Goal: Transaction & Acquisition: Book appointment/travel/reservation

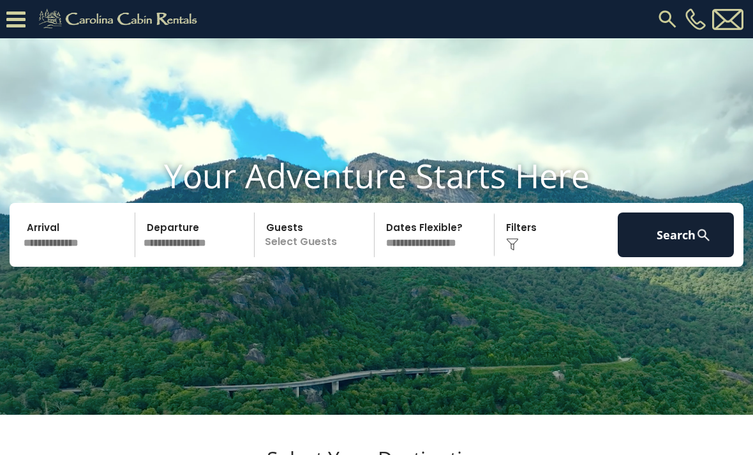
click at [666, 21] on img at bounding box center [667, 19] width 23 height 23
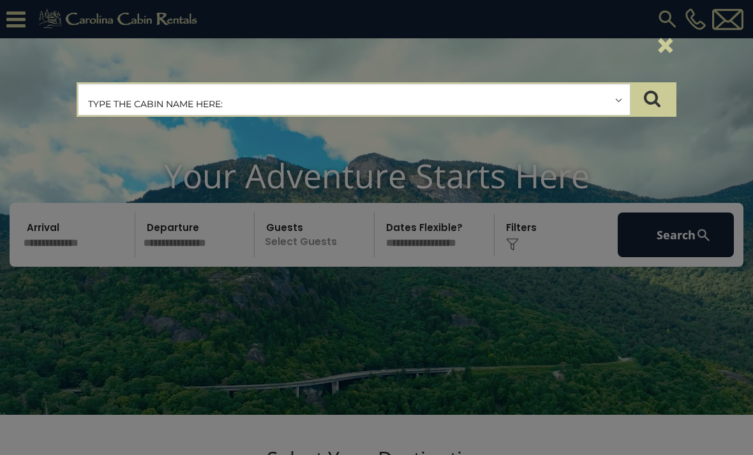
click at [612, 100] on input "text" at bounding box center [355, 100] width 552 height 32
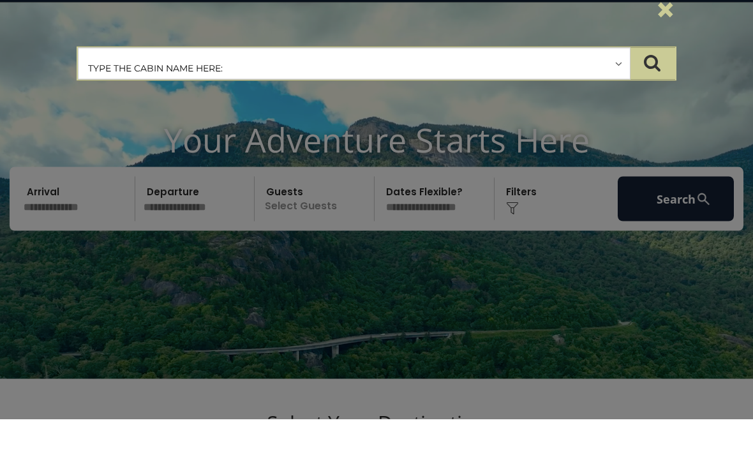
click at [614, 84] on input "text" at bounding box center [355, 100] width 552 height 32
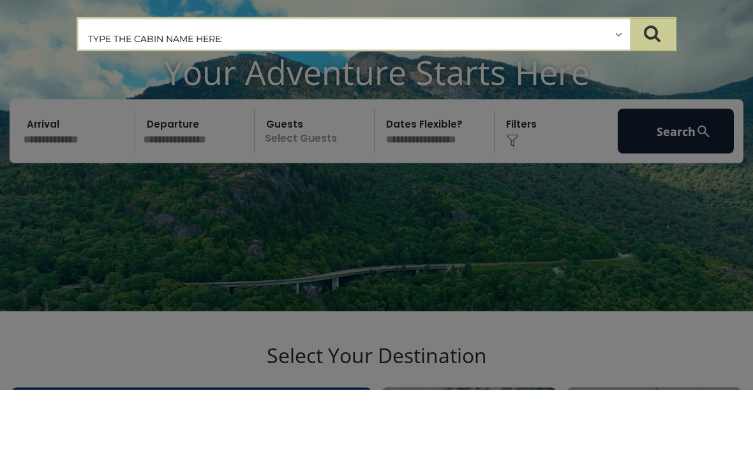
click at [616, 84] on input "text" at bounding box center [355, 100] width 552 height 32
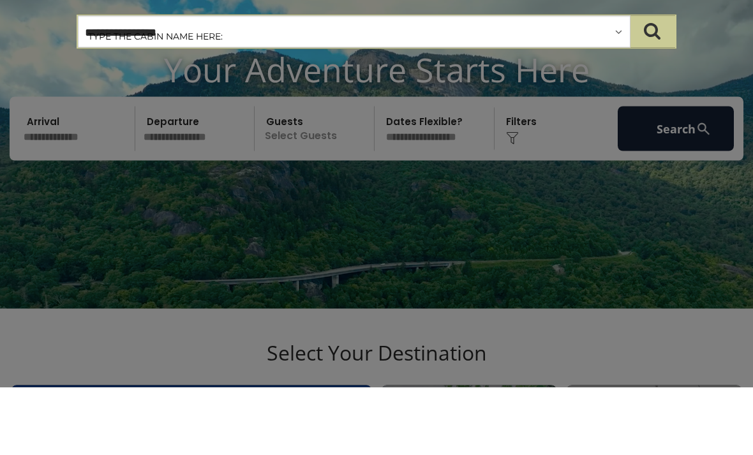
click at [617, 84] on input "**********" at bounding box center [355, 100] width 552 height 32
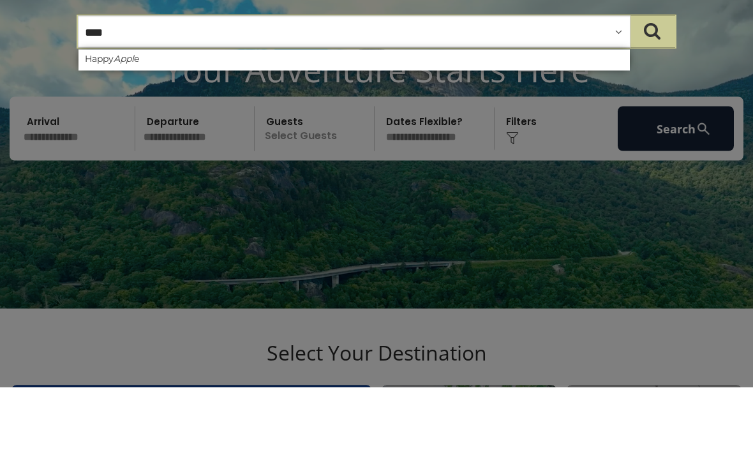
type input "***"
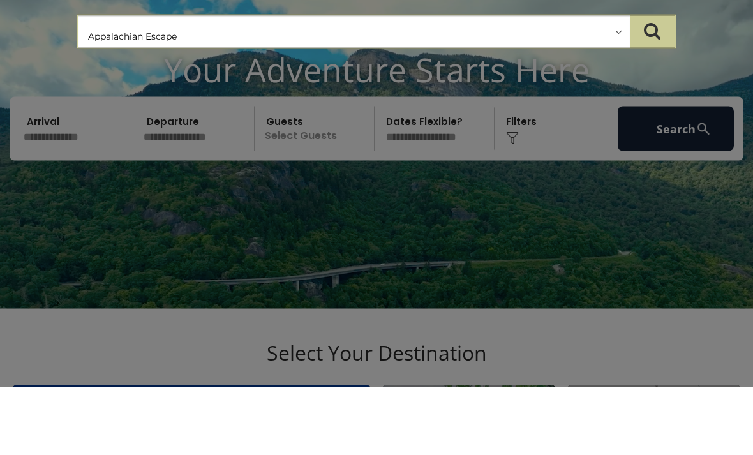
click at [655, 89] on icon "submit" at bounding box center [652, 98] width 17 height 18
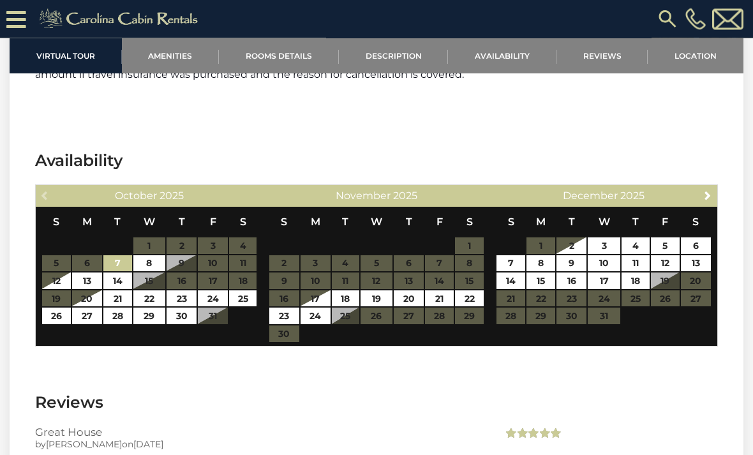
scroll to position [2287, 0]
click at [184, 293] on link "23" at bounding box center [182, 298] width 30 height 17
type input "**********"
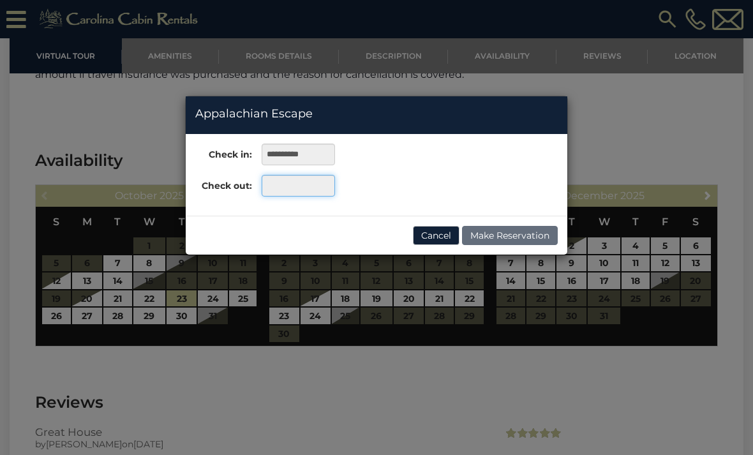
click at [296, 190] on input "text" at bounding box center [298, 186] width 73 height 22
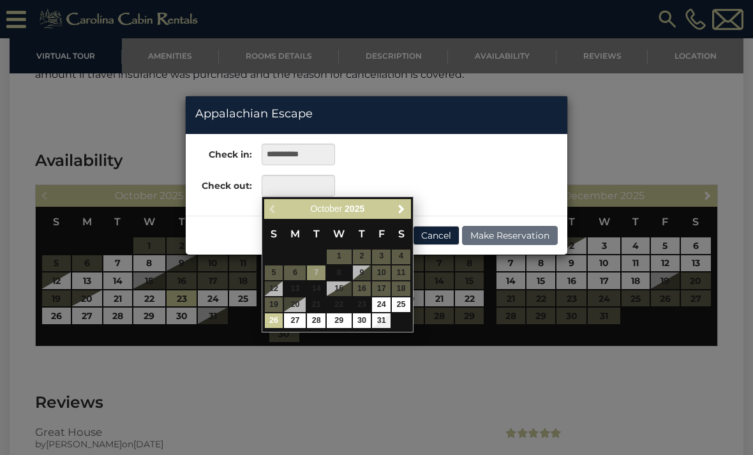
click at [276, 320] on link "26" at bounding box center [274, 320] width 19 height 15
type input "**********"
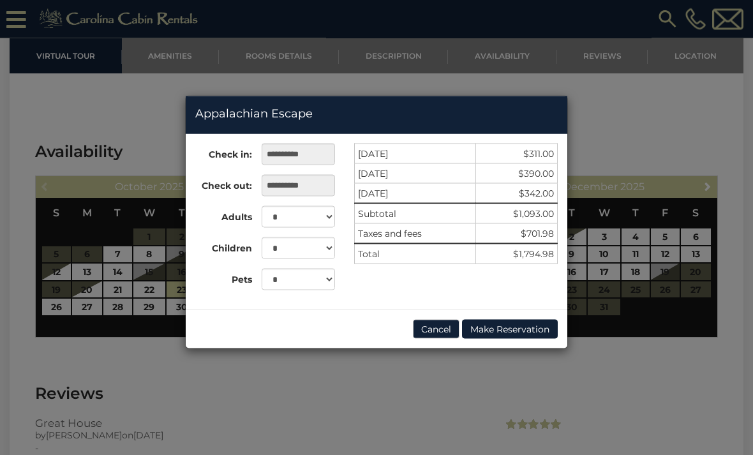
scroll to position [2295, 0]
click at [435, 326] on button "Cancel" at bounding box center [436, 329] width 47 height 19
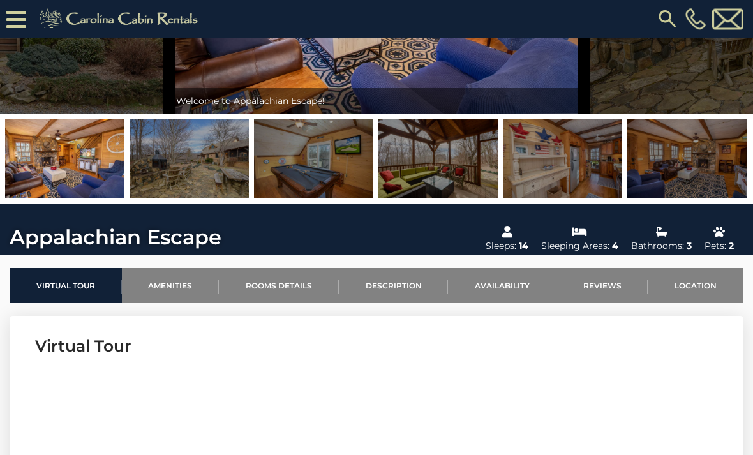
scroll to position [0, 0]
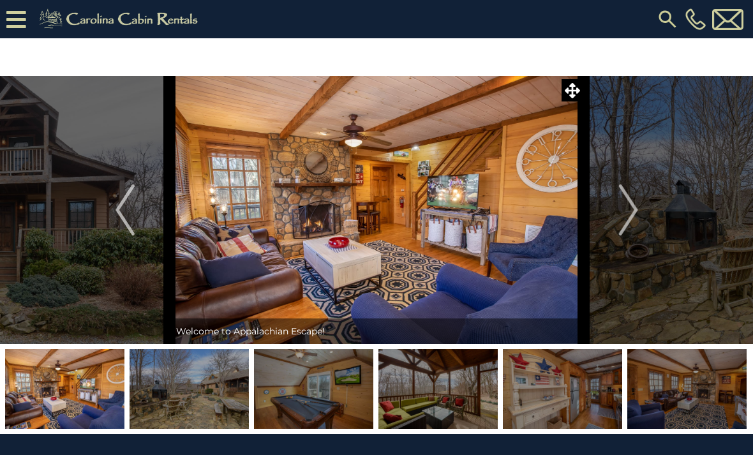
click at [20, 18] on icon at bounding box center [16, 19] width 20 height 22
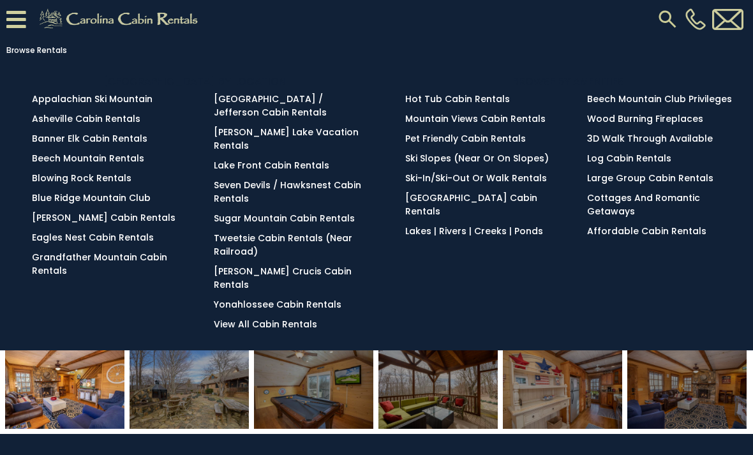
click at [126, 104] on link "Appalachian Ski Mountain" at bounding box center [92, 99] width 121 height 13
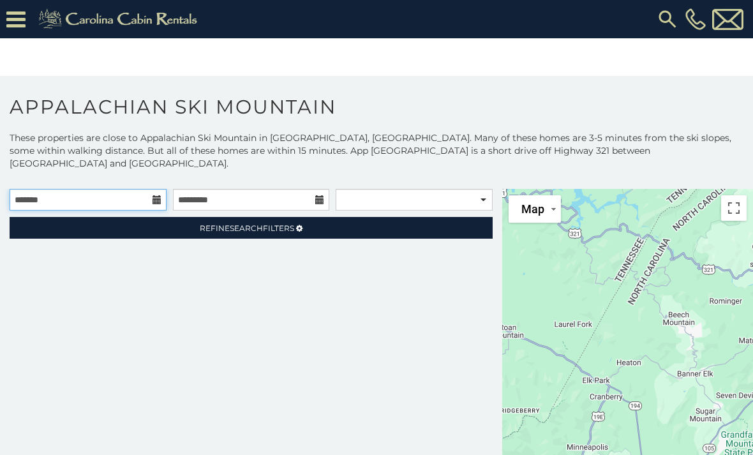
click at [87, 190] on input "text" at bounding box center [88, 200] width 157 height 22
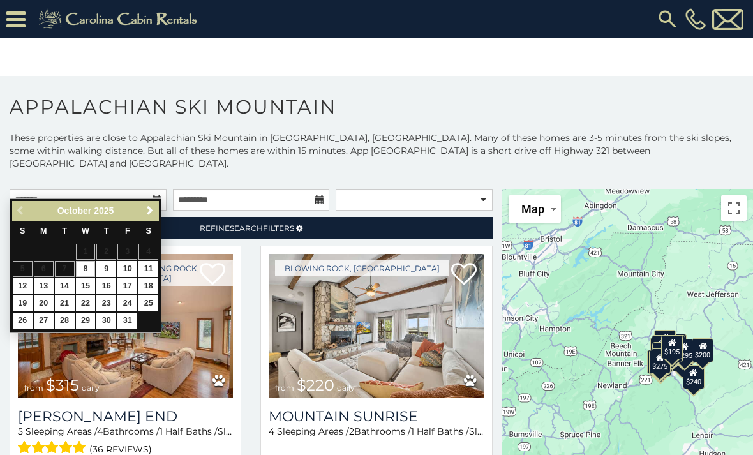
click at [109, 306] on link "23" at bounding box center [106, 304] width 20 height 16
type input "**********"
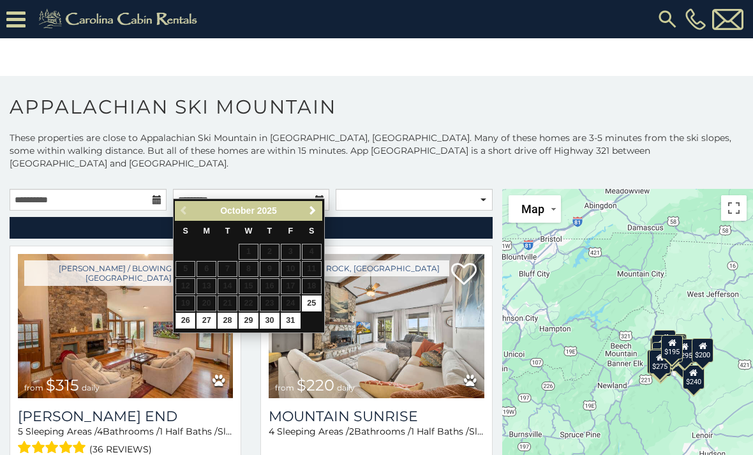
click at [188, 318] on link "26" at bounding box center [186, 321] width 20 height 16
type input "**********"
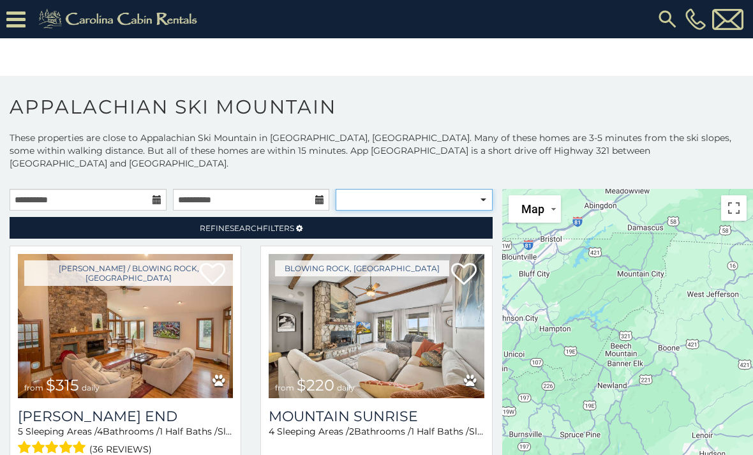
click at [486, 190] on select "**********" at bounding box center [414, 200] width 157 height 22
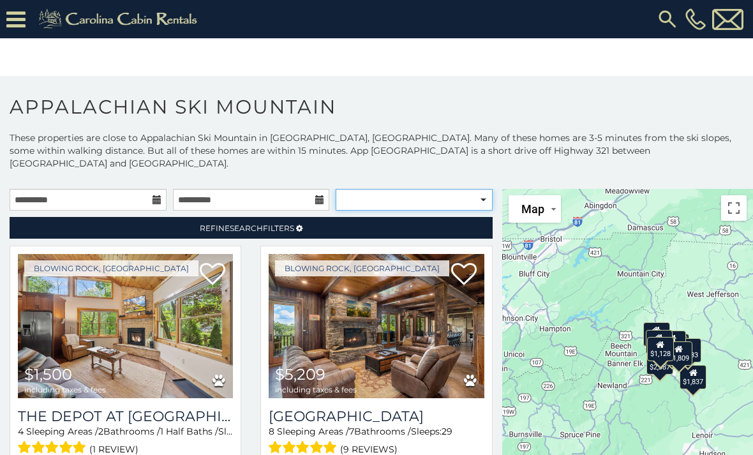
select select "**********"
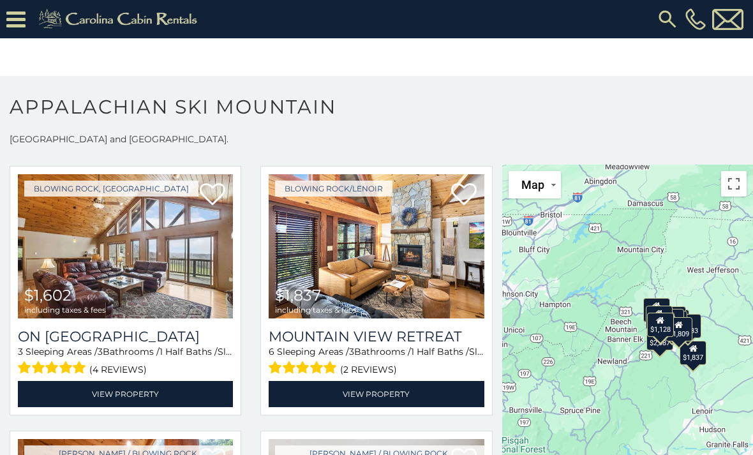
scroll to position [589, 0]
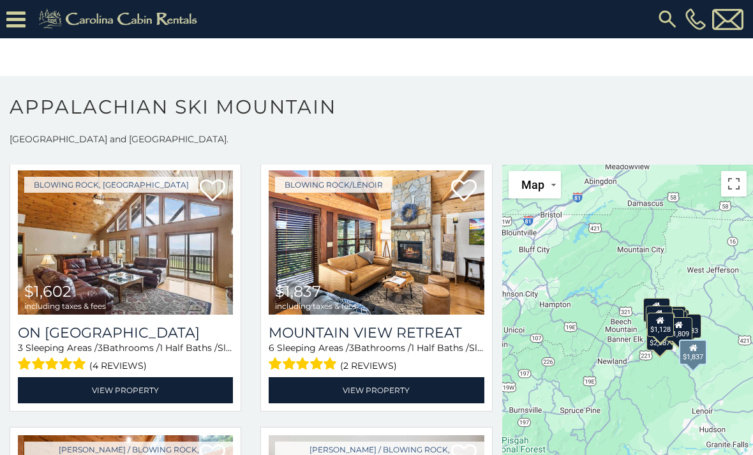
click at [406, 237] on img at bounding box center [376, 242] width 215 height 144
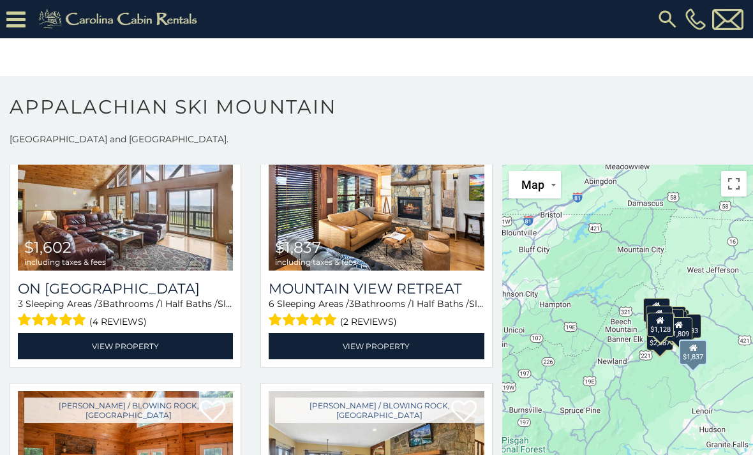
scroll to position [630, 0]
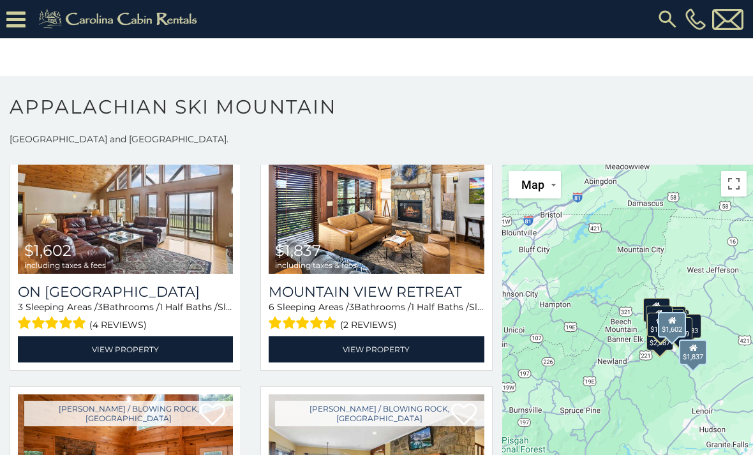
click at [169, 214] on img at bounding box center [125, 202] width 215 height 144
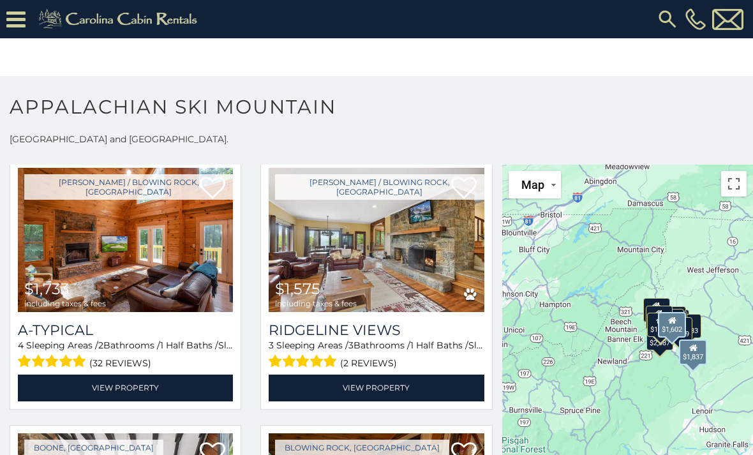
scroll to position [857, 0]
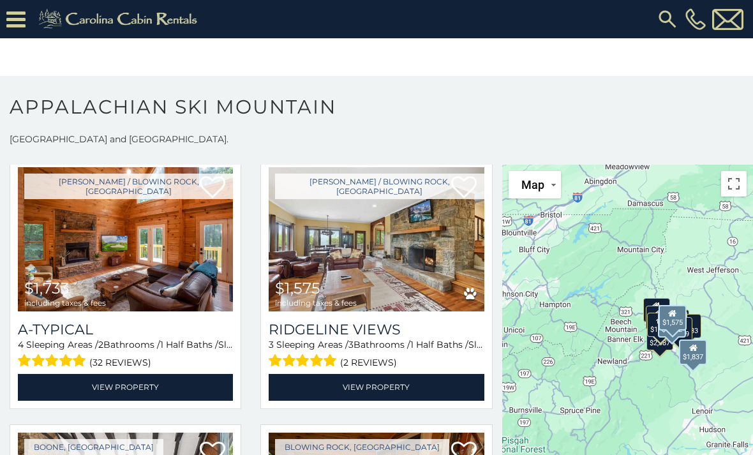
click at [391, 248] on img at bounding box center [376, 239] width 215 height 144
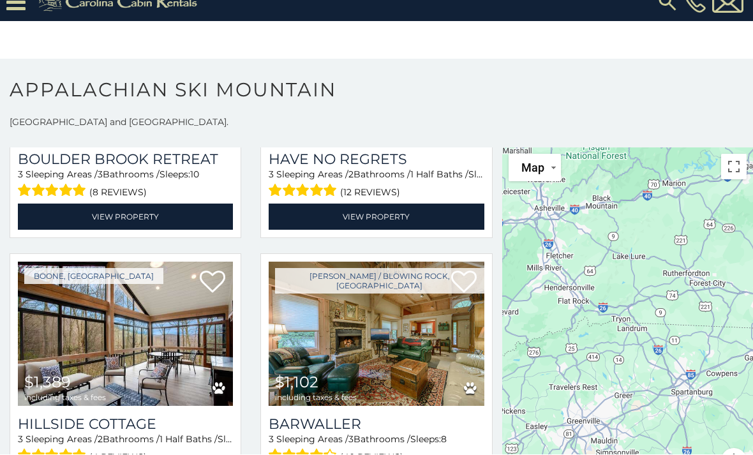
scroll to position [30, 0]
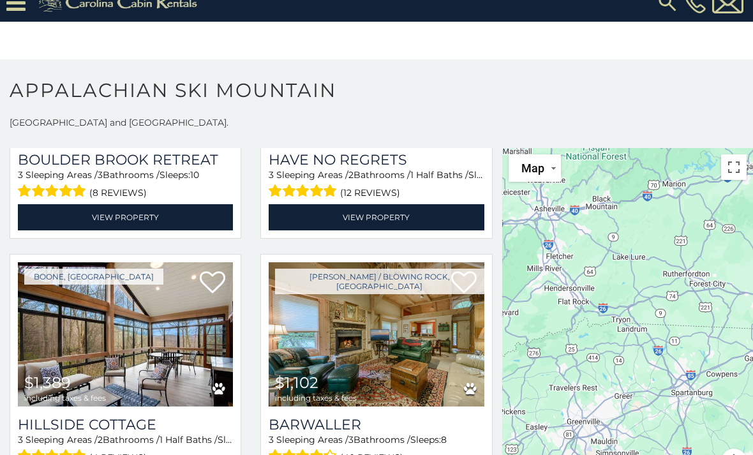
click at [429, 331] on img at bounding box center [376, 334] width 215 height 144
click at [384, 323] on img at bounding box center [376, 334] width 215 height 144
click at [389, 336] on img at bounding box center [376, 334] width 215 height 144
click at [361, 446] on div "(40 reviews)" at bounding box center [376, 456] width 215 height 20
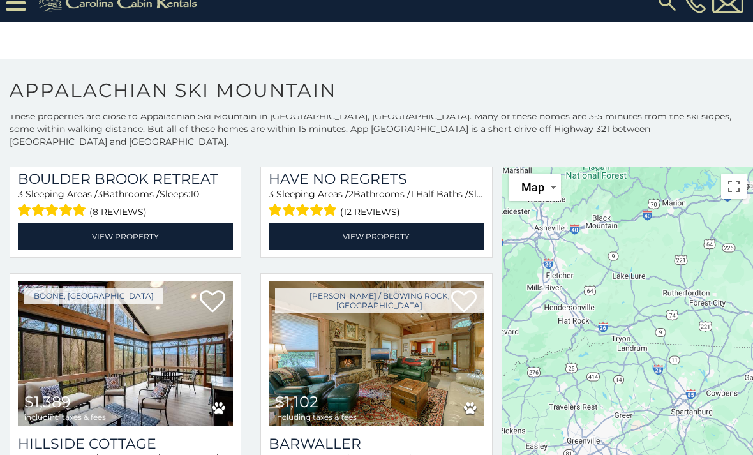
scroll to position [0, 0]
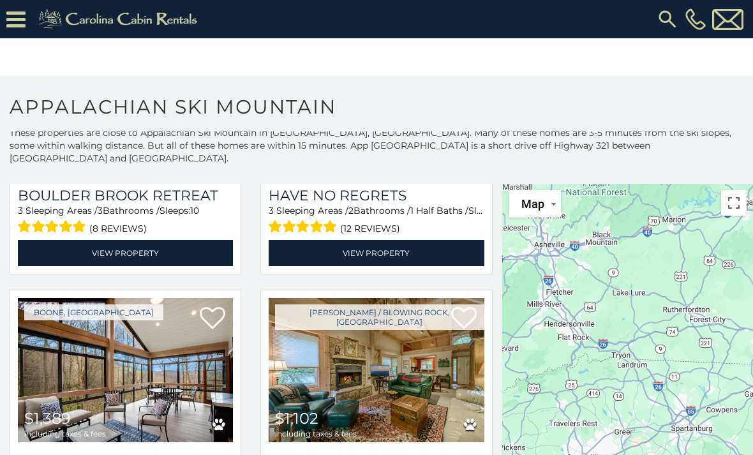
click at [20, 27] on icon at bounding box center [15, 19] width 19 height 22
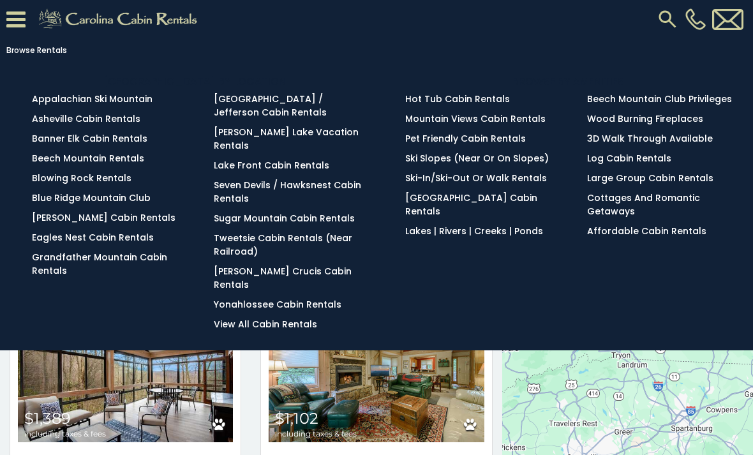
click at [116, 183] on link "Blowing Rock Rentals" at bounding box center [82, 178] width 100 height 13
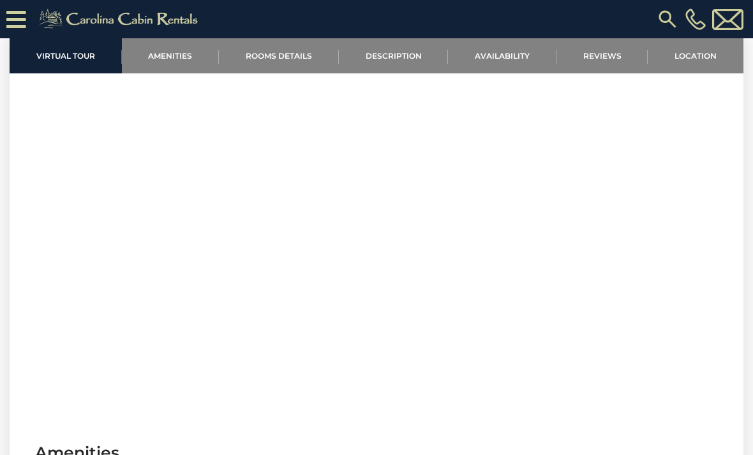
scroll to position [553, 0]
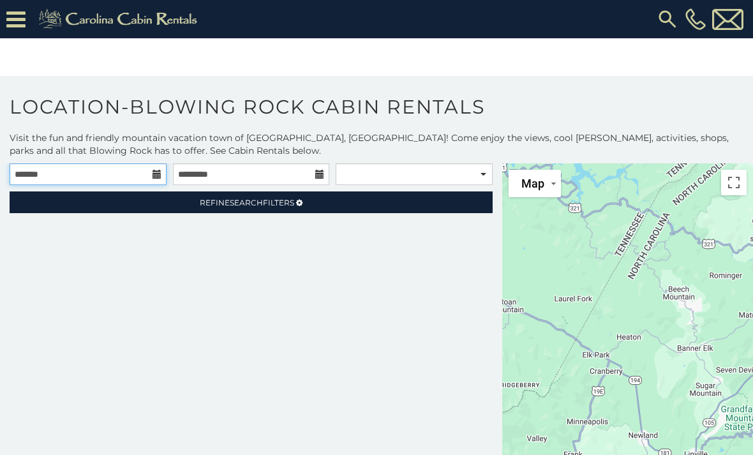
click at [133, 168] on input "text" at bounding box center [88, 174] width 157 height 22
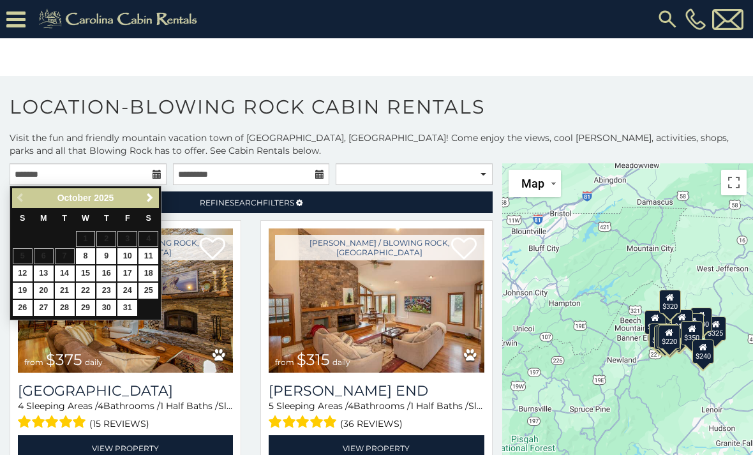
click at [112, 285] on link "23" at bounding box center [106, 291] width 20 height 16
type input "**********"
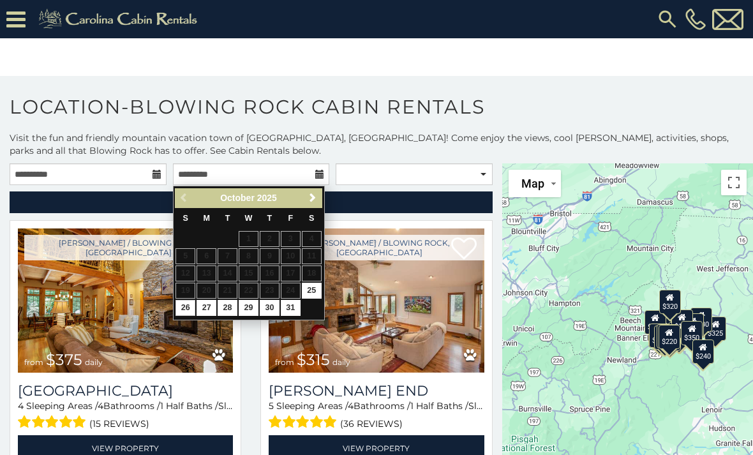
click at [188, 304] on link "26" at bounding box center [186, 308] width 20 height 16
type input "**********"
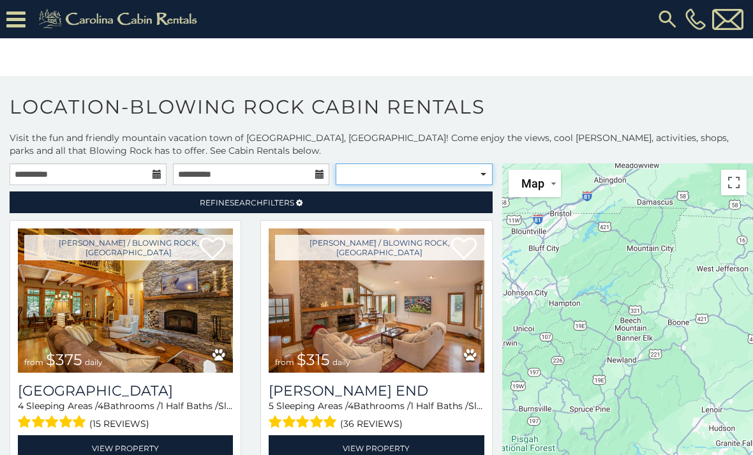
click at [479, 176] on select "**********" at bounding box center [414, 174] width 157 height 22
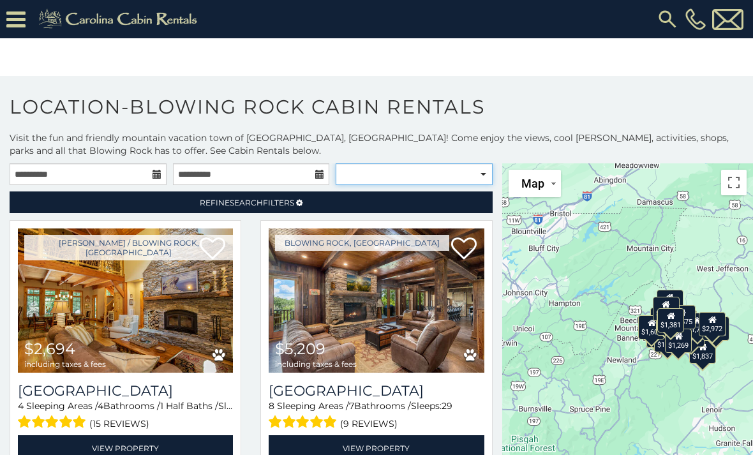
select select "**********"
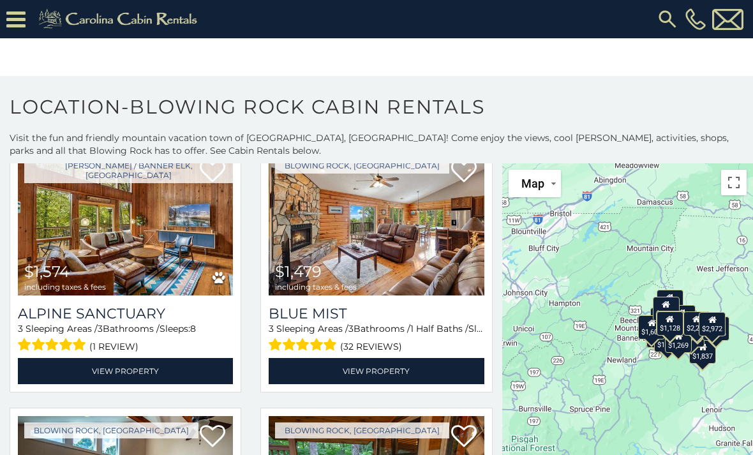
scroll to position [1666, 0]
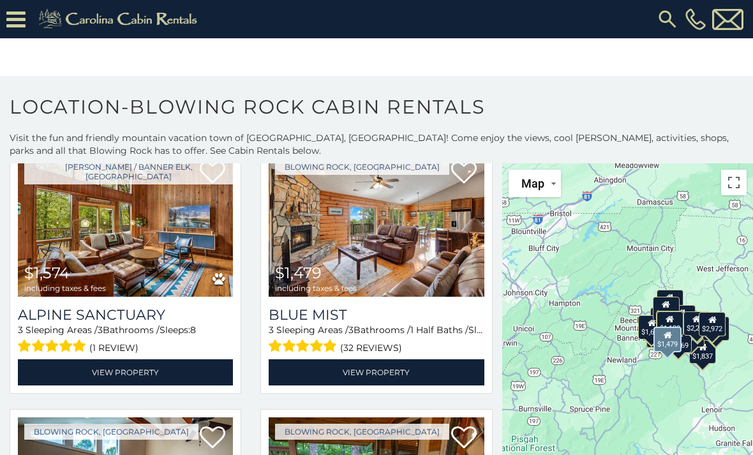
click at [407, 248] on img at bounding box center [376, 225] width 215 height 144
click at [403, 256] on img at bounding box center [376, 225] width 215 height 144
click at [392, 229] on img at bounding box center [376, 225] width 215 height 144
click at [410, 380] on link "View Property" at bounding box center [376, 372] width 215 height 26
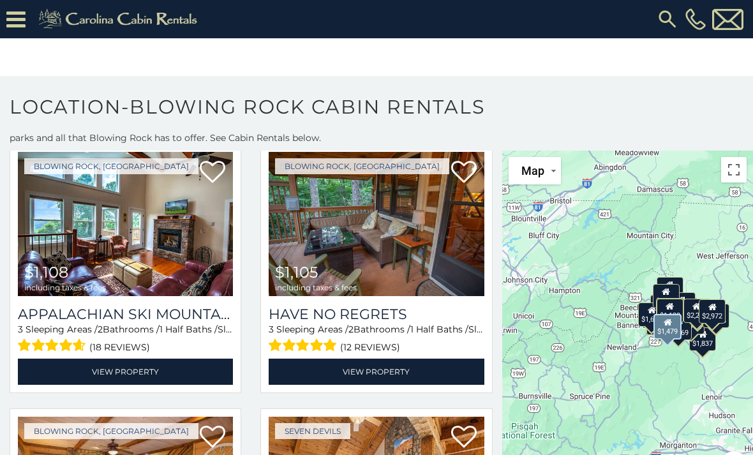
scroll to position [11, 0]
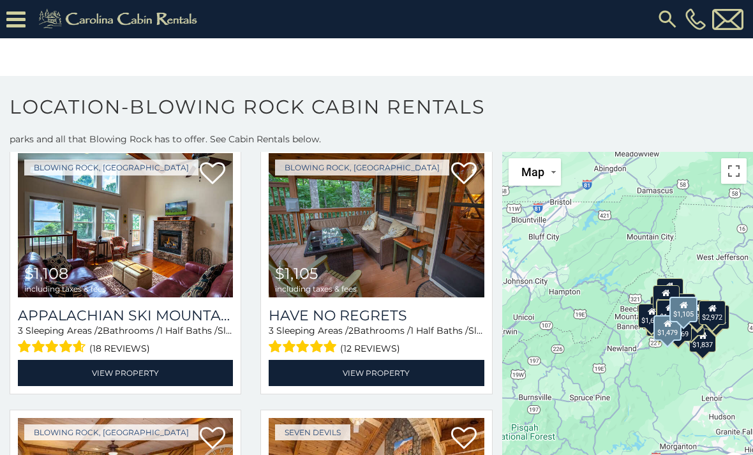
click at [388, 259] on img at bounding box center [376, 225] width 215 height 144
click at [370, 248] on img at bounding box center [376, 225] width 215 height 144
click at [375, 324] on h3 "Have No Regrets" at bounding box center [376, 315] width 215 height 17
click at [396, 373] on link "View Property" at bounding box center [376, 373] width 215 height 26
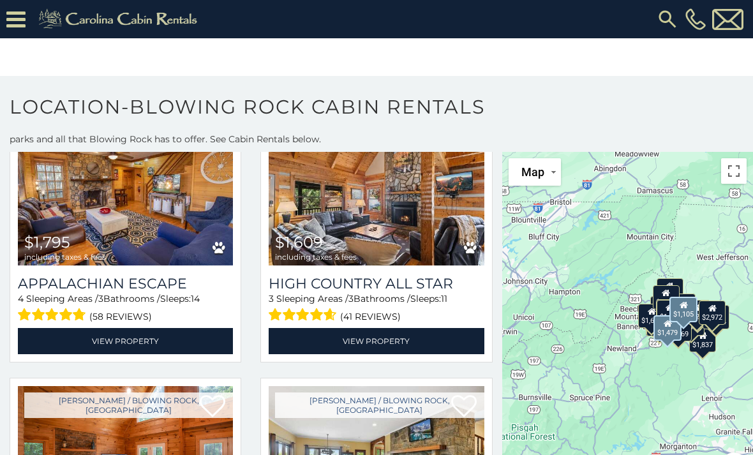
scroll to position [2219, 0]
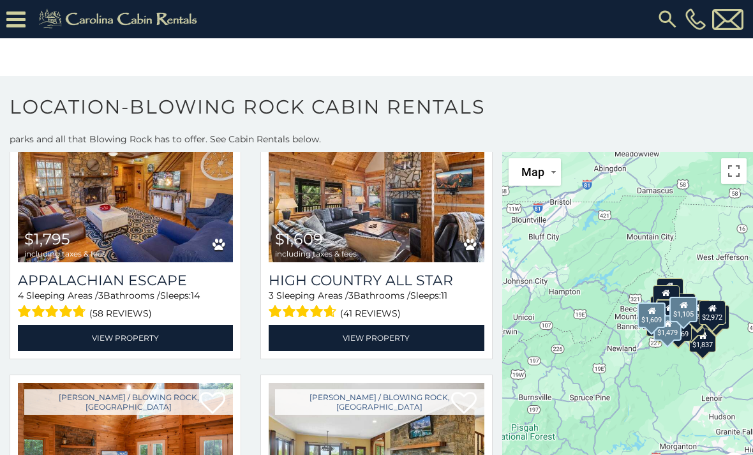
click at [474, 231] on img at bounding box center [376, 190] width 215 height 144
click at [421, 351] on link "View Property" at bounding box center [376, 338] width 215 height 26
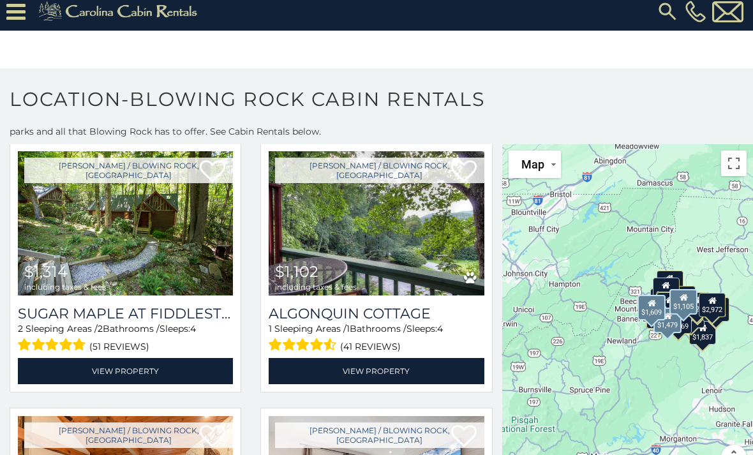
scroll to position [3238, 0]
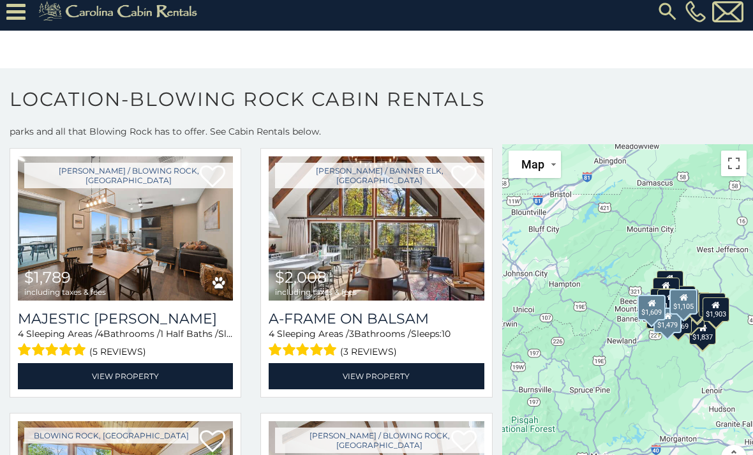
scroll to position [4033, 0]
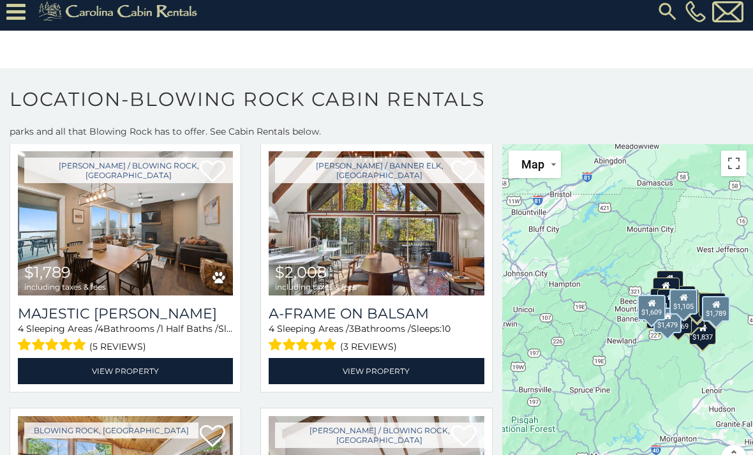
click at [133, 254] on img at bounding box center [125, 223] width 215 height 144
click at [161, 286] on img at bounding box center [125, 223] width 215 height 144
click at [195, 381] on link "View Property" at bounding box center [125, 371] width 215 height 26
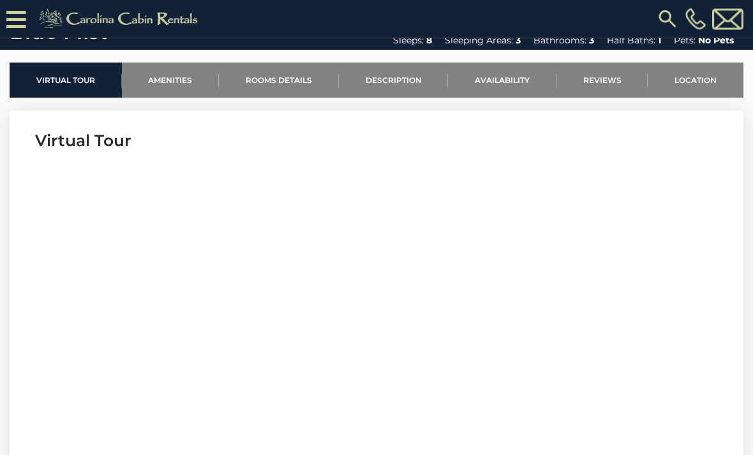
scroll to position [481, 0]
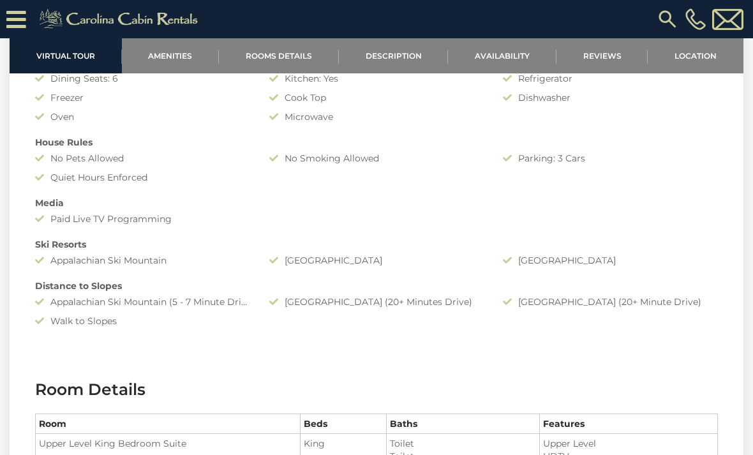
scroll to position [1118, 0]
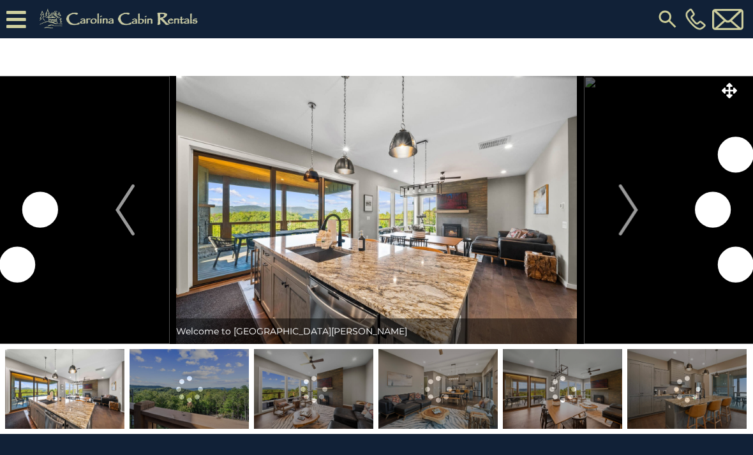
click at [631, 220] on img "Next" at bounding box center [628, 209] width 19 height 51
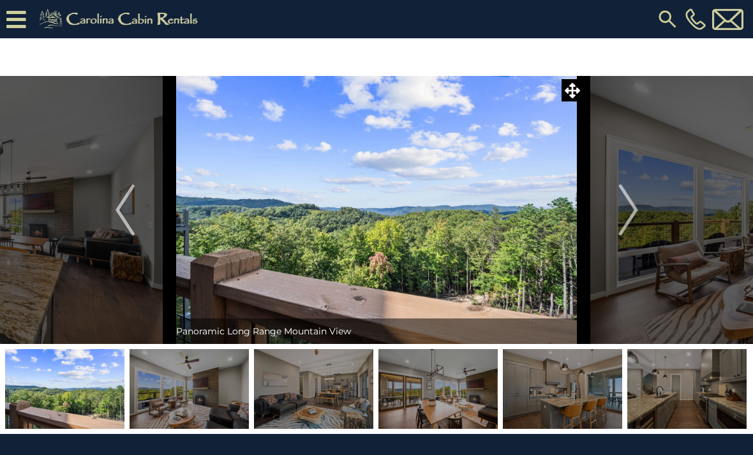
click at [629, 212] on img "Next" at bounding box center [628, 209] width 19 height 51
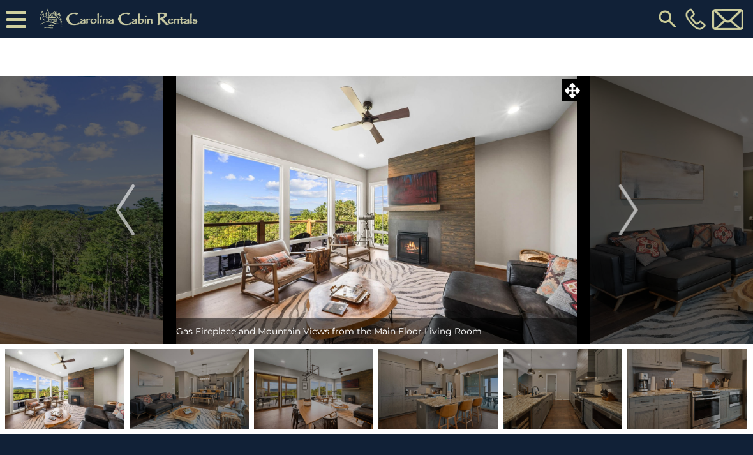
click at [636, 216] on img "Next" at bounding box center [628, 209] width 19 height 51
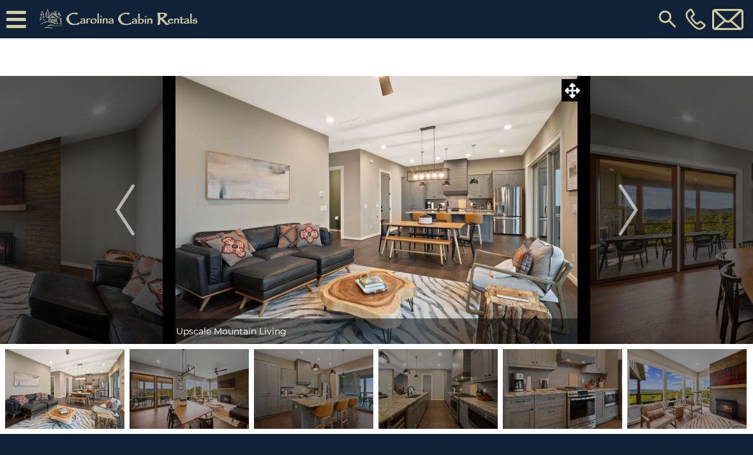
click at [620, 218] on img "Next" at bounding box center [628, 209] width 19 height 51
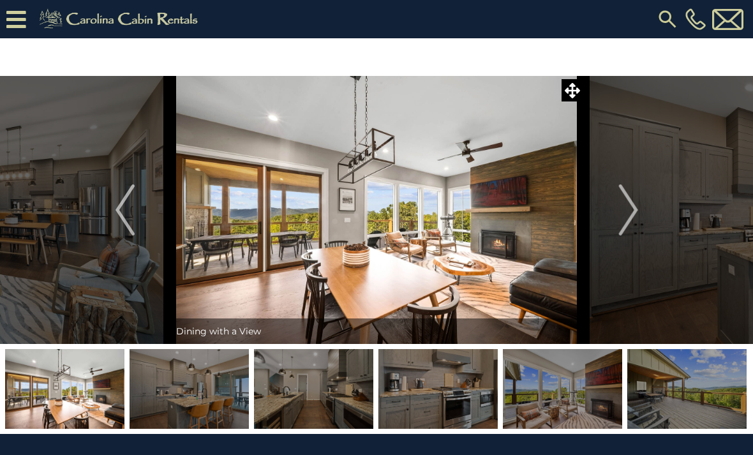
click at [636, 223] on img "Next" at bounding box center [628, 209] width 19 height 51
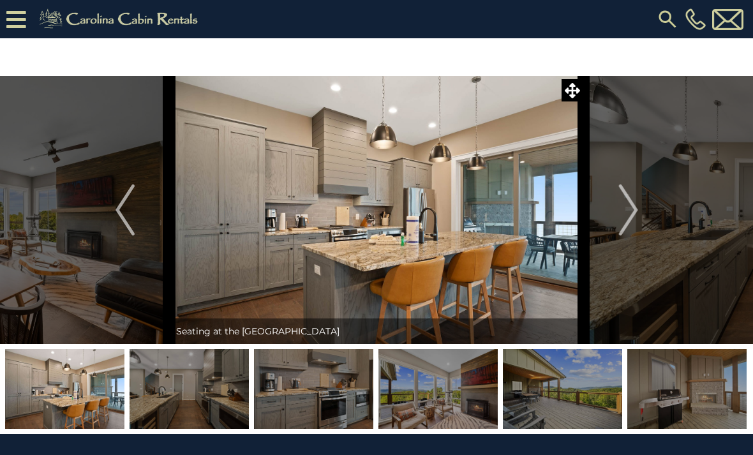
click at [631, 227] on img "Next" at bounding box center [628, 209] width 19 height 51
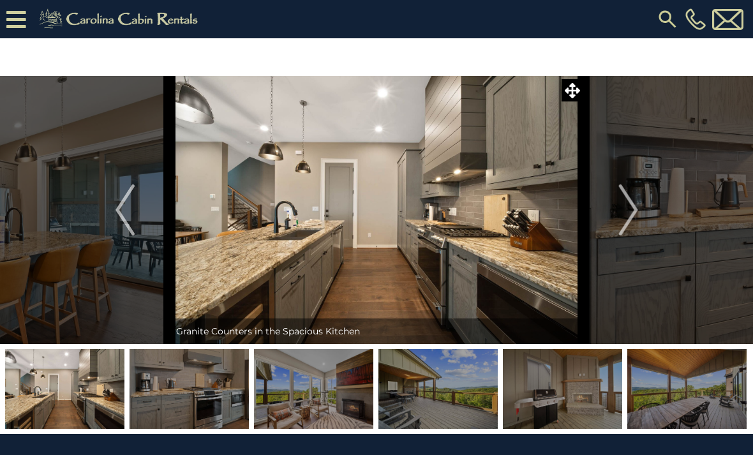
click at [631, 225] on img "Next" at bounding box center [628, 209] width 19 height 51
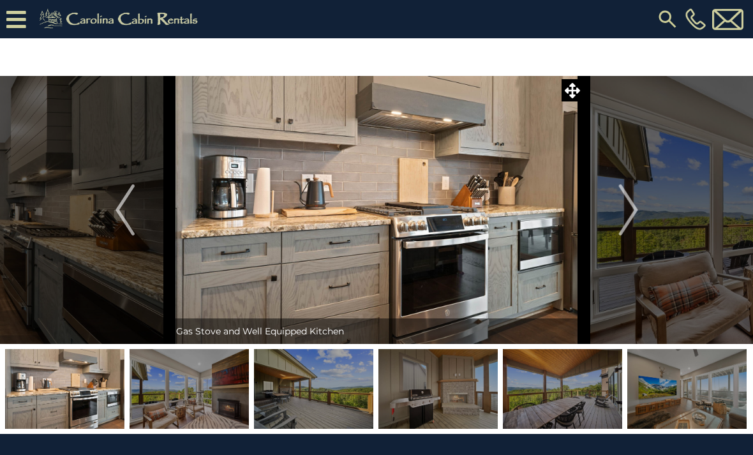
click at [622, 223] on img "Next" at bounding box center [628, 209] width 19 height 51
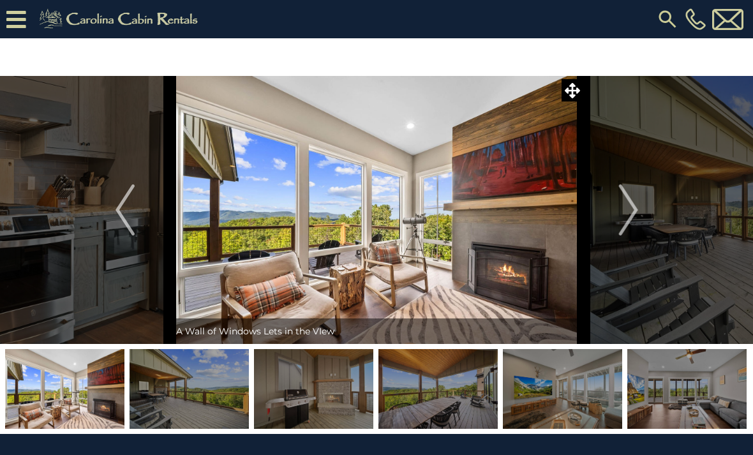
click at [642, 224] on button "Next" at bounding box center [628, 210] width 89 height 268
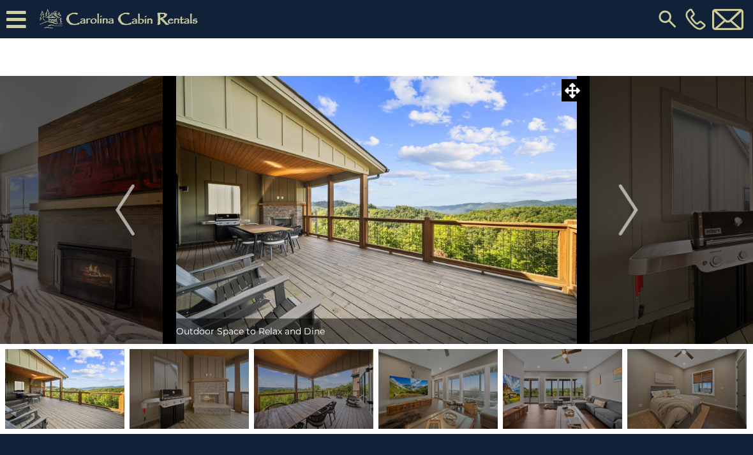
click at [631, 227] on img "Next" at bounding box center [628, 209] width 19 height 51
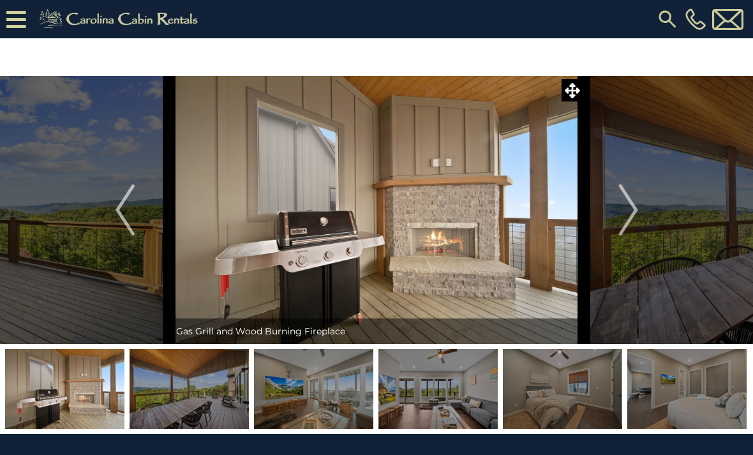
click at [635, 225] on img "Next" at bounding box center [628, 209] width 19 height 51
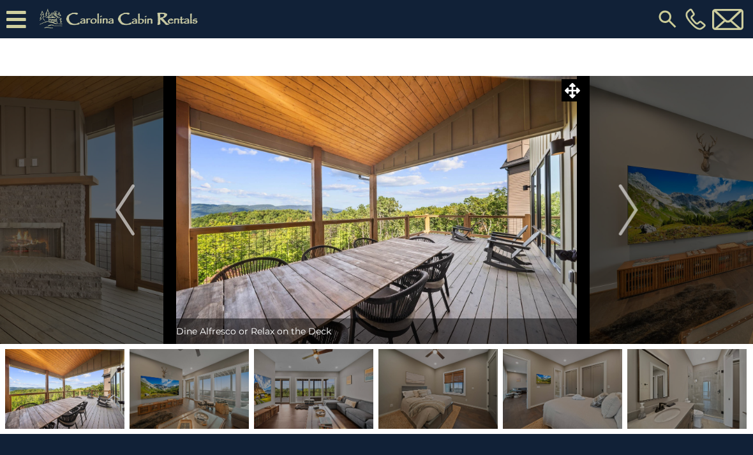
click at [624, 227] on img "Next" at bounding box center [628, 209] width 19 height 51
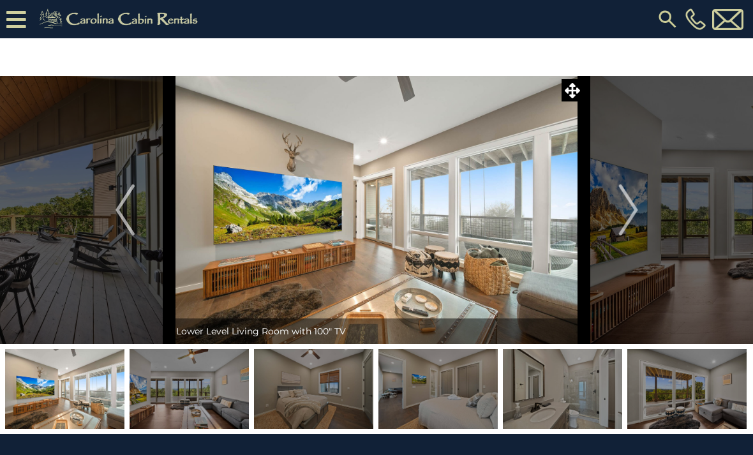
click at [620, 232] on img "Next" at bounding box center [628, 209] width 19 height 51
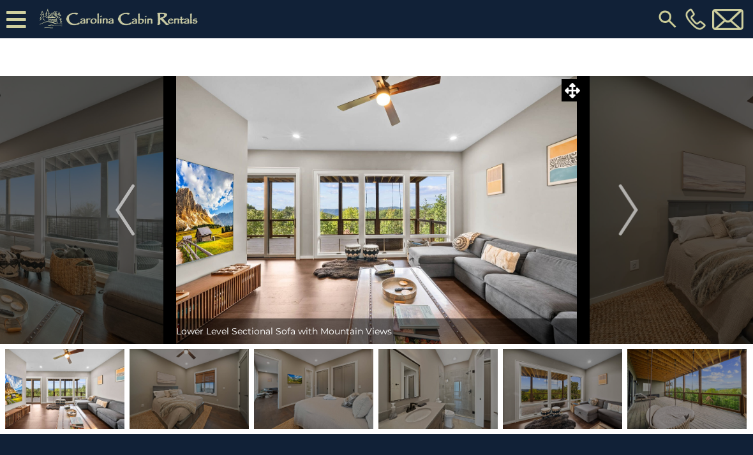
click at [625, 234] on img "Next" at bounding box center [628, 209] width 19 height 51
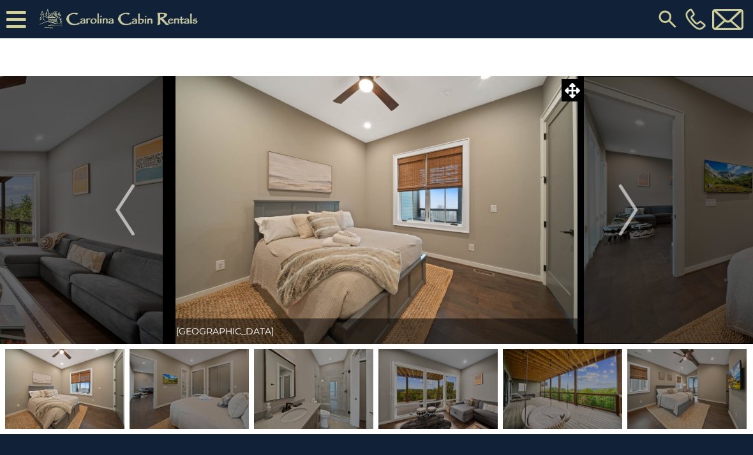
click at [624, 232] on img "Next" at bounding box center [628, 209] width 19 height 51
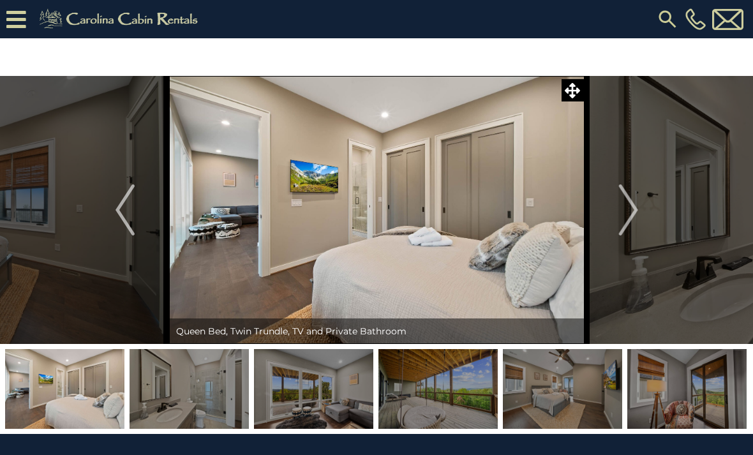
click at [621, 229] on img "Next" at bounding box center [628, 209] width 19 height 51
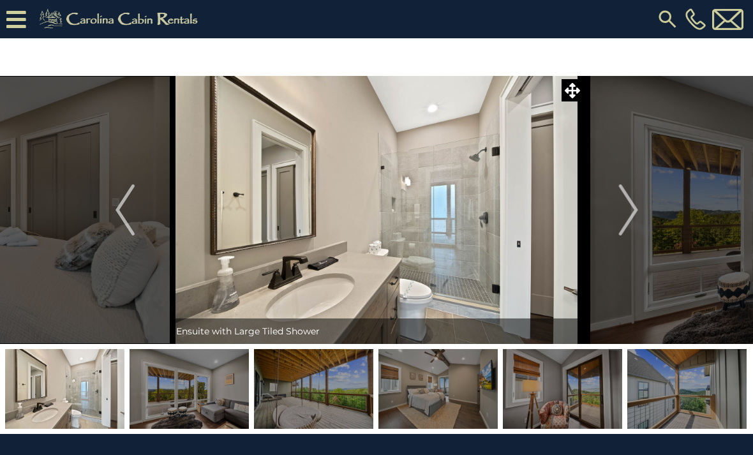
click at [626, 235] on img "Next" at bounding box center [628, 209] width 19 height 51
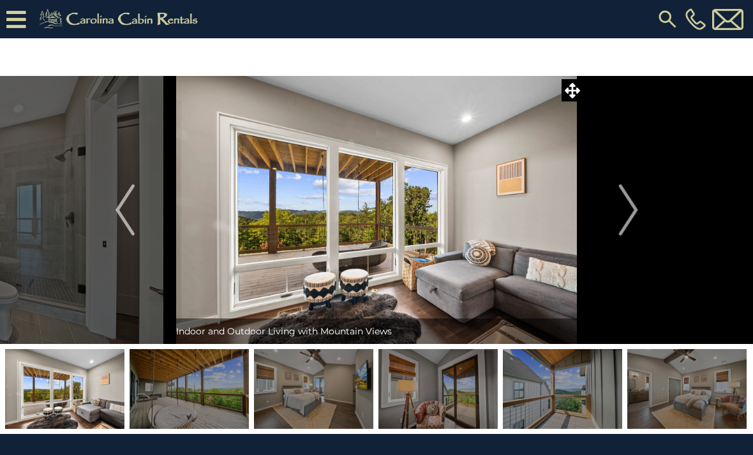
click at [635, 231] on img "Next" at bounding box center [628, 209] width 19 height 51
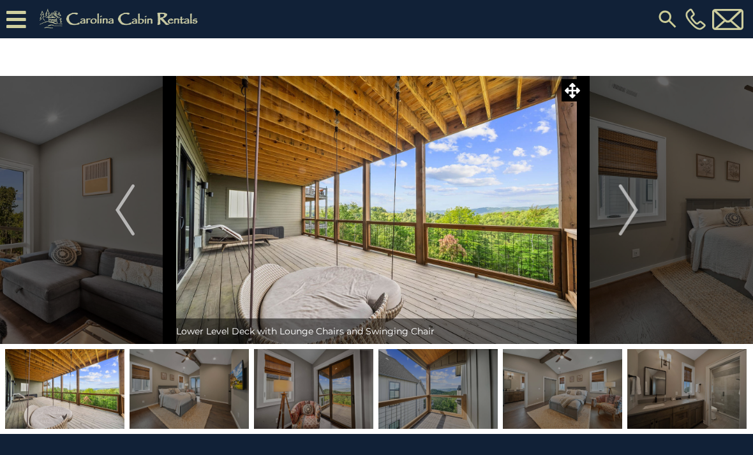
click at [628, 228] on img "Next" at bounding box center [628, 209] width 19 height 51
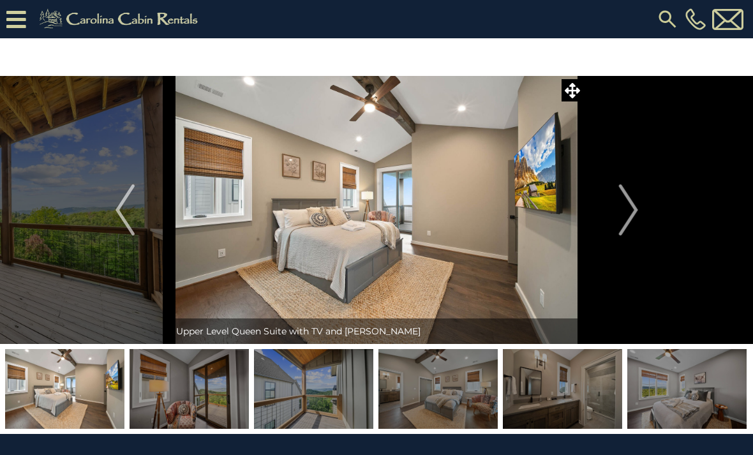
click at [633, 231] on img "Next" at bounding box center [628, 209] width 19 height 51
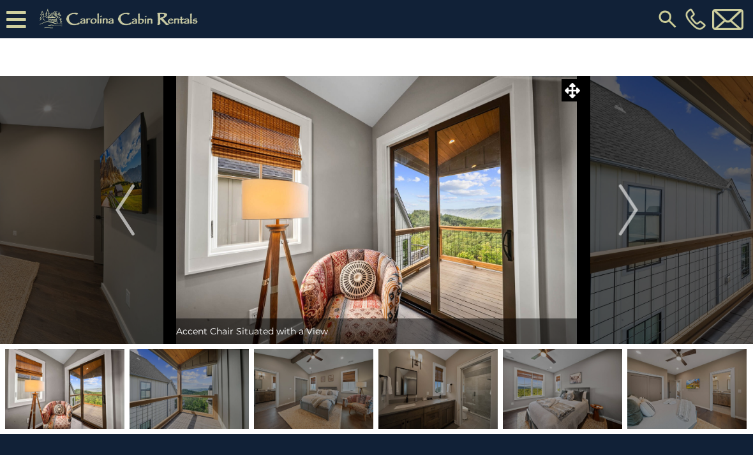
click at [624, 225] on img "Next" at bounding box center [628, 209] width 19 height 51
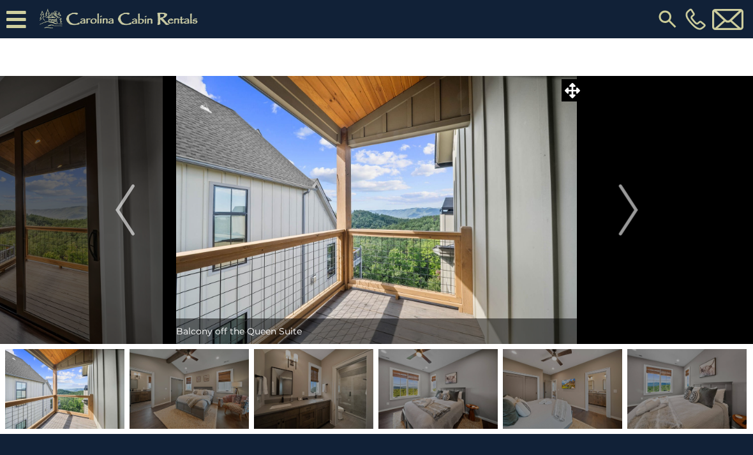
click at [629, 230] on img "Next" at bounding box center [628, 209] width 19 height 51
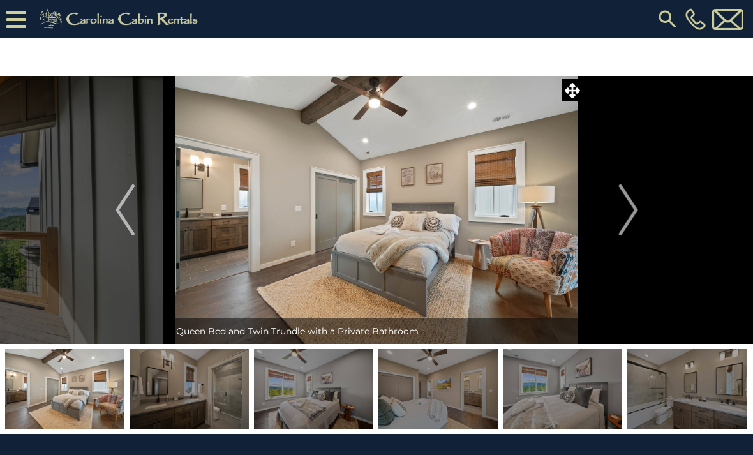
click at [629, 231] on img "Next" at bounding box center [628, 209] width 19 height 51
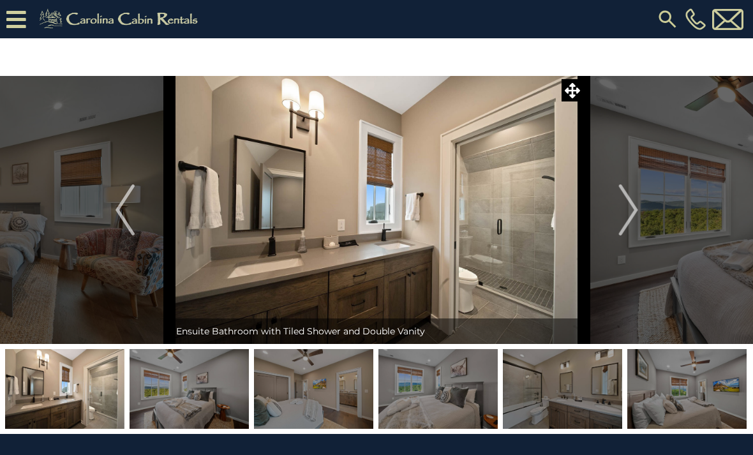
click at [619, 226] on img "Next" at bounding box center [628, 209] width 19 height 51
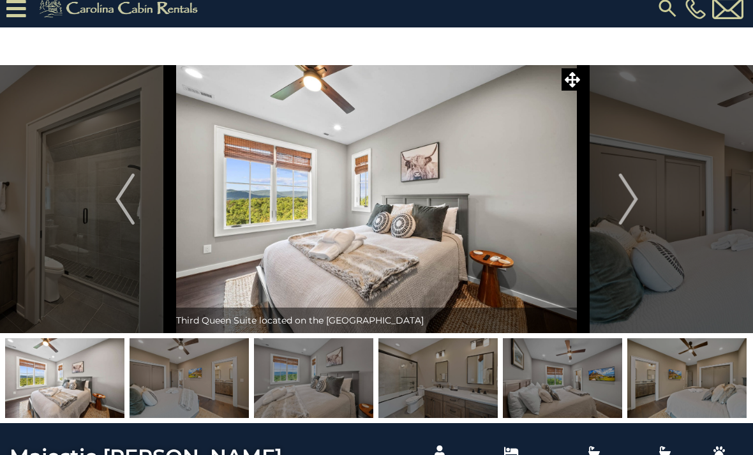
scroll to position [11, 0]
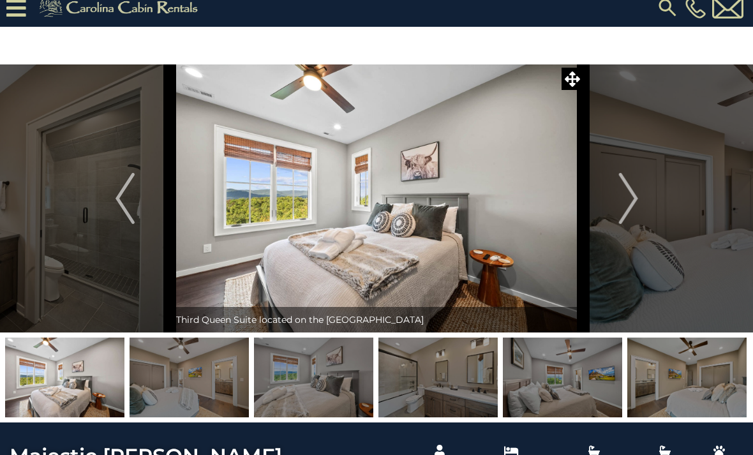
click at [635, 209] on img "Next" at bounding box center [628, 198] width 19 height 51
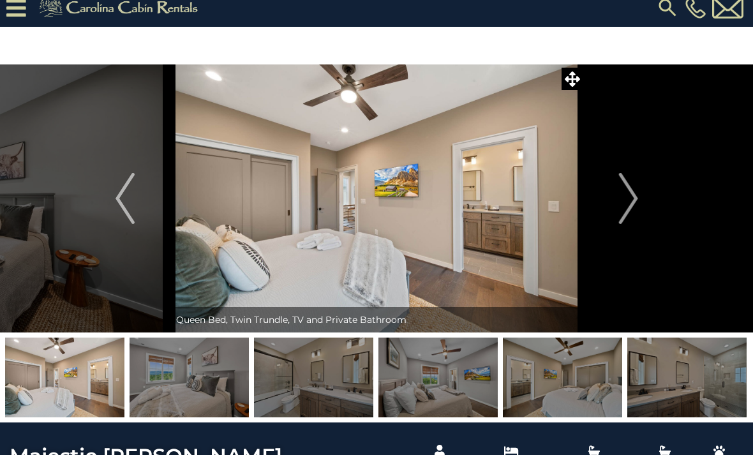
click at [634, 210] on img "Next" at bounding box center [628, 198] width 19 height 51
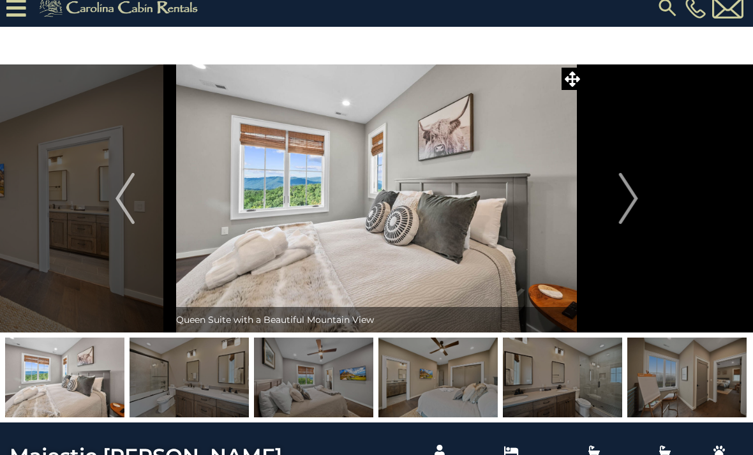
click at [633, 217] on img "Next" at bounding box center [628, 198] width 19 height 51
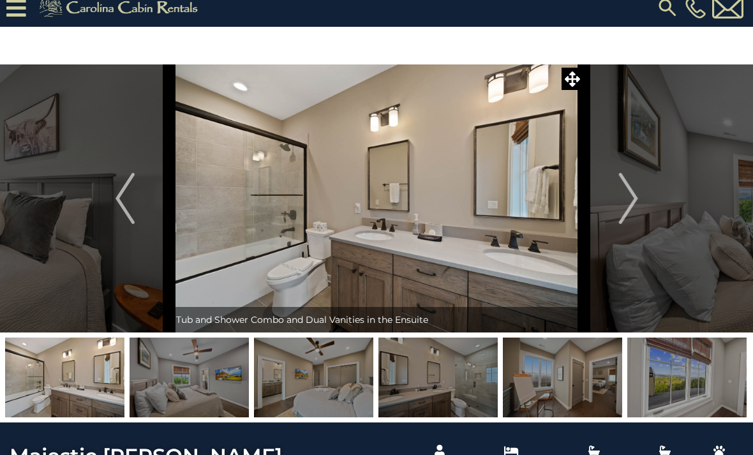
click at [632, 210] on img "Next" at bounding box center [628, 198] width 19 height 51
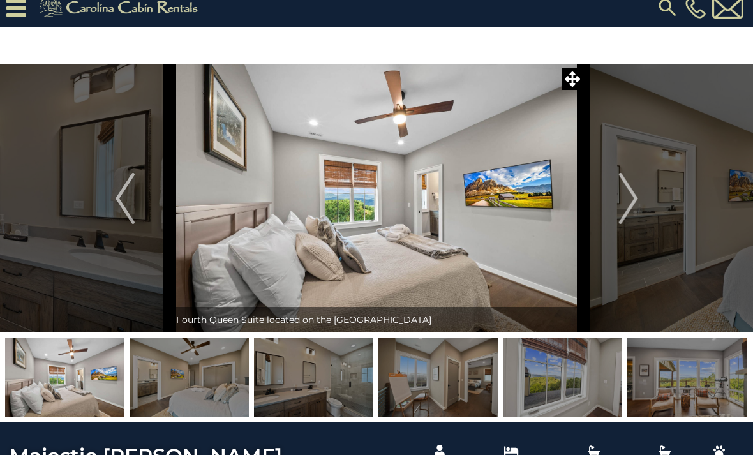
click at [633, 213] on img "Next" at bounding box center [628, 198] width 19 height 51
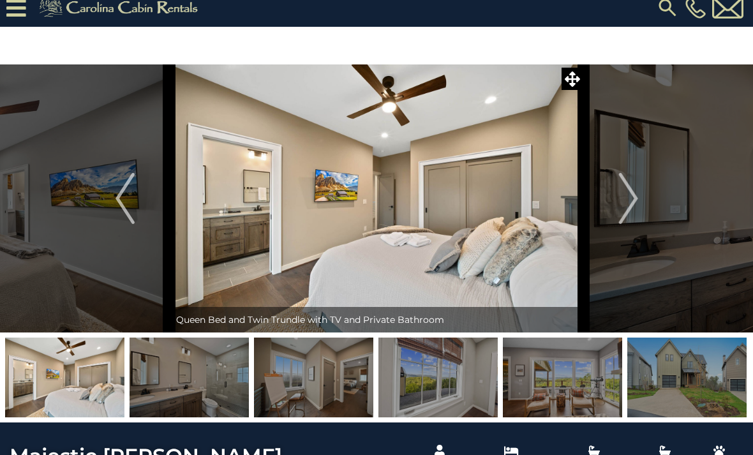
click at [636, 202] on img "Next" at bounding box center [628, 198] width 19 height 51
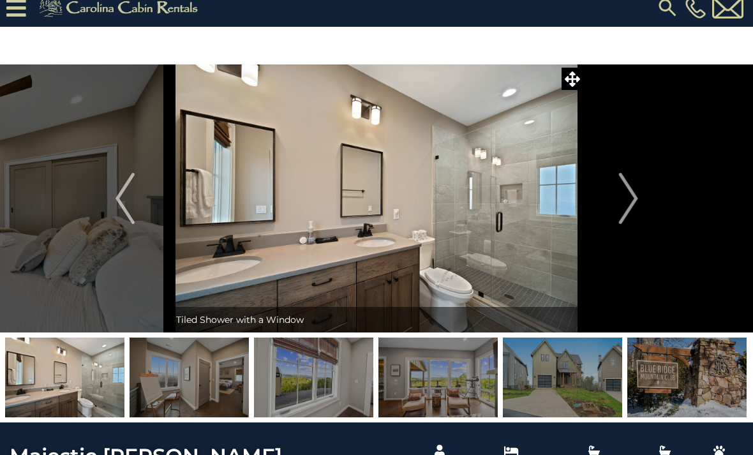
click at [633, 210] on img "Next" at bounding box center [628, 198] width 19 height 51
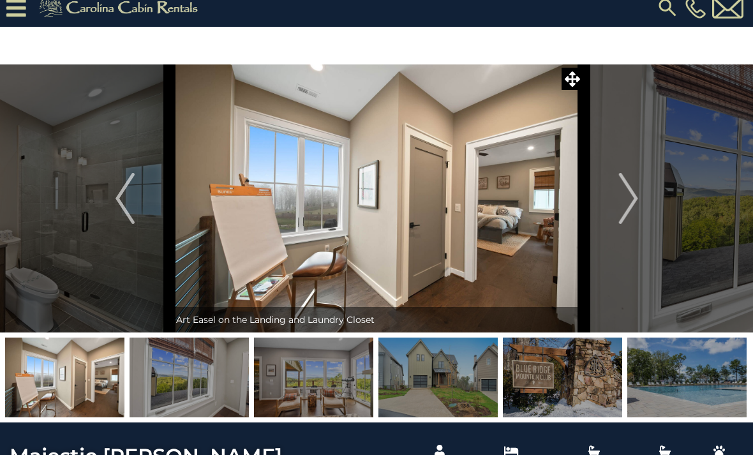
click at [633, 207] on img "Next" at bounding box center [628, 198] width 19 height 51
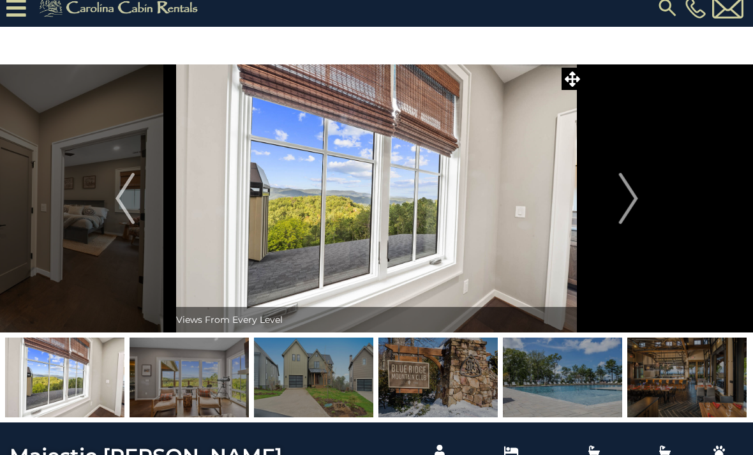
click at [626, 207] on img "Next" at bounding box center [628, 198] width 19 height 51
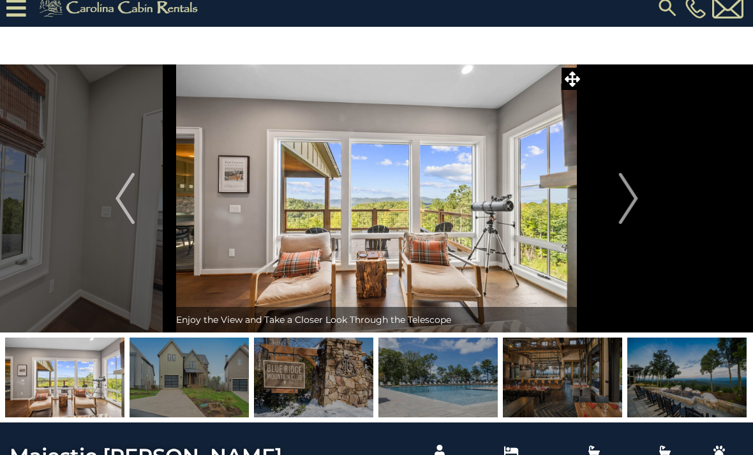
click at [626, 207] on img "Next" at bounding box center [628, 198] width 19 height 51
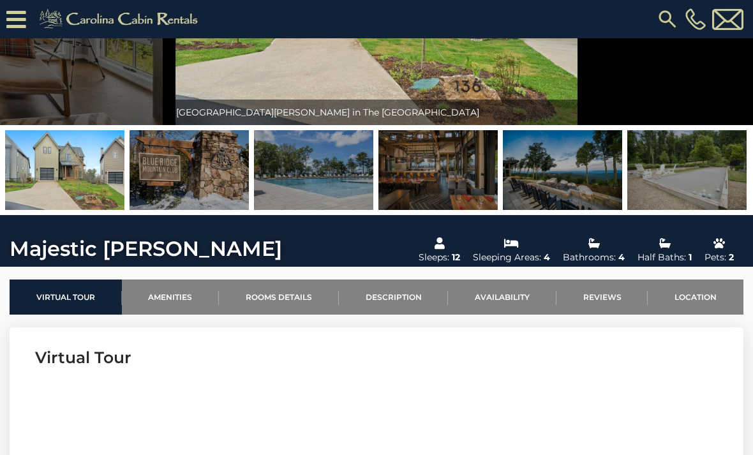
scroll to position [155, 0]
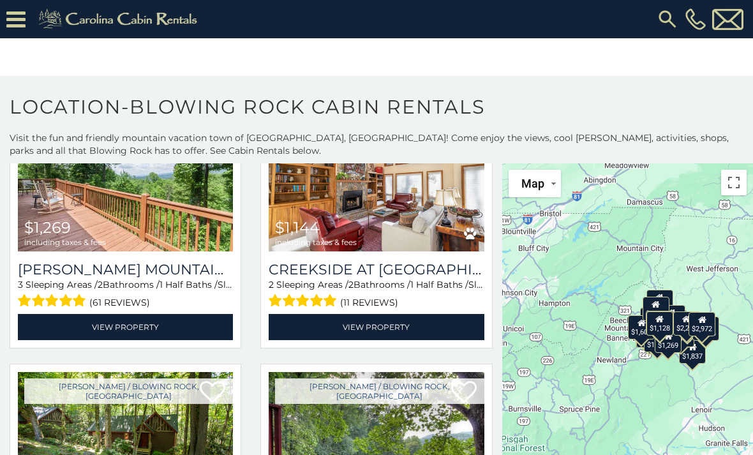
scroll to position [3037, 0]
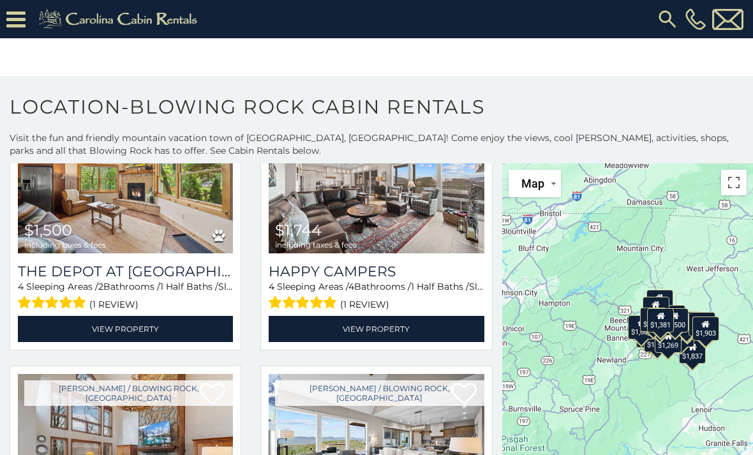
scroll to position [4362, 0]
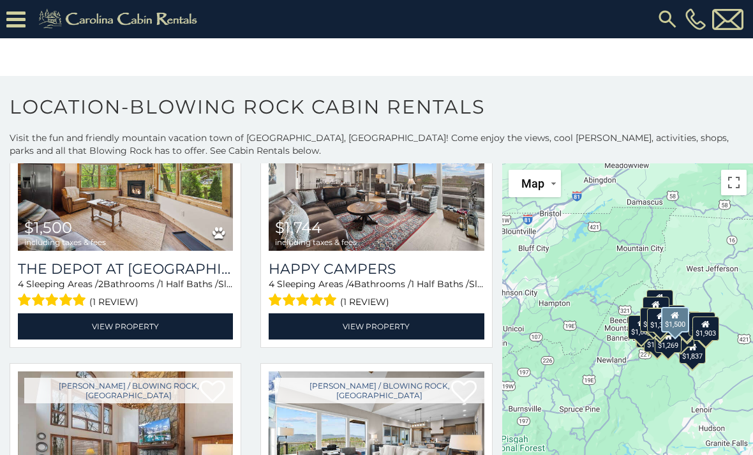
click at [82, 232] on div "$1,500 including taxes & fees" at bounding box center [65, 233] width 82 height 27
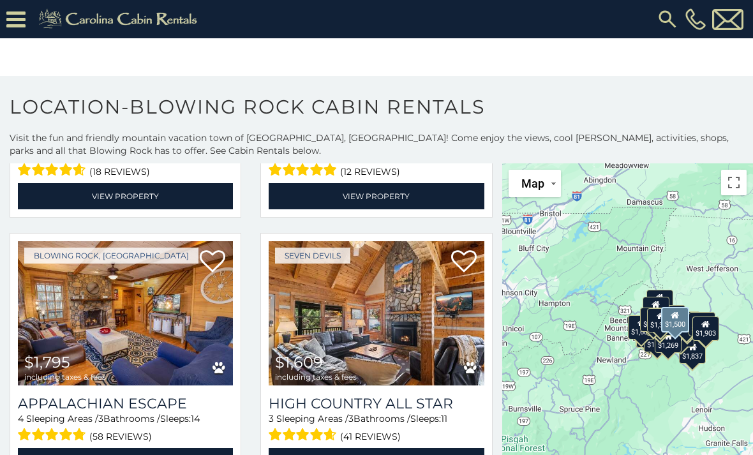
scroll to position [2112, 0]
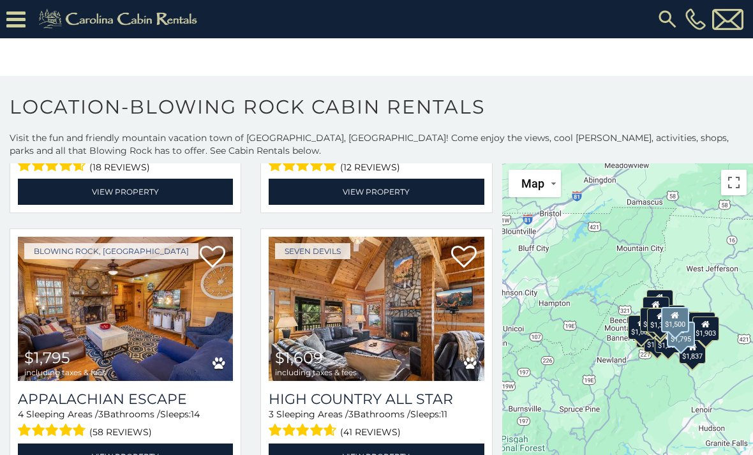
click at [174, 297] on img at bounding box center [125, 309] width 215 height 144
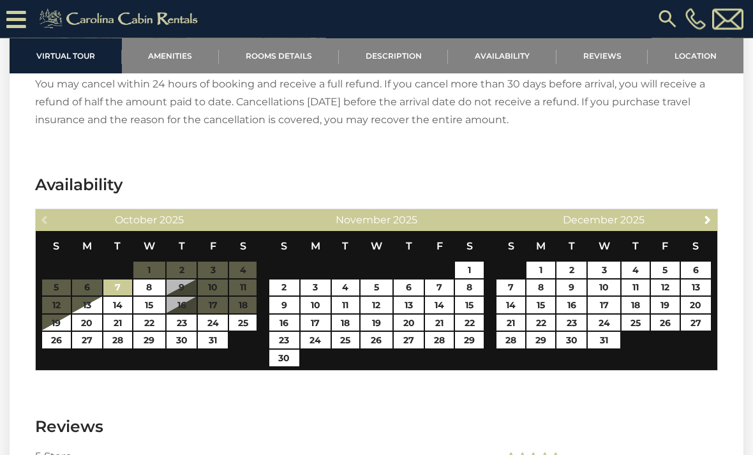
scroll to position [2249, 0]
click at [189, 333] on link "30" at bounding box center [182, 340] width 30 height 17
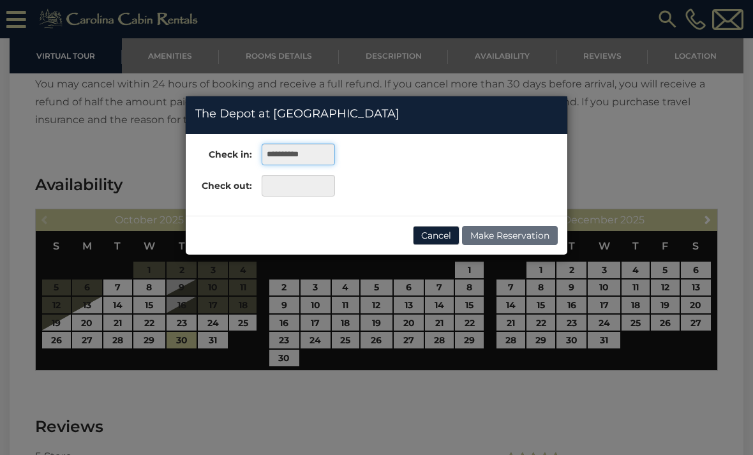
click at [308, 155] on input "**********" at bounding box center [298, 155] width 73 height 22
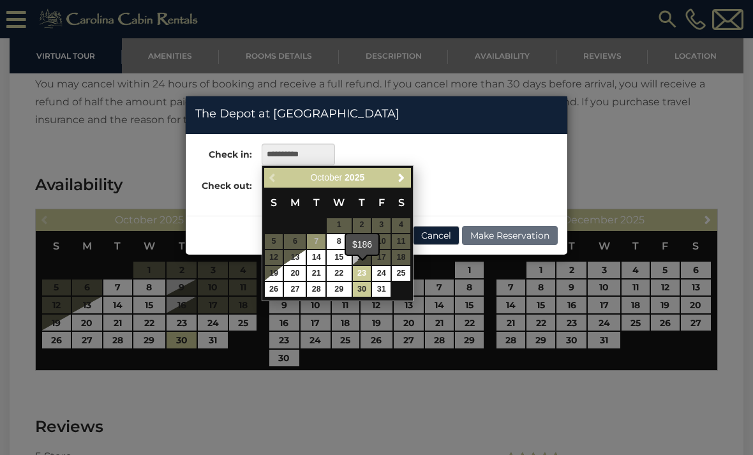
click at [362, 268] on link "23" at bounding box center [362, 273] width 19 height 15
type input "**********"
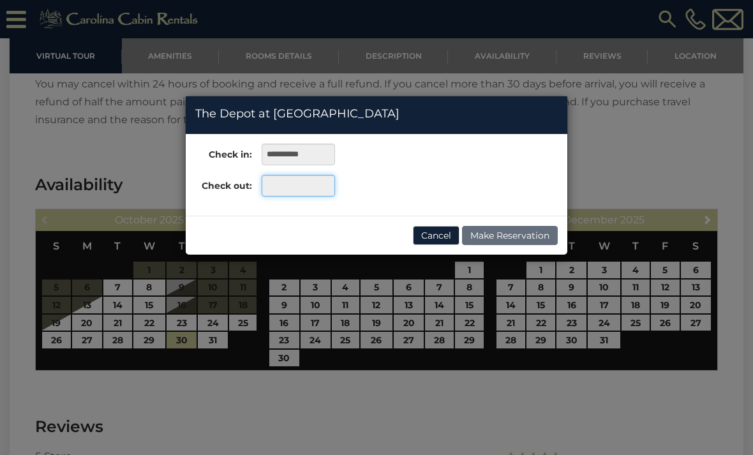
click at [289, 187] on input "text" at bounding box center [298, 186] width 73 height 22
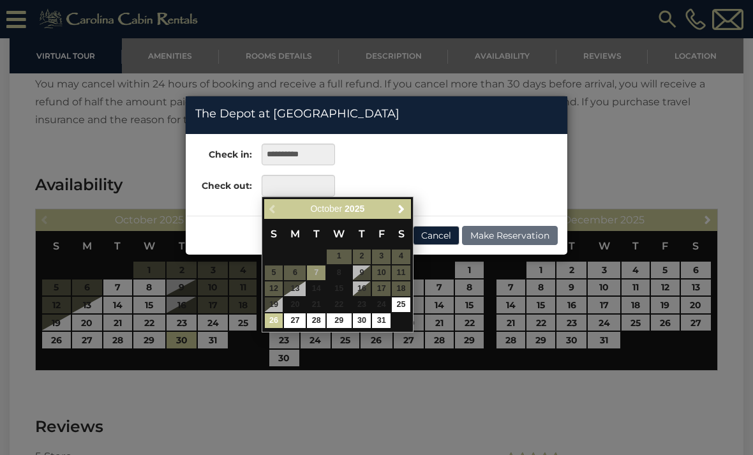
click at [276, 320] on link "26" at bounding box center [274, 320] width 19 height 15
type input "**********"
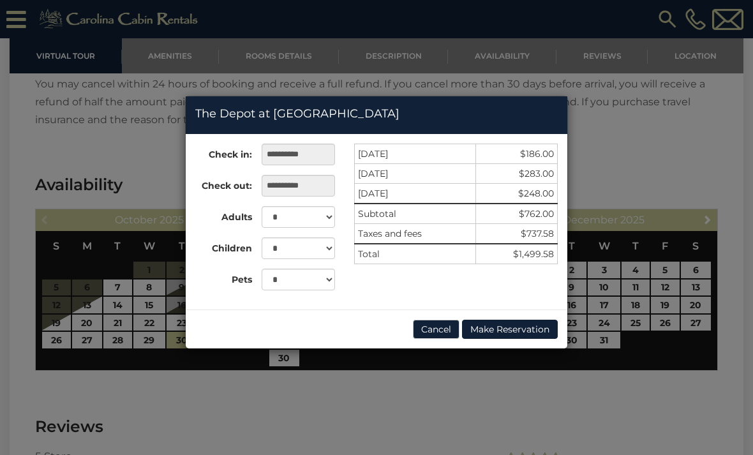
click at [442, 333] on button "Cancel" at bounding box center [436, 329] width 47 height 19
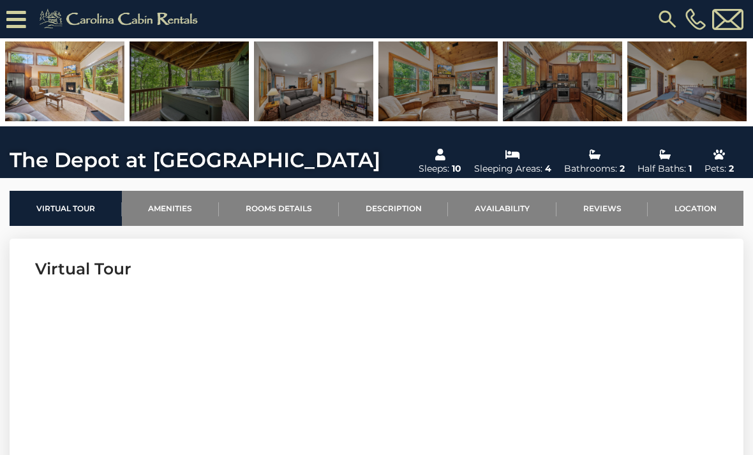
scroll to position [252, 0]
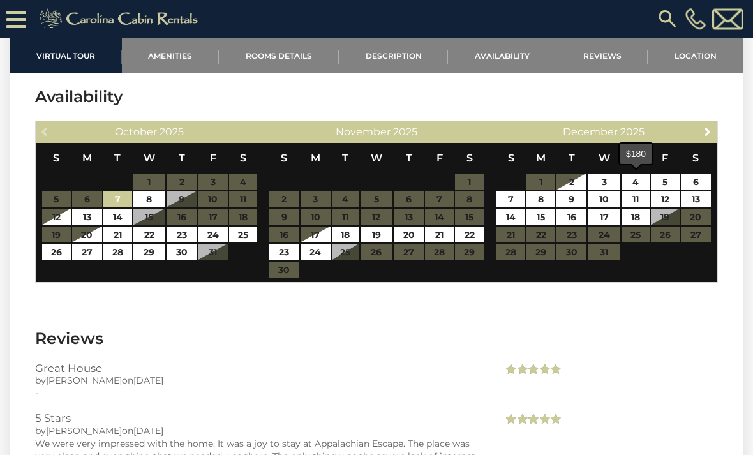
scroll to position [2350, 0]
click at [636, 184] on link "4" at bounding box center [635, 182] width 27 height 17
type input "**********"
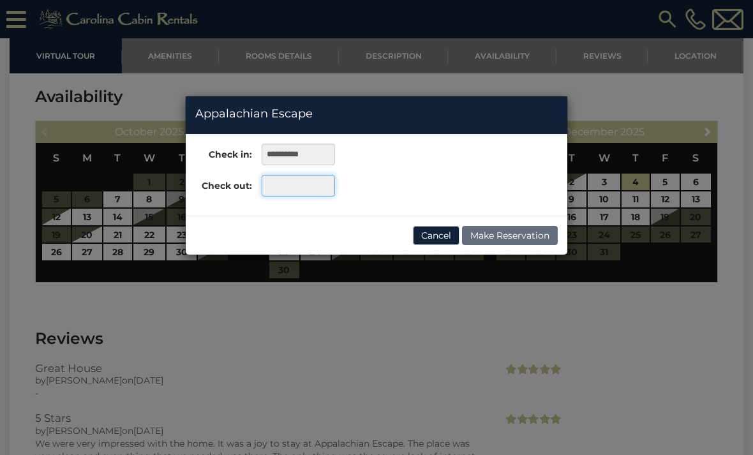
click at [302, 189] on input "text" at bounding box center [298, 186] width 73 height 22
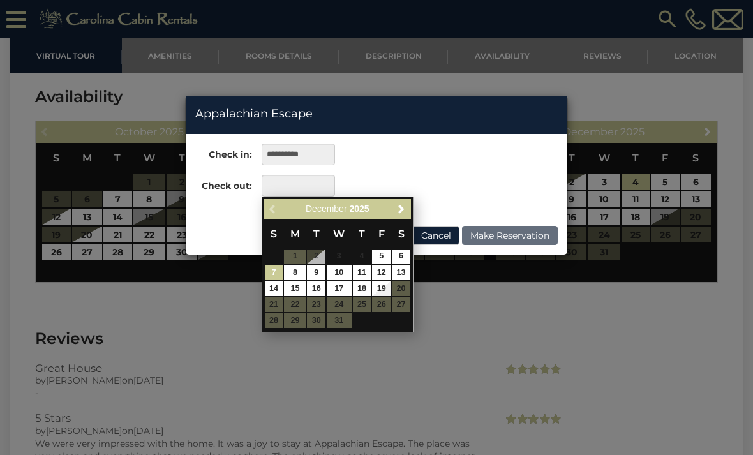
click at [279, 267] on link "7" at bounding box center [274, 273] width 19 height 15
type input "**********"
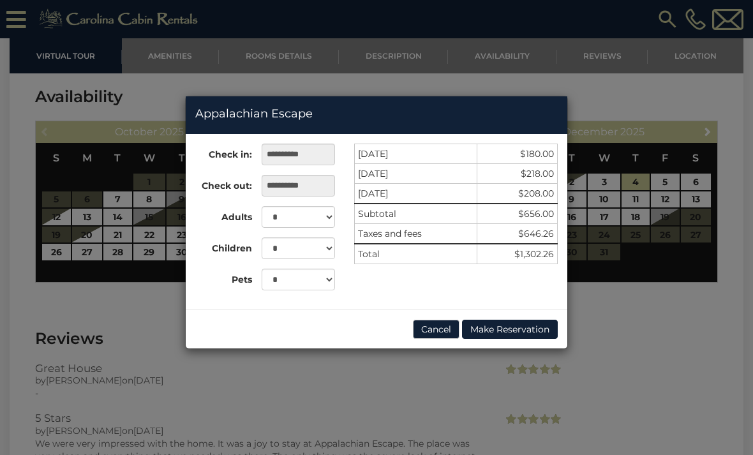
click at [436, 332] on button "Cancel" at bounding box center [436, 329] width 47 height 19
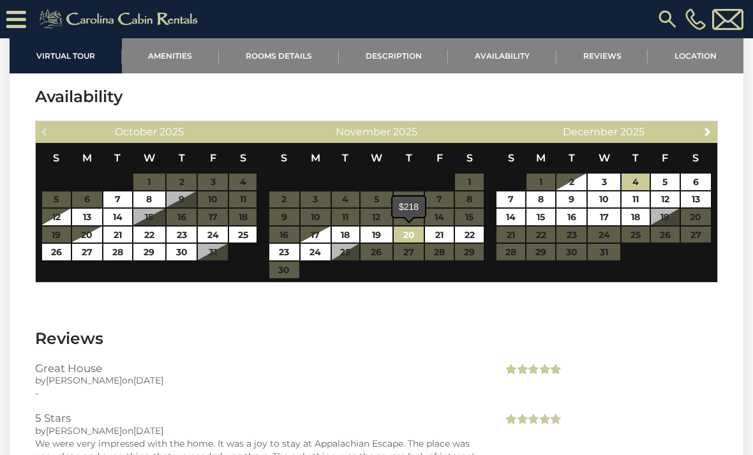
click at [409, 234] on link "20" at bounding box center [409, 235] width 30 height 17
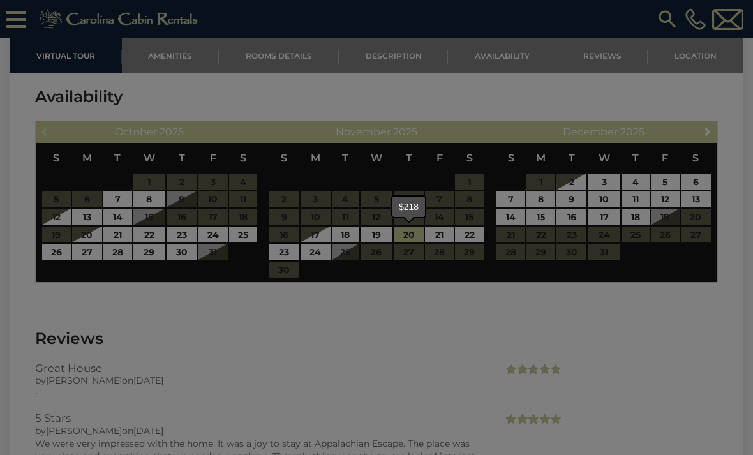
type input "**********"
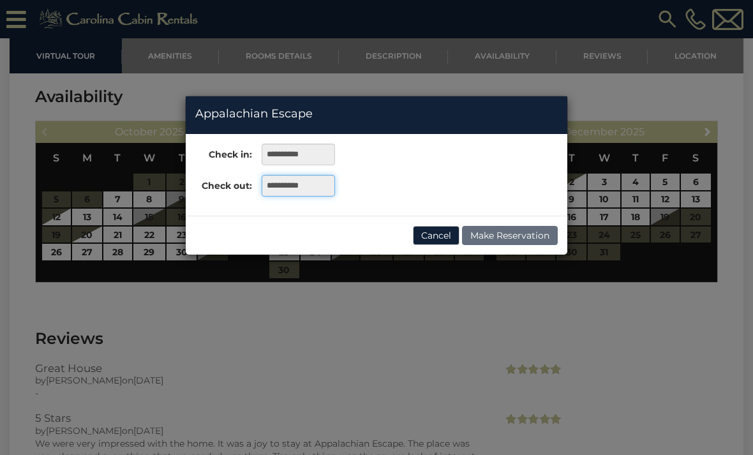
click at [310, 191] on input "**********" at bounding box center [298, 186] width 73 height 22
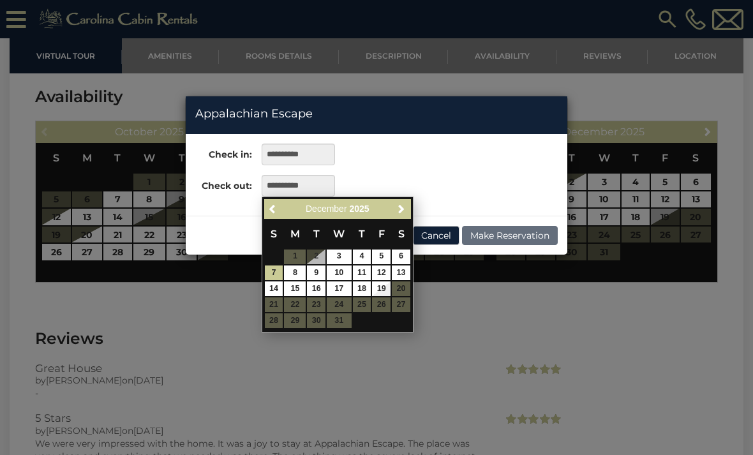
click at [281, 287] on link "14" at bounding box center [274, 289] width 19 height 15
type input "**********"
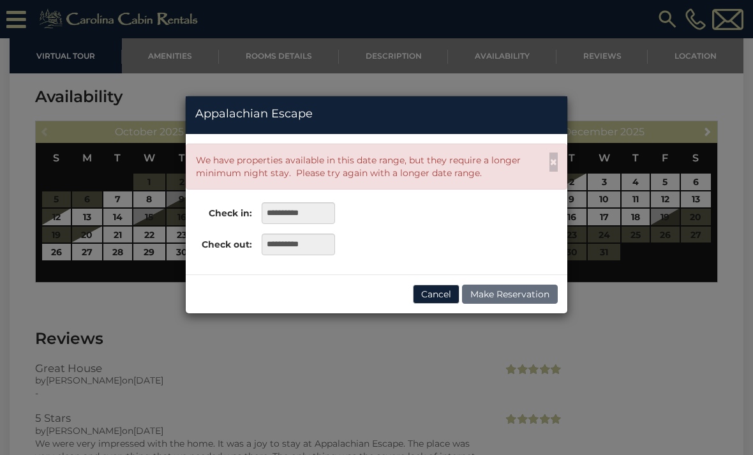
click at [436, 292] on button "Cancel" at bounding box center [436, 294] width 47 height 19
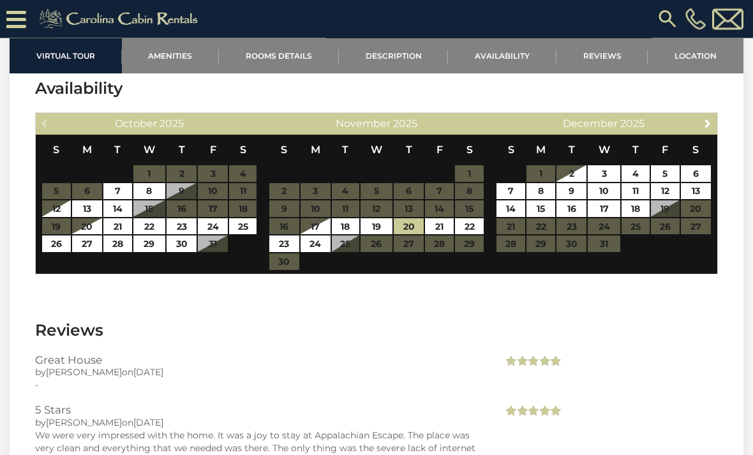
scroll to position [2357, 0]
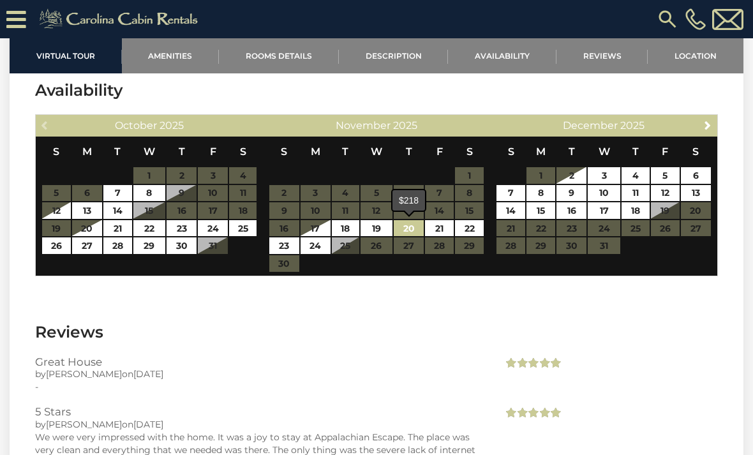
click at [412, 227] on link "20" at bounding box center [409, 228] width 30 height 17
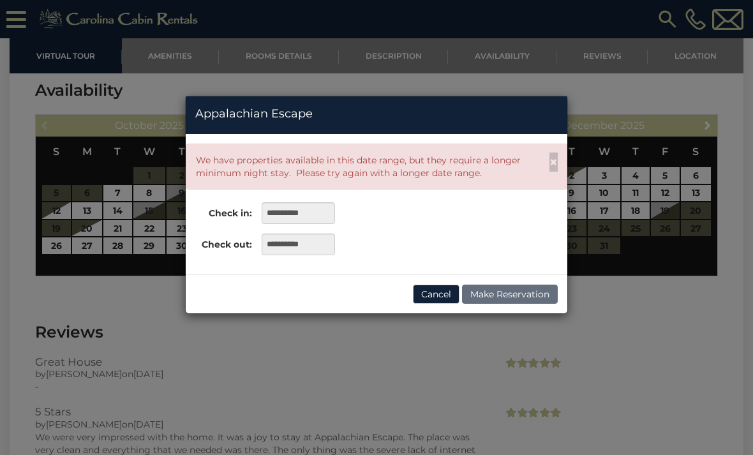
click at [433, 298] on button "Cancel" at bounding box center [436, 294] width 47 height 19
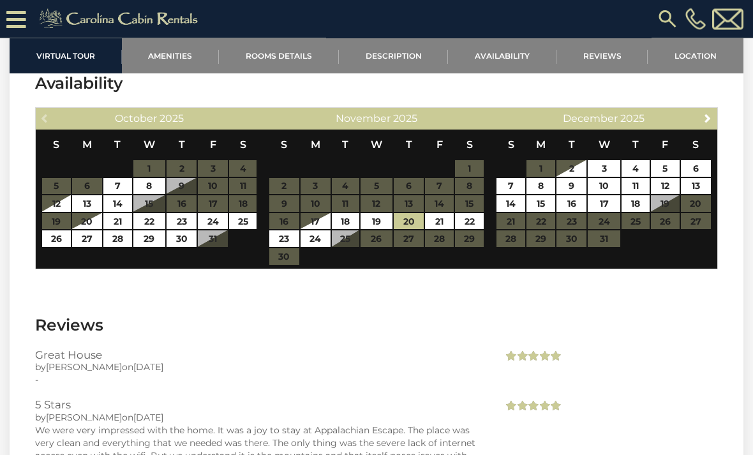
scroll to position [2364, 0]
click at [373, 224] on link "19" at bounding box center [377, 221] width 33 height 17
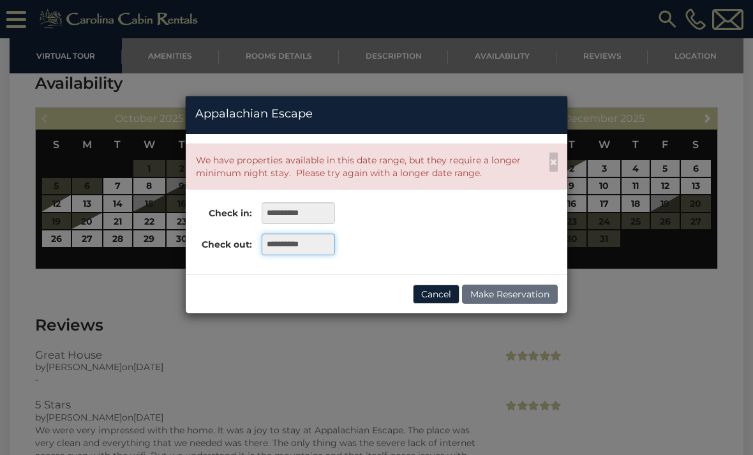
click at [321, 240] on input "**********" at bounding box center [298, 245] width 73 height 22
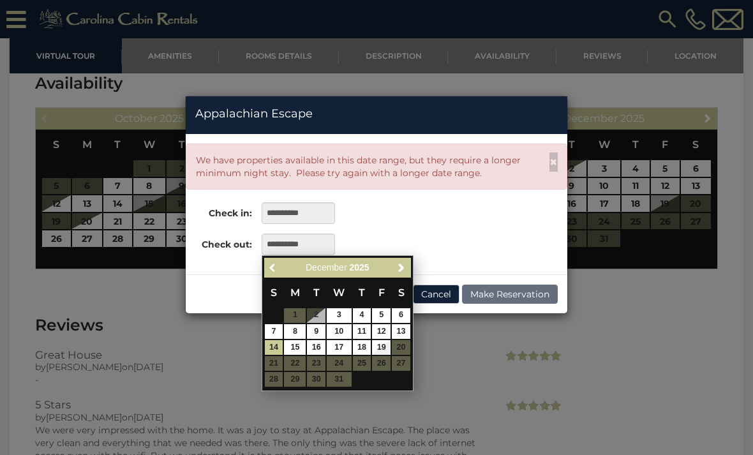
click at [276, 270] on span "Previous" at bounding box center [273, 267] width 10 height 10
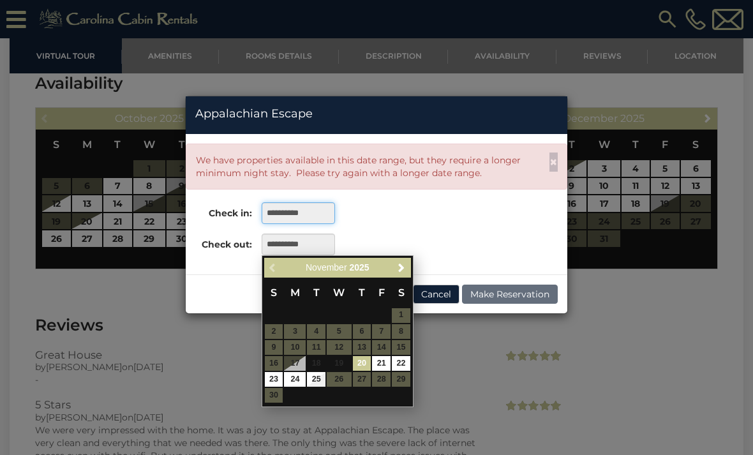
click at [310, 219] on input "**********" at bounding box center [298, 213] width 73 height 22
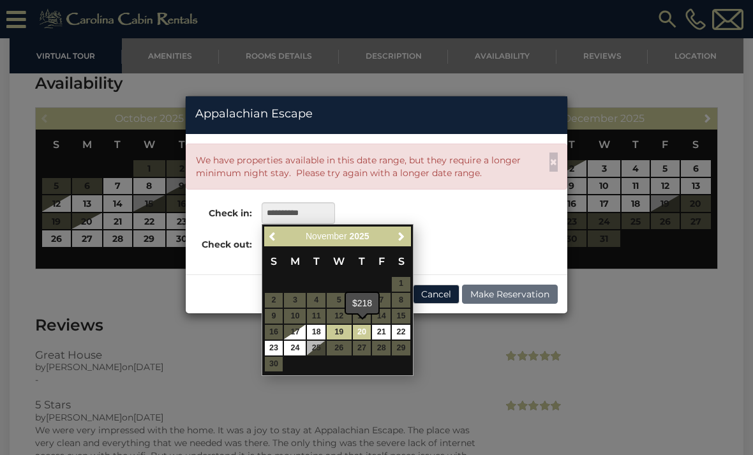
click at [364, 328] on link "20" at bounding box center [362, 332] width 19 height 15
type input "**********"
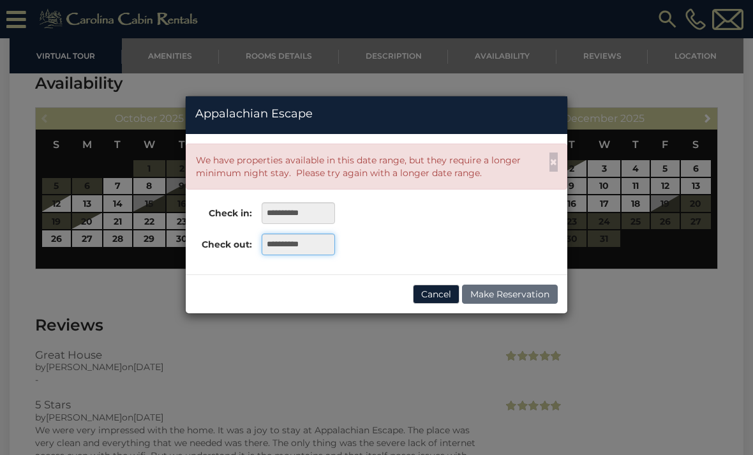
click at [299, 252] on input "**********" at bounding box center [298, 245] width 73 height 22
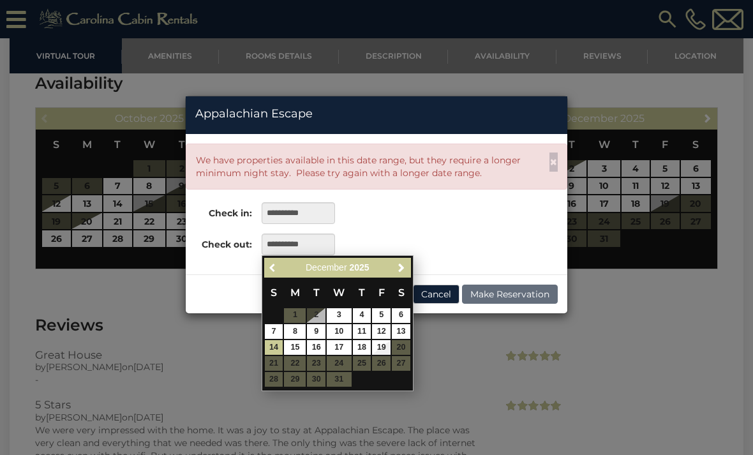
click at [273, 271] on span "Previous" at bounding box center [273, 267] width 10 height 10
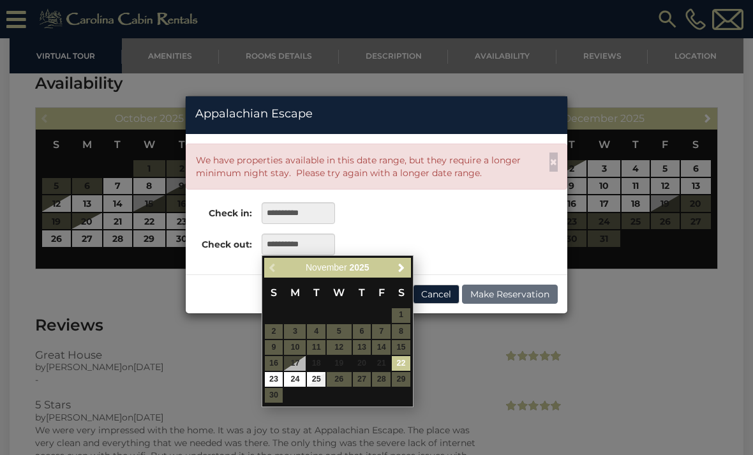
click at [400, 361] on link "22" at bounding box center [401, 363] width 19 height 15
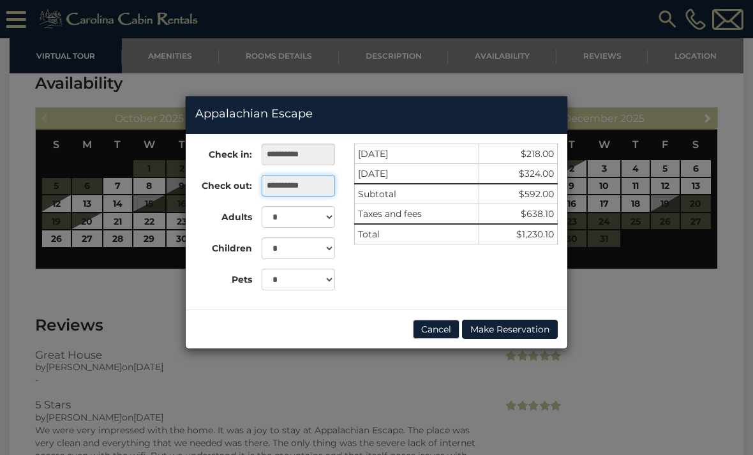
click at [299, 184] on input "**********" at bounding box center [298, 186] width 73 height 22
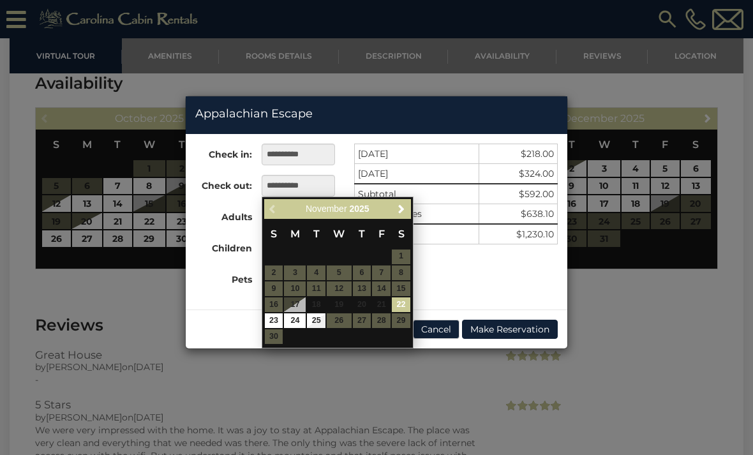
click at [297, 324] on link "24" at bounding box center [295, 320] width 22 height 15
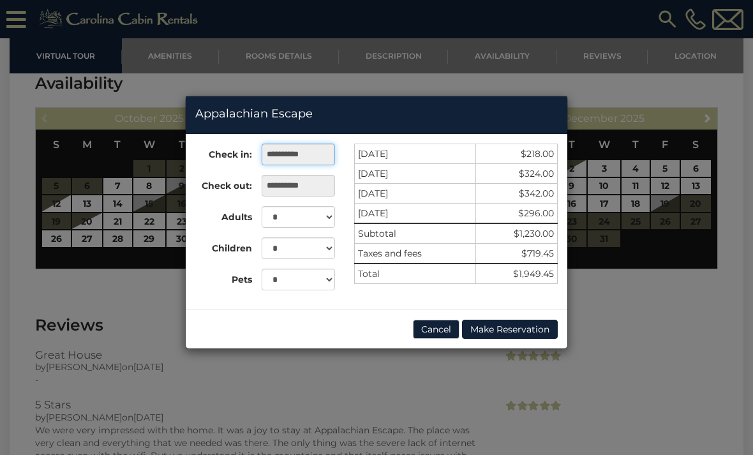
click at [303, 160] on input "**********" at bounding box center [298, 155] width 73 height 22
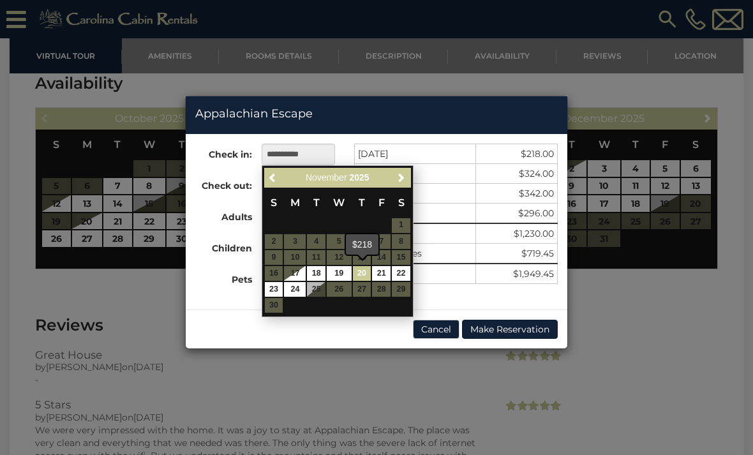
click at [358, 274] on link "20" at bounding box center [362, 273] width 19 height 15
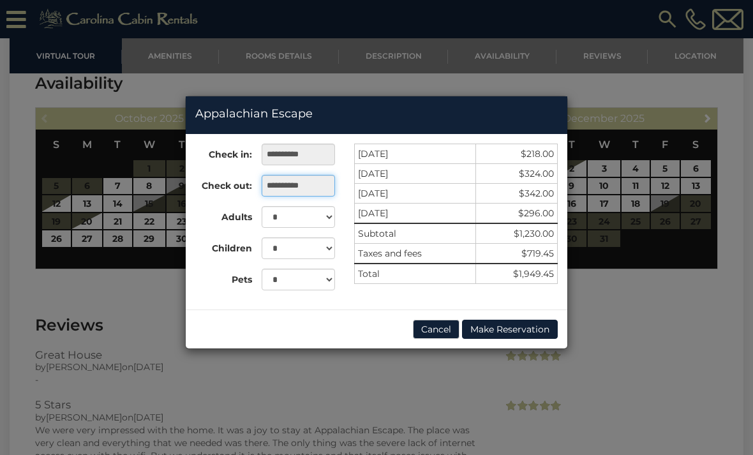
click at [320, 190] on input "**********" at bounding box center [298, 186] width 73 height 22
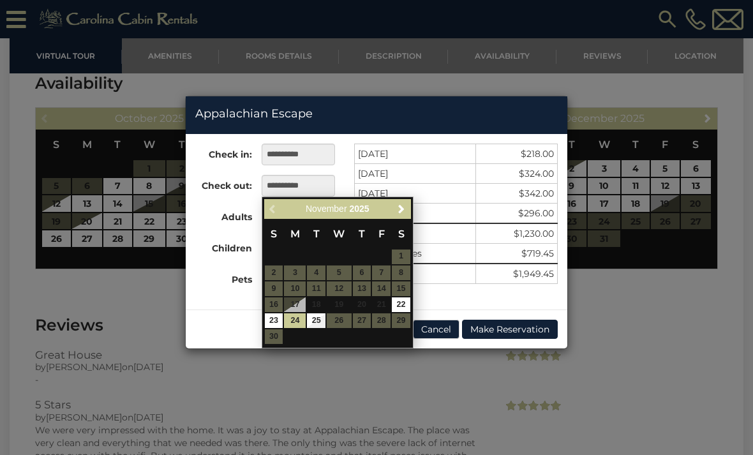
click at [278, 322] on link "23" at bounding box center [274, 320] width 19 height 15
type input "**********"
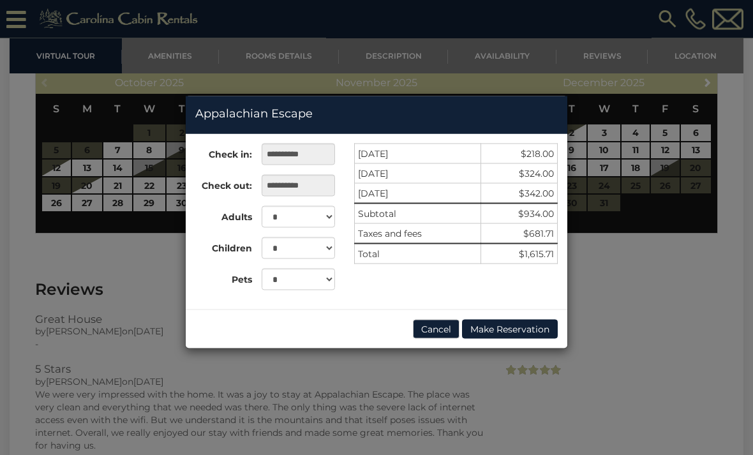
scroll to position [2399, 0]
click at [430, 334] on button "Cancel" at bounding box center [436, 329] width 47 height 19
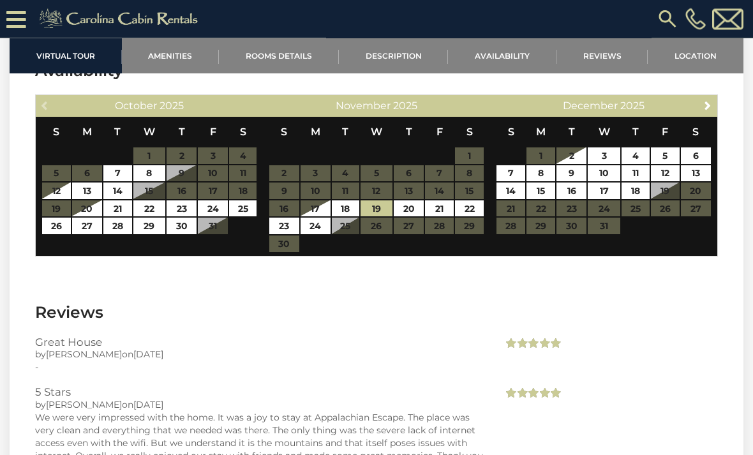
scroll to position [2377, 0]
click at [110, 215] on link "21" at bounding box center [117, 208] width 29 height 17
type input "**********"
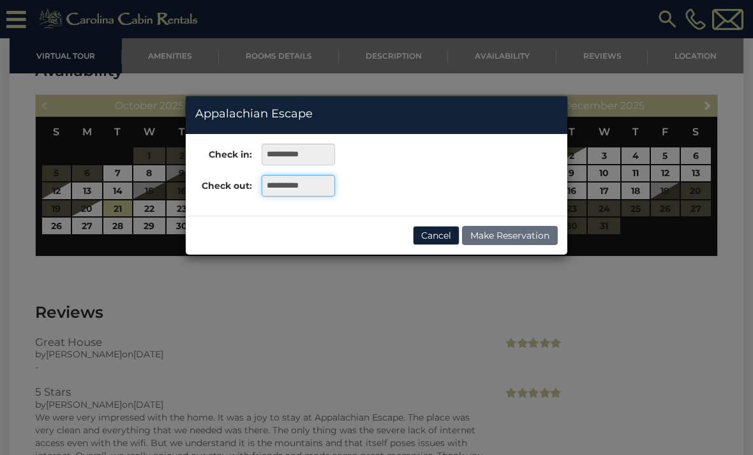
click at [296, 190] on input "**********" at bounding box center [298, 186] width 73 height 22
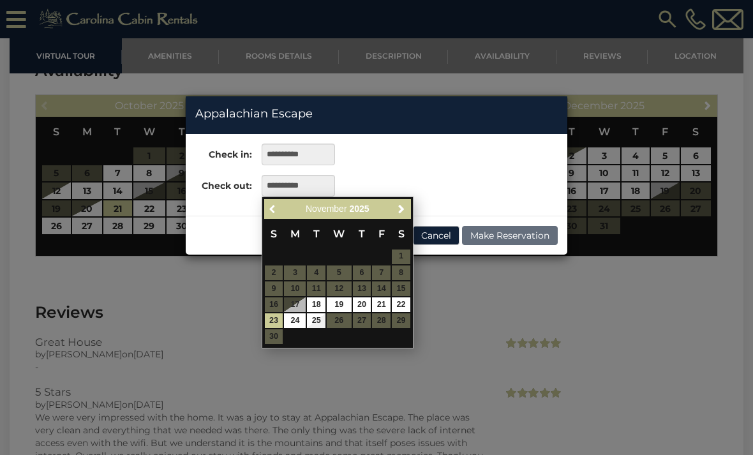
click at [273, 209] on span "Previous" at bounding box center [273, 209] width 10 height 10
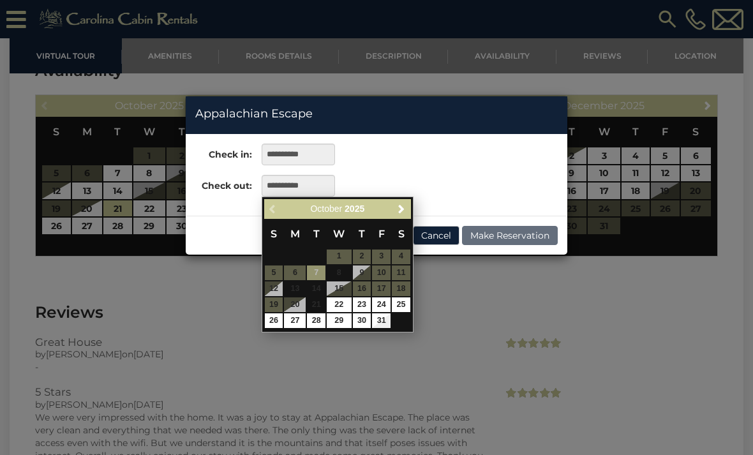
click at [378, 305] on link "24" at bounding box center [381, 304] width 19 height 15
type input "**********"
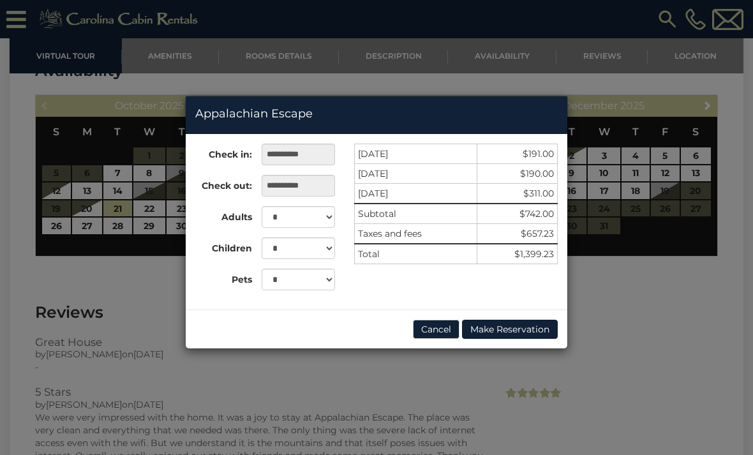
click at [435, 330] on button "Cancel" at bounding box center [436, 329] width 47 height 19
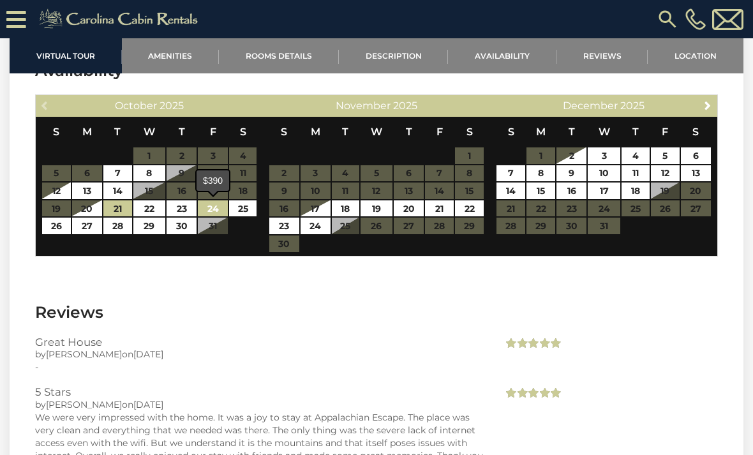
click at [216, 207] on link "24" at bounding box center [213, 208] width 30 height 17
type input "**********"
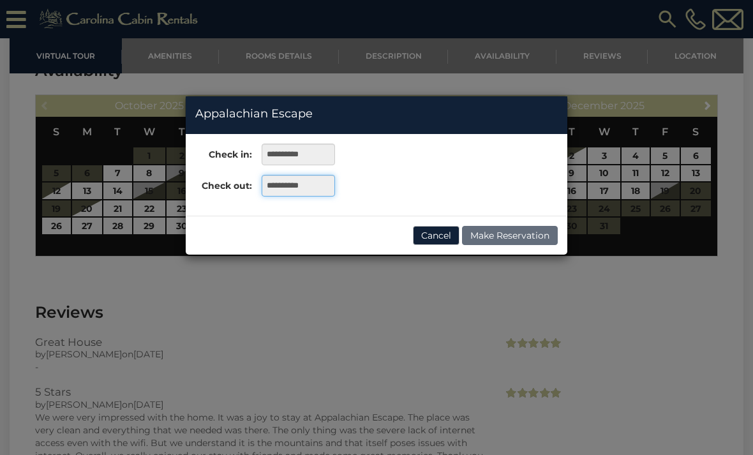
click at [296, 189] on input "**********" at bounding box center [298, 186] width 73 height 22
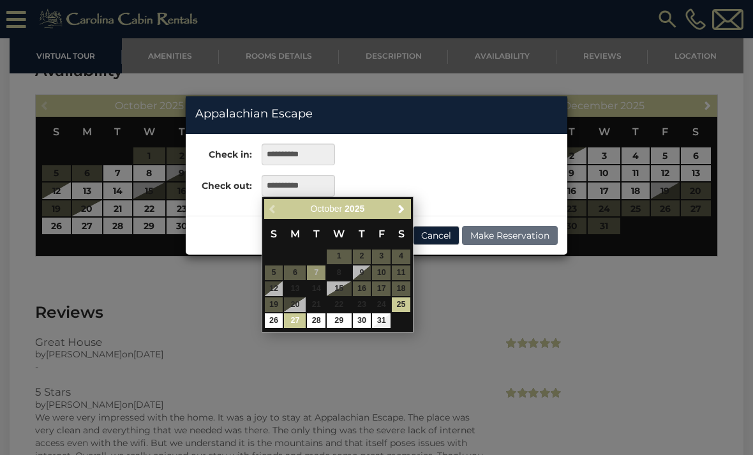
click at [300, 322] on link "27" at bounding box center [295, 320] width 22 height 15
type input "**********"
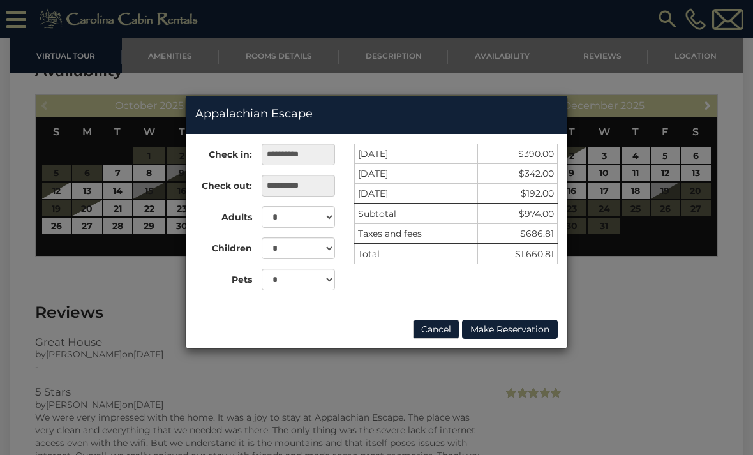
click at [429, 332] on button "Cancel" at bounding box center [436, 329] width 47 height 19
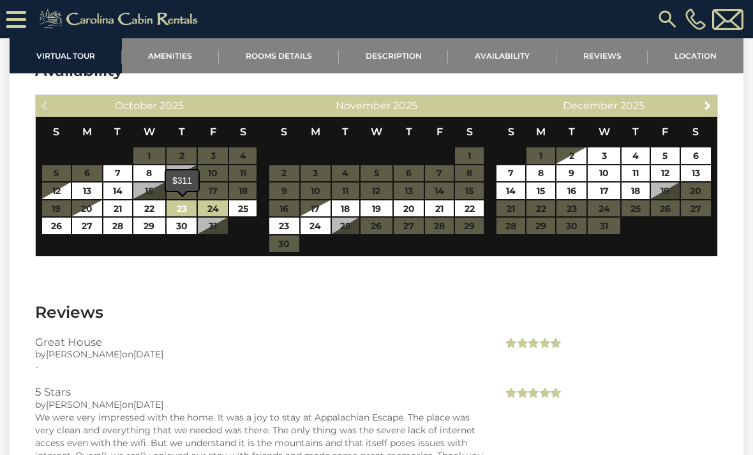
click at [184, 211] on link "23" at bounding box center [182, 208] width 30 height 17
type input "**********"
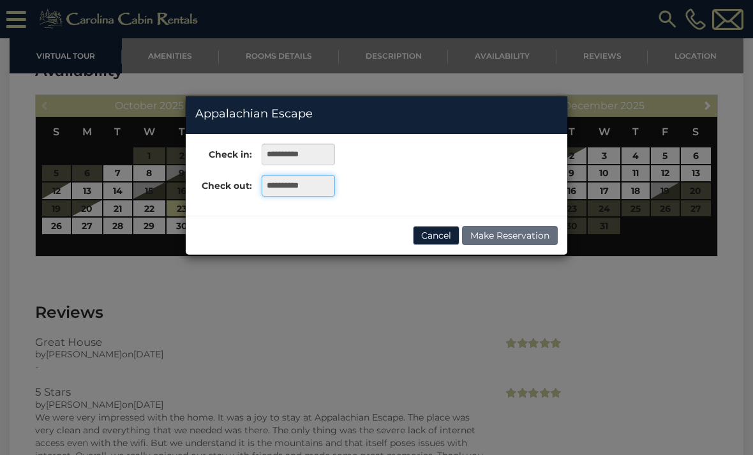
click at [293, 193] on input "**********" at bounding box center [298, 186] width 73 height 22
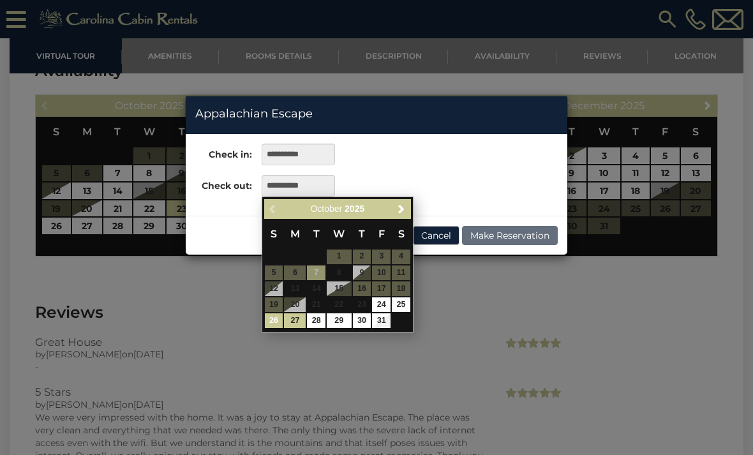
click at [276, 320] on link "26" at bounding box center [274, 320] width 19 height 15
type input "**********"
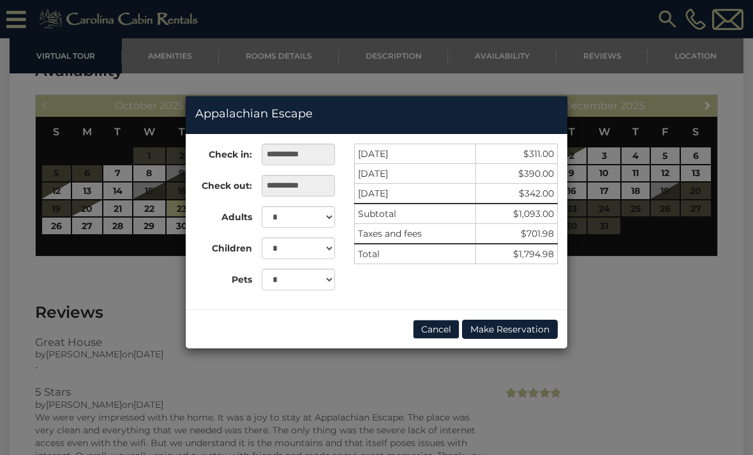
click at [434, 334] on button "Cancel" at bounding box center [436, 329] width 47 height 19
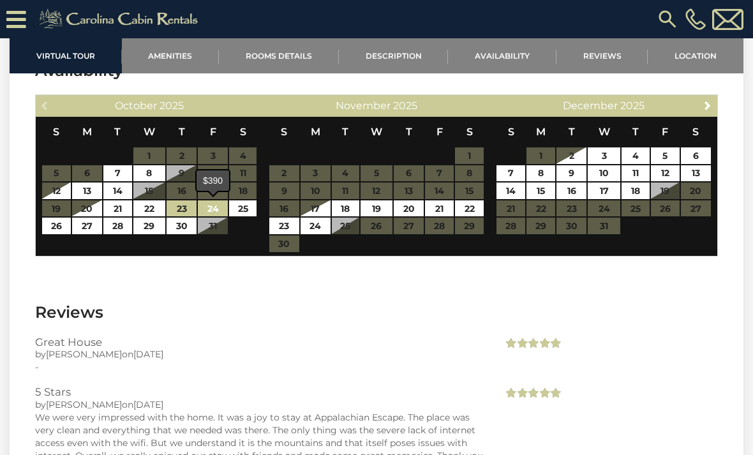
click at [214, 207] on link "24" at bounding box center [213, 208] width 30 height 17
type input "**********"
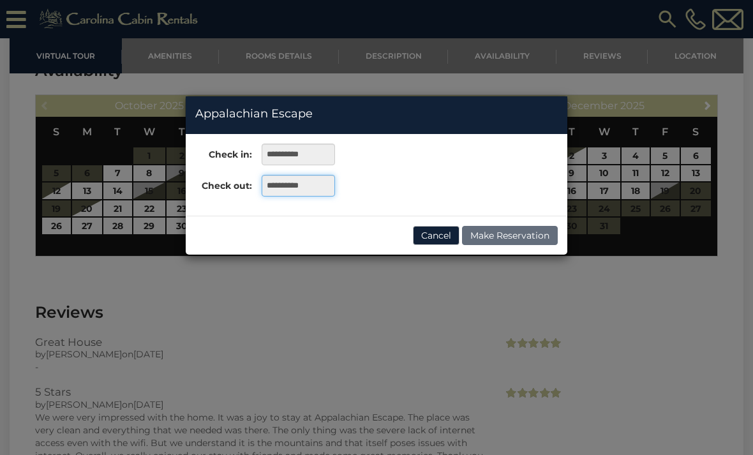
click at [291, 189] on input "**********" at bounding box center [298, 186] width 73 height 22
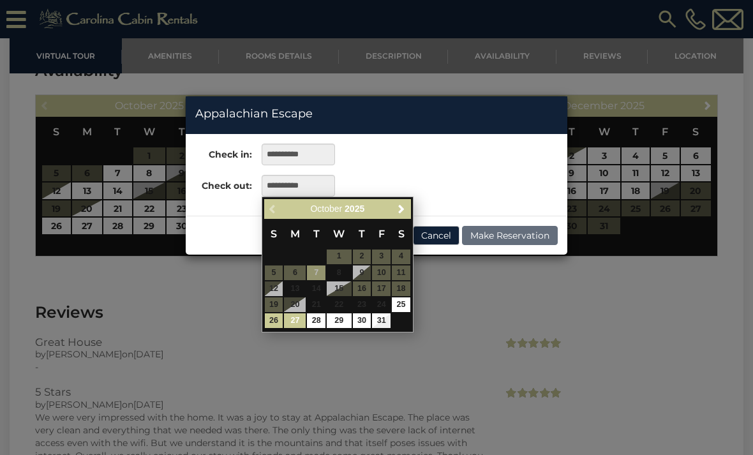
click at [299, 320] on link "27" at bounding box center [295, 320] width 22 height 15
type input "**********"
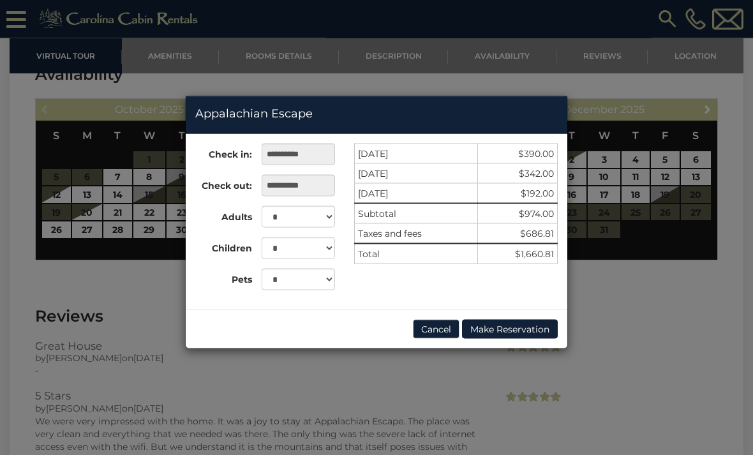
scroll to position [2373, 0]
click at [434, 331] on button "Cancel" at bounding box center [436, 329] width 47 height 19
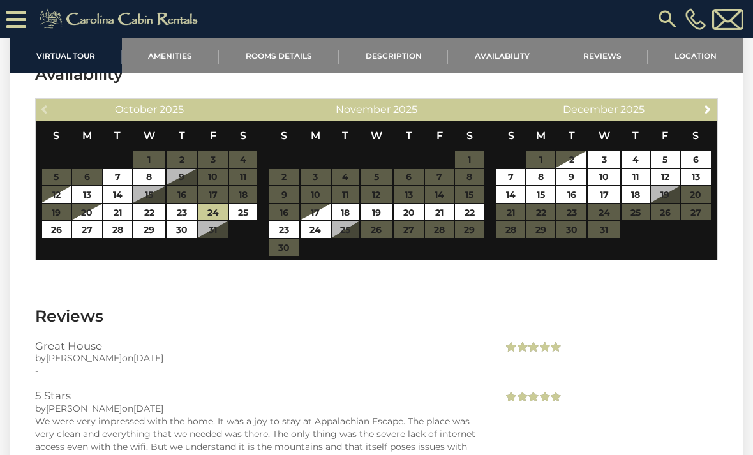
click at [19, 23] on icon at bounding box center [16, 19] width 20 height 22
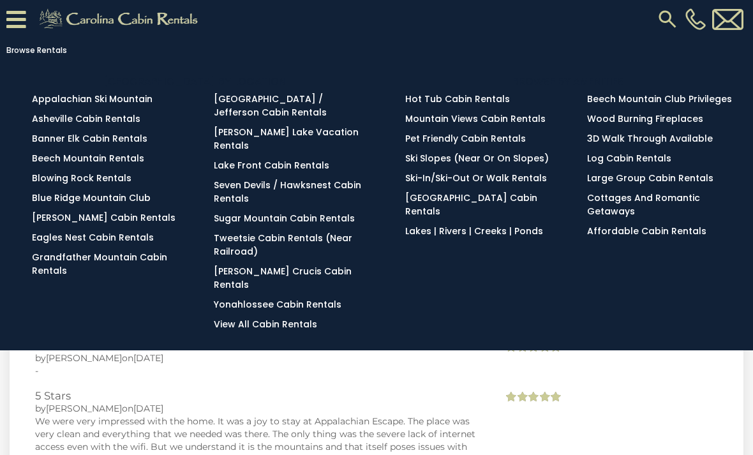
click at [116, 224] on link "[PERSON_NAME] Cabin Rentals" at bounding box center [104, 217] width 144 height 13
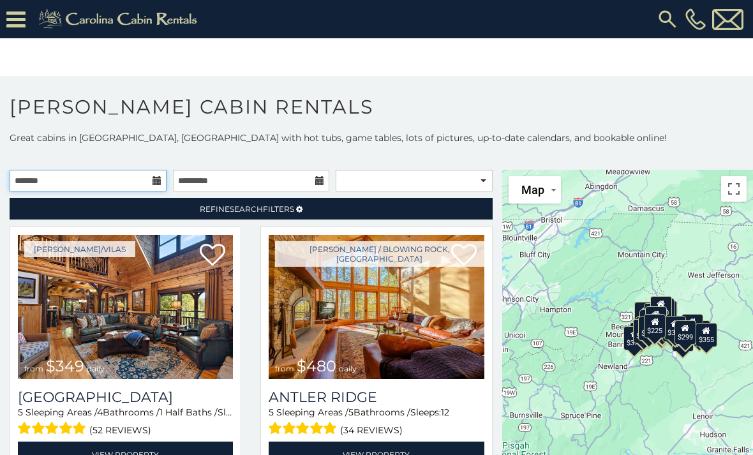
click at [143, 179] on input "text" at bounding box center [88, 181] width 157 height 22
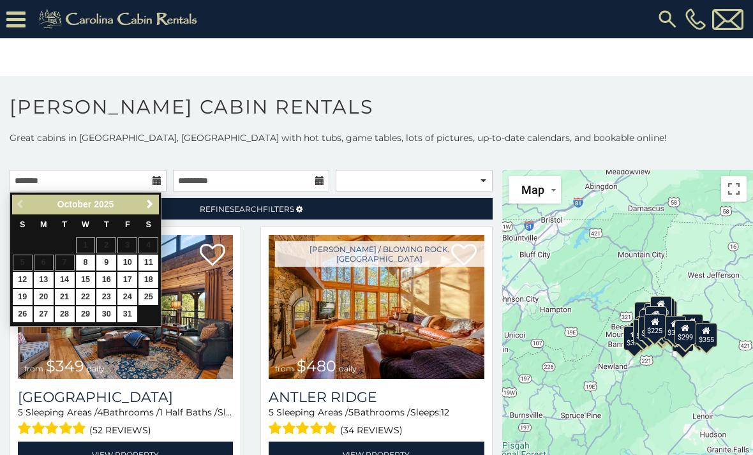
click at [108, 296] on link "23" at bounding box center [106, 297] width 20 height 16
type input "**********"
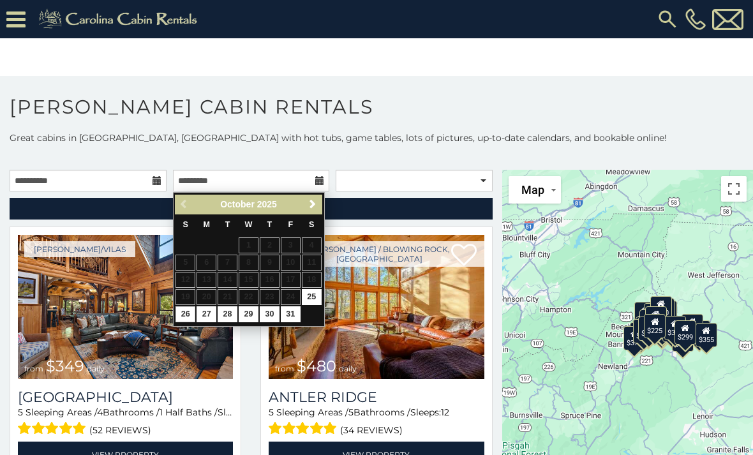
click at [188, 313] on link "26" at bounding box center [186, 314] width 20 height 16
type input "**********"
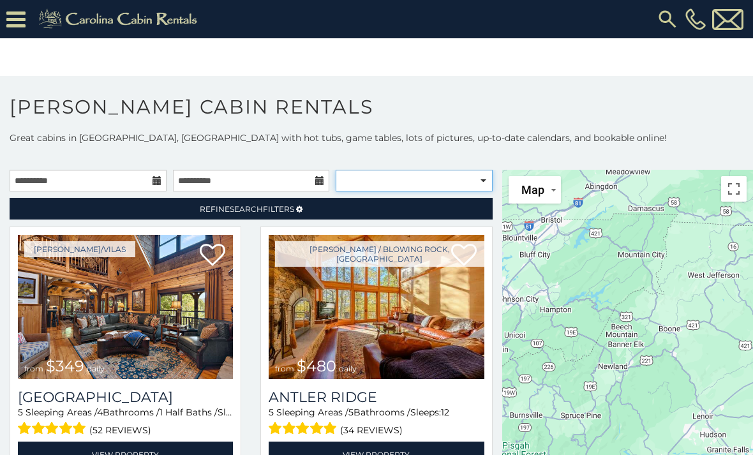
click at [479, 184] on select "**********" at bounding box center [414, 181] width 157 height 22
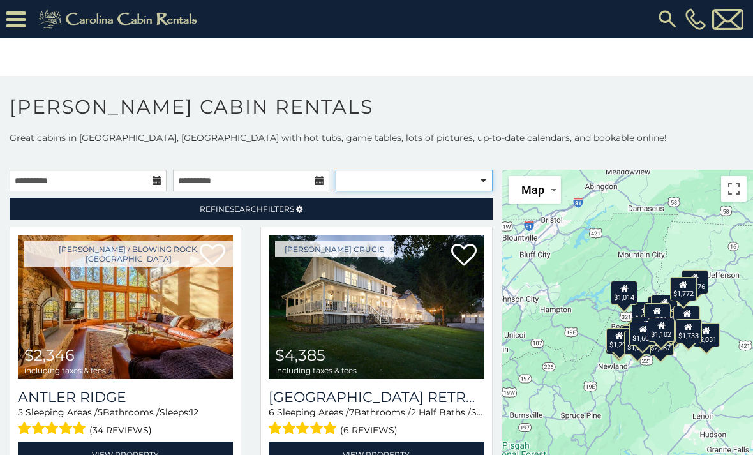
select select "**********"
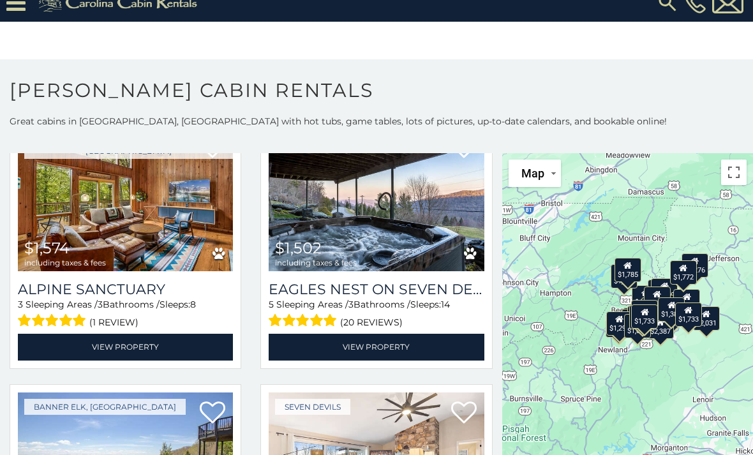
scroll to position [884, 0]
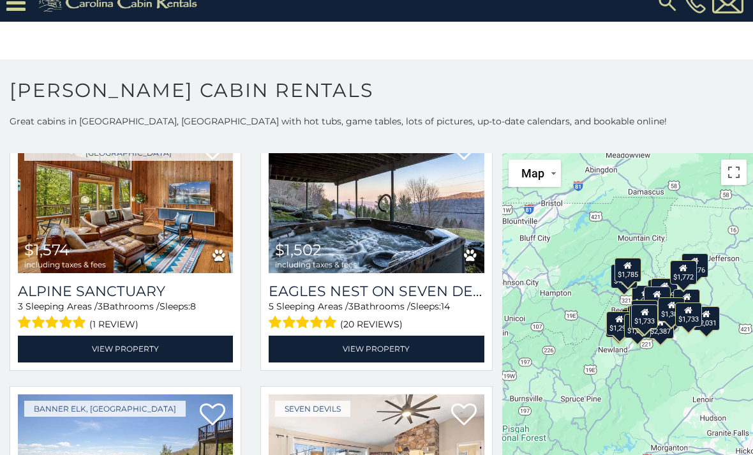
click at [378, 236] on img at bounding box center [376, 201] width 215 height 144
click at [401, 336] on link "View Property" at bounding box center [376, 349] width 215 height 26
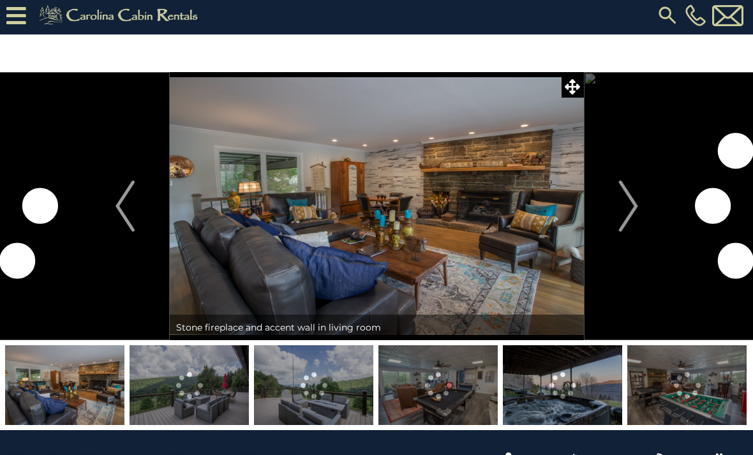
scroll to position [4, 0]
click at [679, 397] on img at bounding box center [686, 385] width 119 height 80
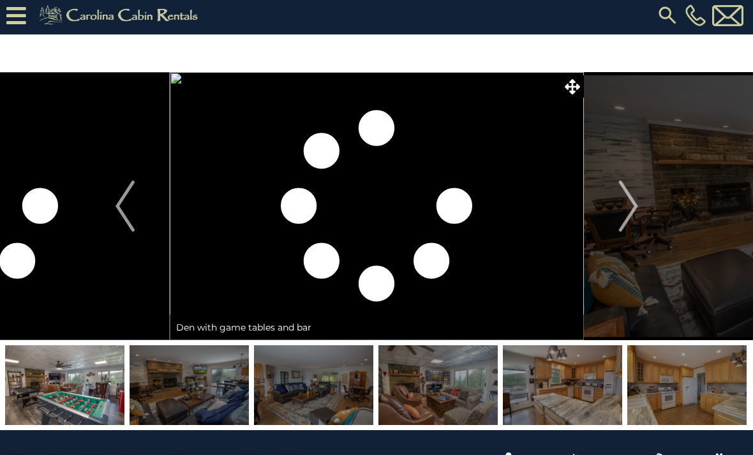
click at [687, 382] on img at bounding box center [686, 385] width 119 height 80
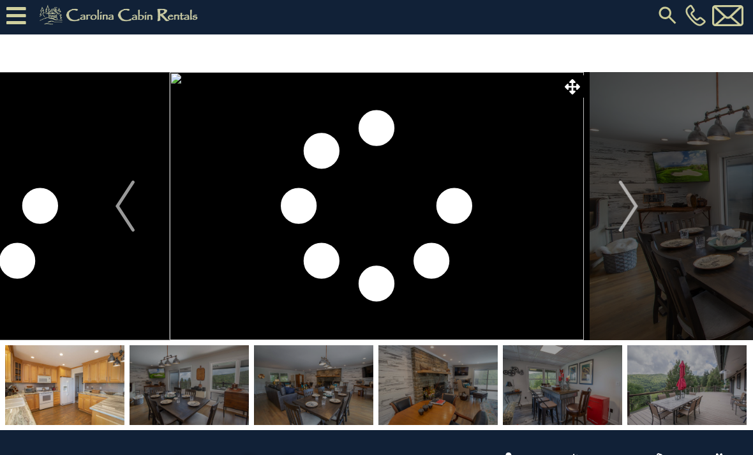
click at [701, 384] on img at bounding box center [686, 385] width 119 height 80
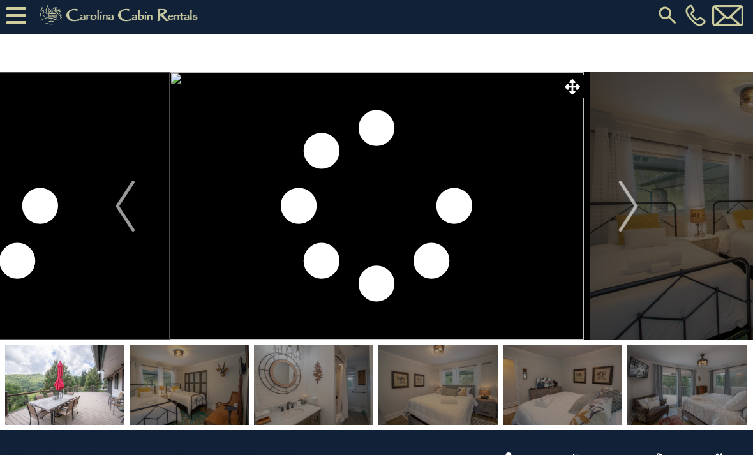
click at [446, 404] on img at bounding box center [438, 385] width 119 height 80
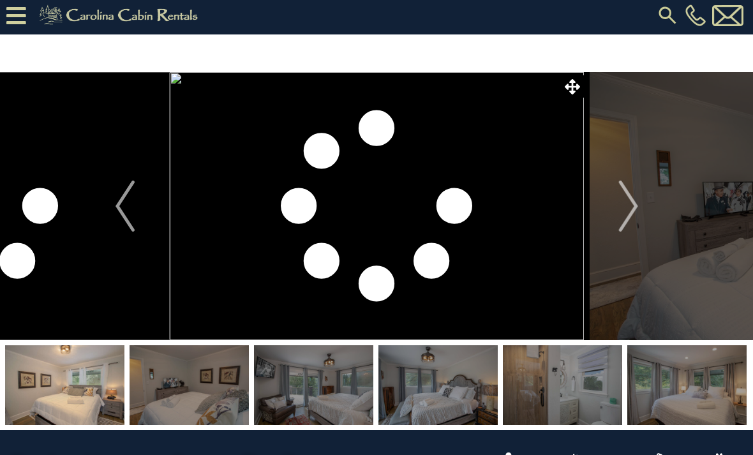
click at [696, 378] on img at bounding box center [686, 385] width 119 height 80
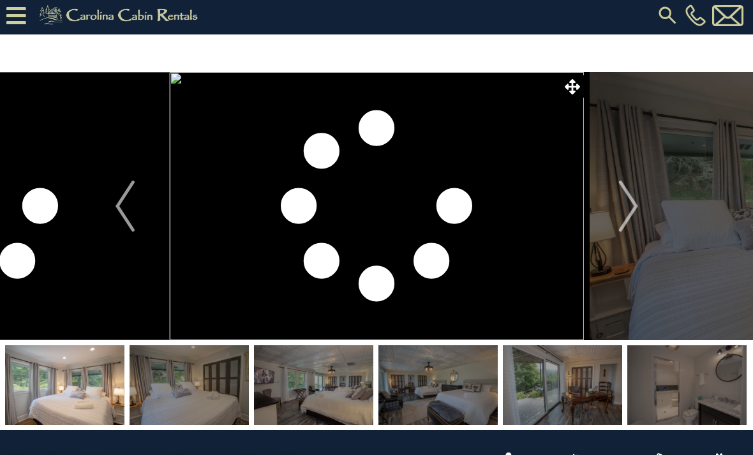
click at [712, 389] on img at bounding box center [686, 385] width 119 height 80
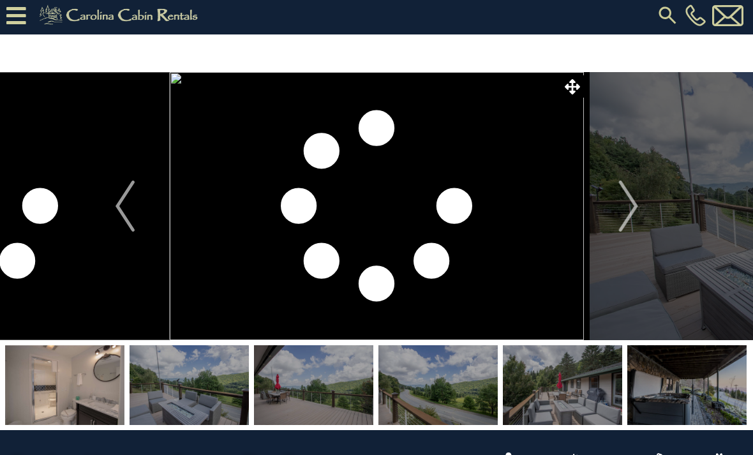
click at [717, 387] on img at bounding box center [686, 385] width 119 height 80
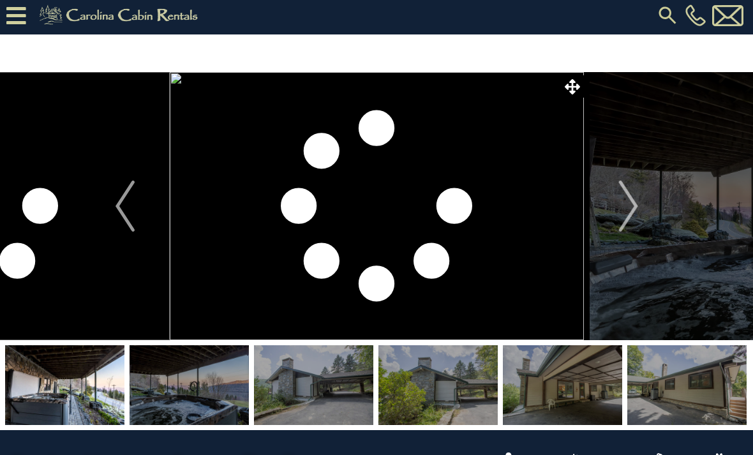
click at [454, 394] on img at bounding box center [438, 385] width 119 height 80
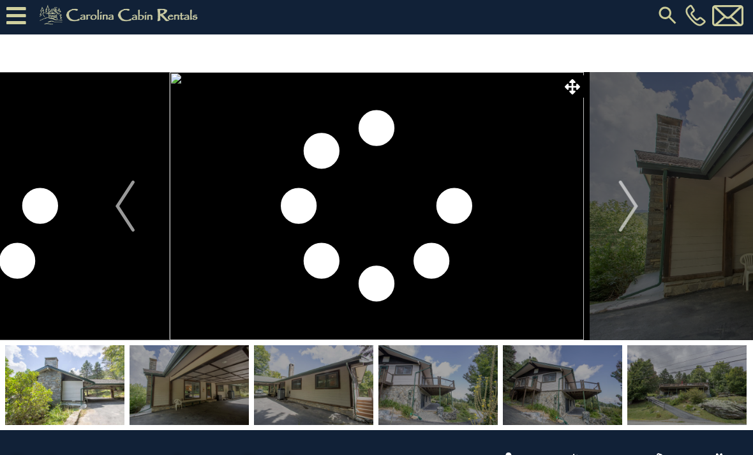
click at [214, 396] on img at bounding box center [189, 385] width 119 height 80
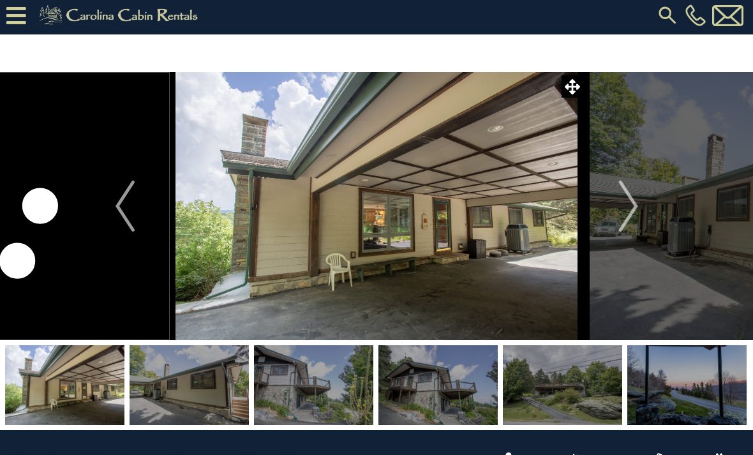
click at [631, 218] on img "Next" at bounding box center [628, 206] width 19 height 51
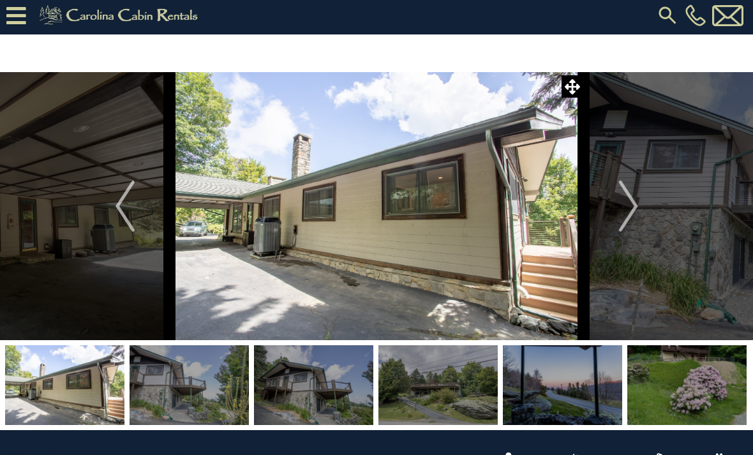
click at [626, 220] on img "Next" at bounding box center [628, 206] width 19 height 51
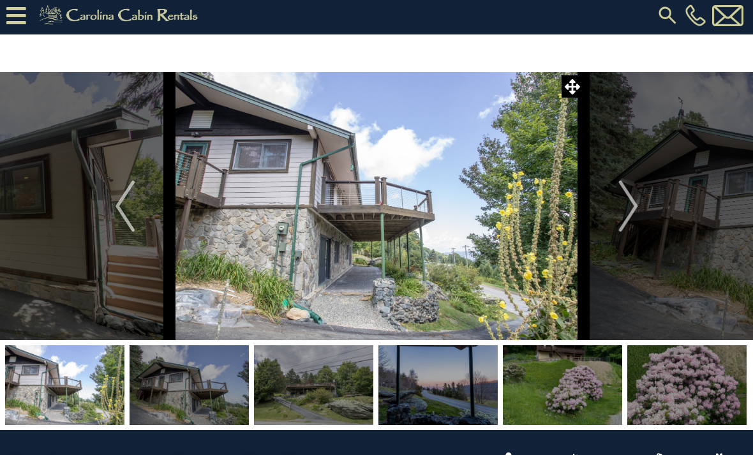
click at [633, 216] on img "Next" at bounding box center [628, 206] width 19 height 51
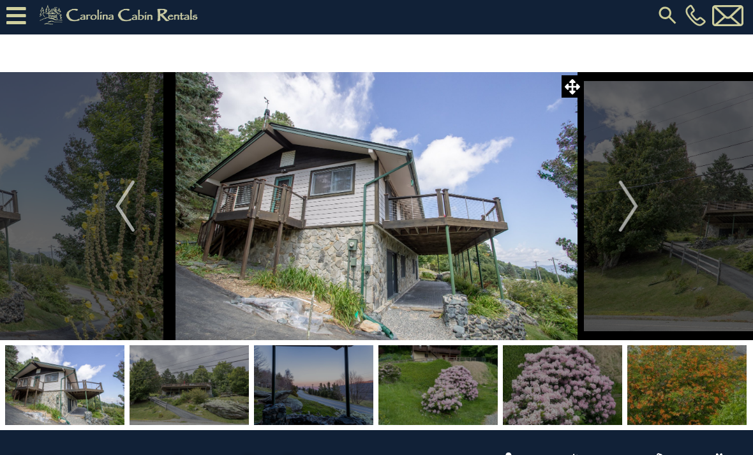
click at [633, 216] on img "Next" at bounding box center [628, 206] width 19 height 51
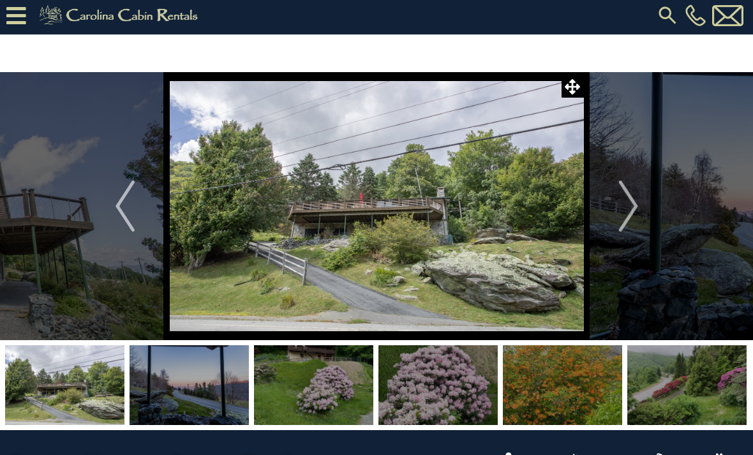
click at [636, 217] on img "Next" at bounding box center [628, 206] width 19 height 51
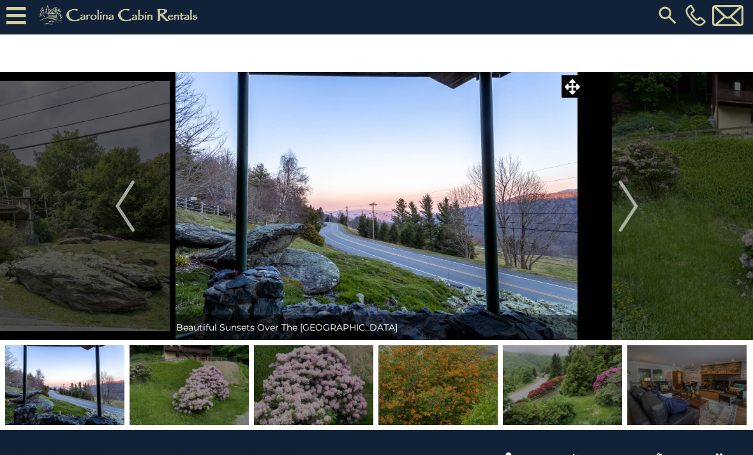
click at [629, 222] on img "Next" at bounding box center [628, 206] width 19 height 51
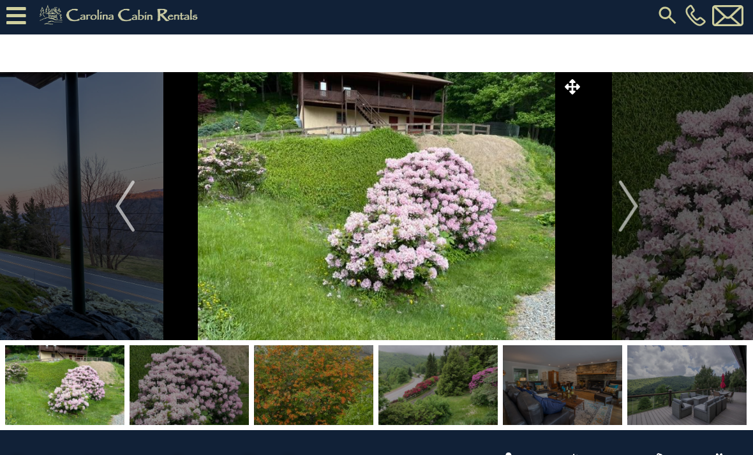
click at [629, 220] on img "Next" at bounding box center [628, 206] width 19 height 51
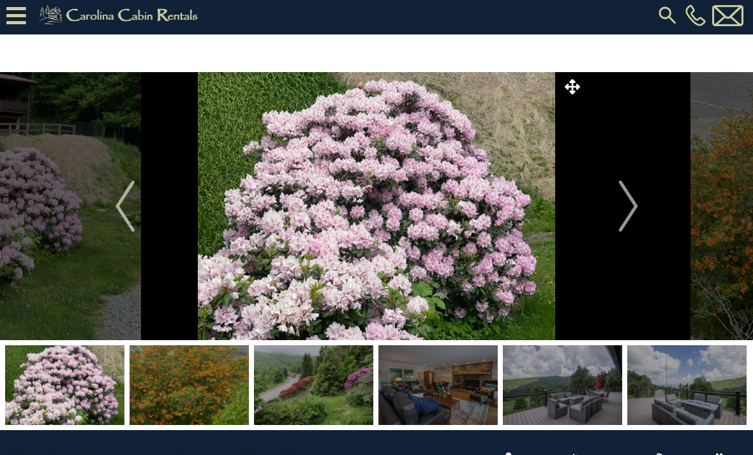
click at [629, 221] on img "Next" at bounding box center [628, 206] width 19 height 51
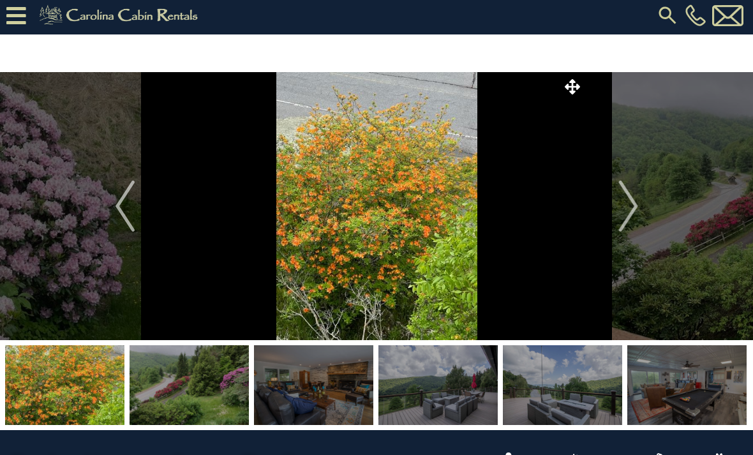
click at [631, 223] on img "Next" at bounding box center [628, 206] width 19 height 51
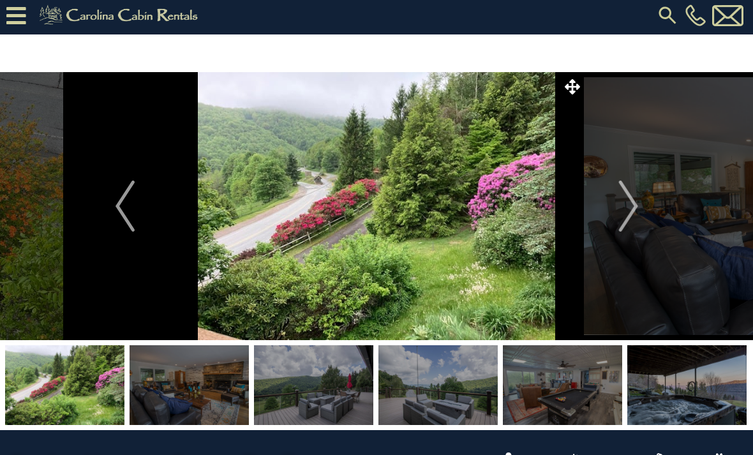
click at [629, 223] on img "Next" at bounding box center [628, 206] width 19 height 51
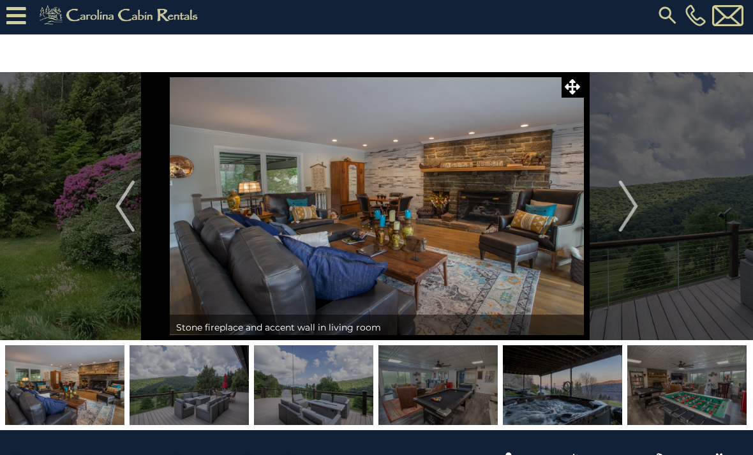
click at [627, 224] on img "Next" at bounding box center [628, 206] width 19 height 51
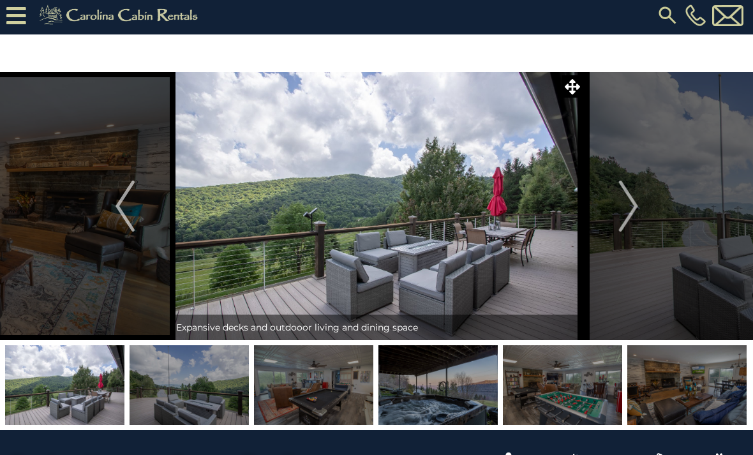
click at [626, 223] on img "Next" at bounding box center [628, 206] width 19 height 51
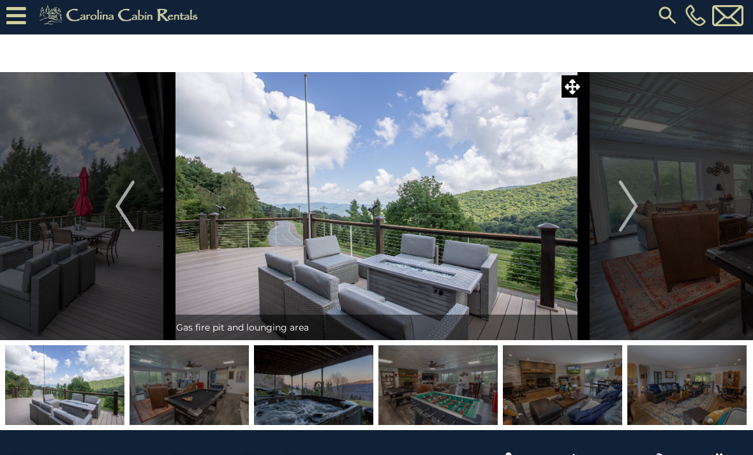
click at [630, 220] on img "Next" at bounding box center [628, 206] width 19 height 51
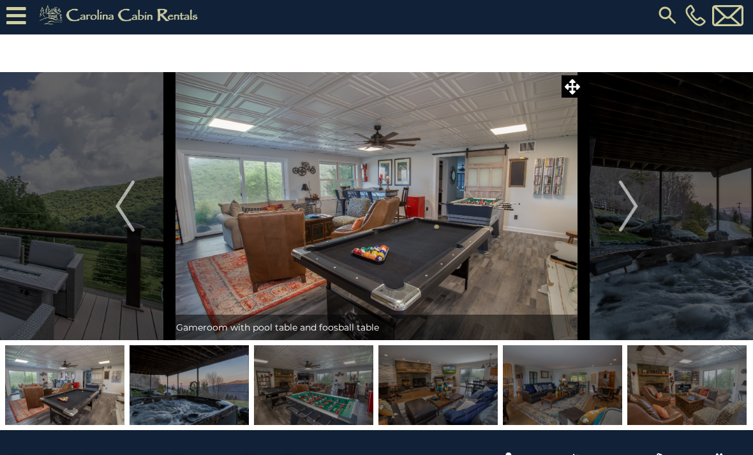
click at [630, 220] on img "Next" at bounding box center [628, 206] width 19 height 51
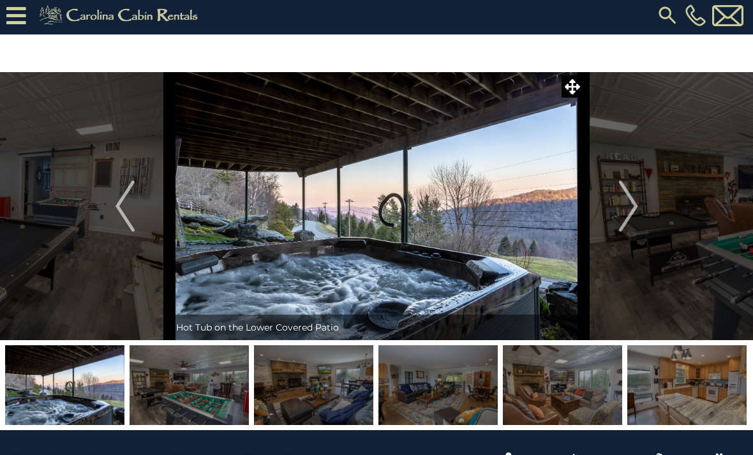
click at [640, 217] on button "Next" at bounding box center [628, 206] width 89 height 268
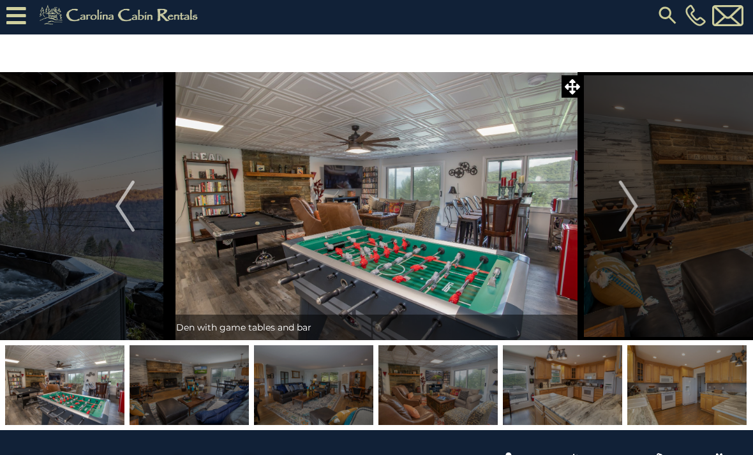
click at [630, 222] on img "Next" at bounding box center [628, 206] width 19 height 51
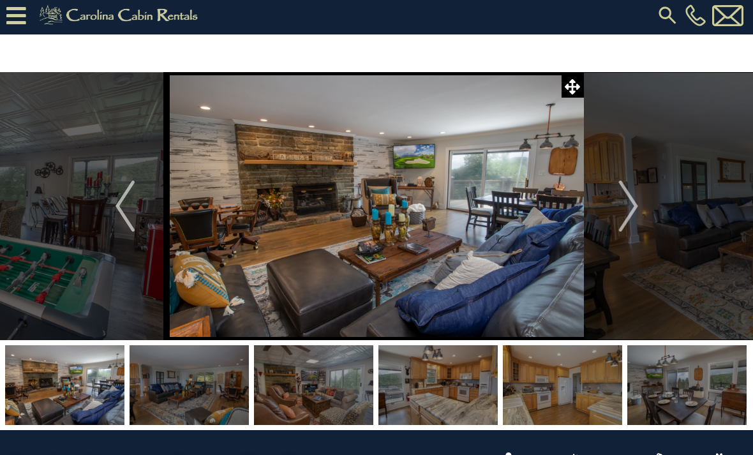
click at [626, 222] on img "Next" at bounding box center [628, 206] width 19 height 51
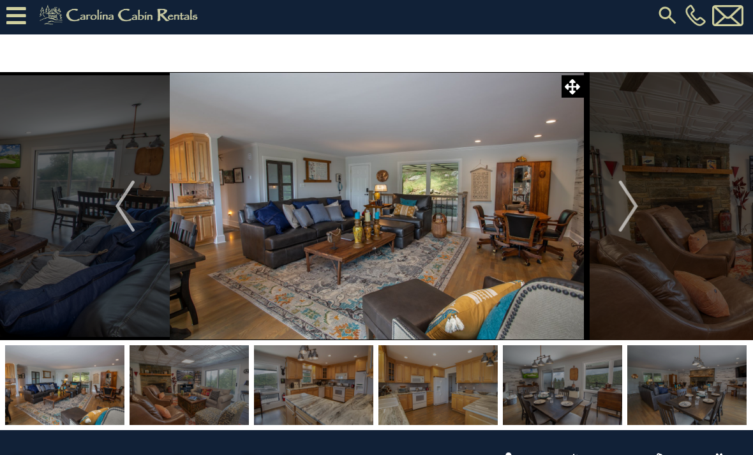
click at [628, 220] on img "Next" at bounding box center [628, 206] width 19 height 51
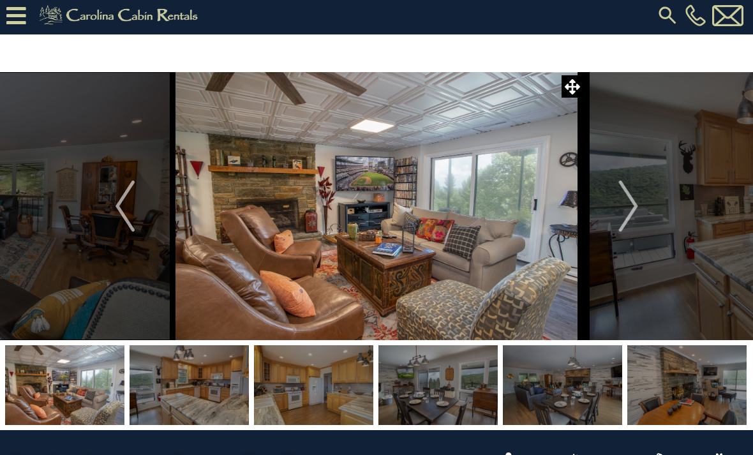
click at [635, 225] on img "Next" at bounding box center [628, 206] width 19 height 51
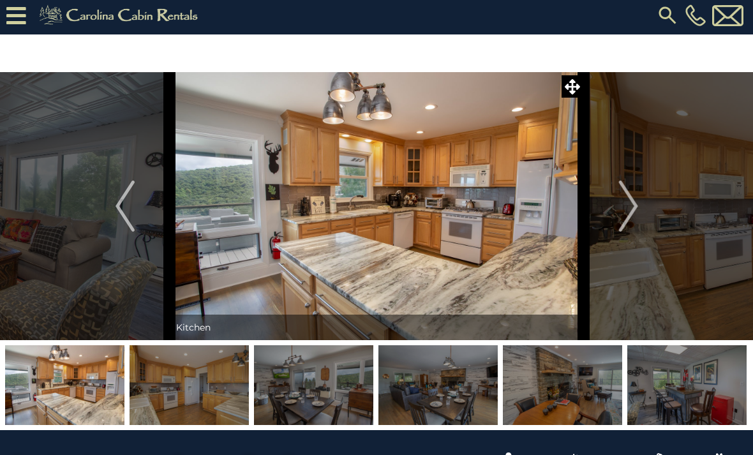
click at [635, 222] on img "Next" at bounding box center [628, 206] width 19 height 51
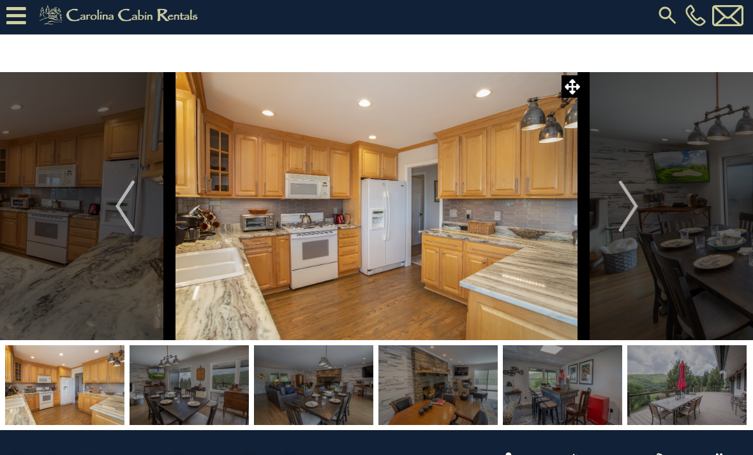
click at [632, 225] on img "Next" at bounding box center [628, 206] width 19 height 51
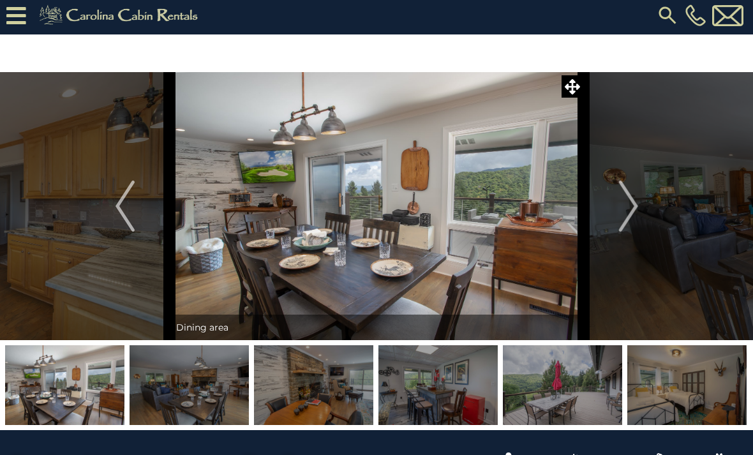
click at [630, 223] on img "Next" at bounding box center [628, 206] width 19 height 51
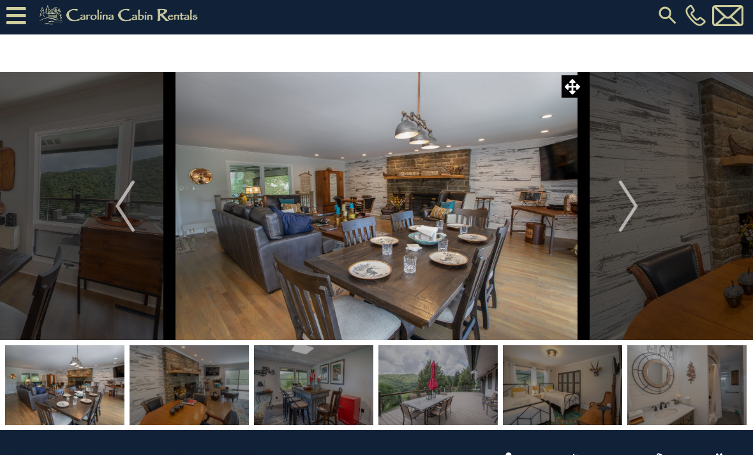
click at [626, 223] on img "Next" at bounding box center [628, 206] width 19 height 51
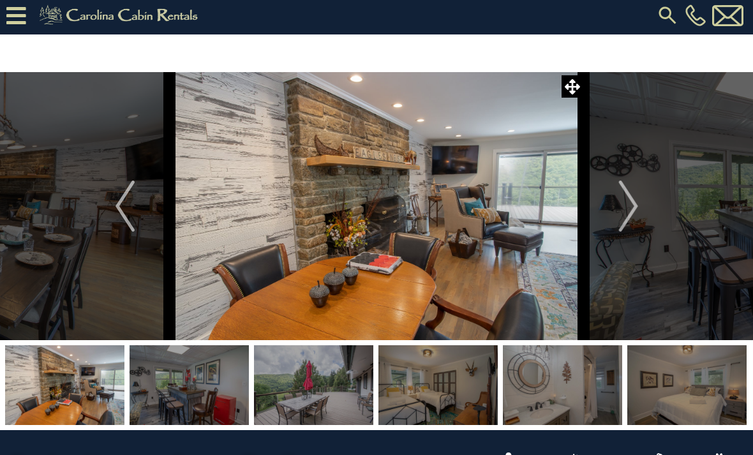
click at [624, 223] on img "Next" at bounding box center [628, 206] width 19 height 51
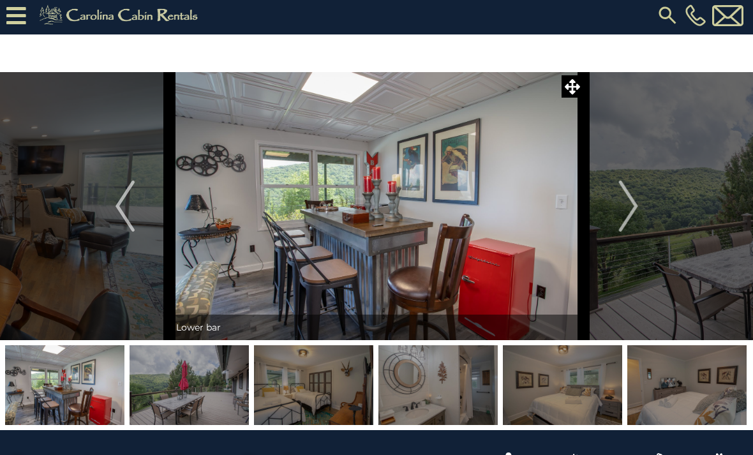
click at [624, 221] on img "Next" at bounding box center [628, 206] width 19 height 51
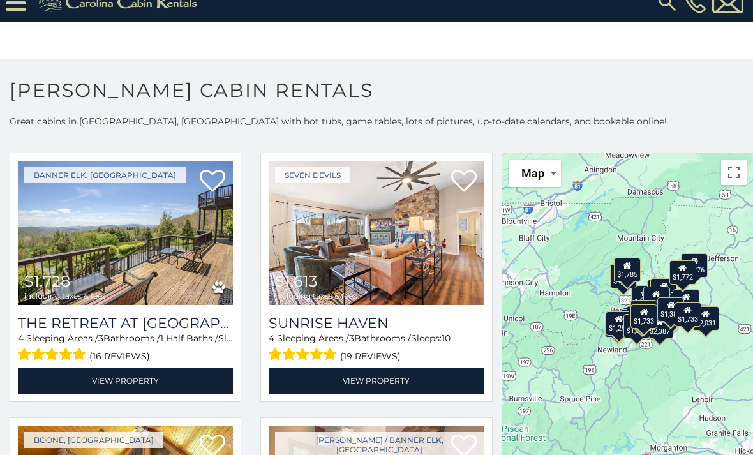
scroll to position [1109, 0]
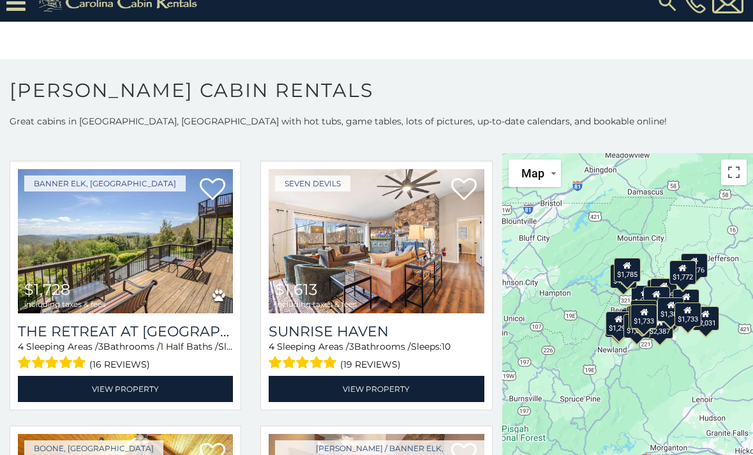
click at [380, 287] on img at bounding box center [376, 241] width 215 height 144
click at [412, 263] on img at bounding box center [376, 241] width 215 height 144
click at [394, 393] on link "View Property" at bounding box center [376, 389] width 215 height 26
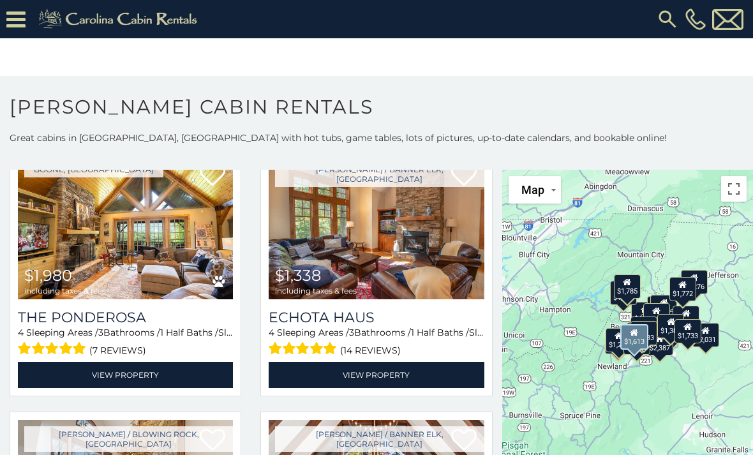
scroll to position [1397, 0]
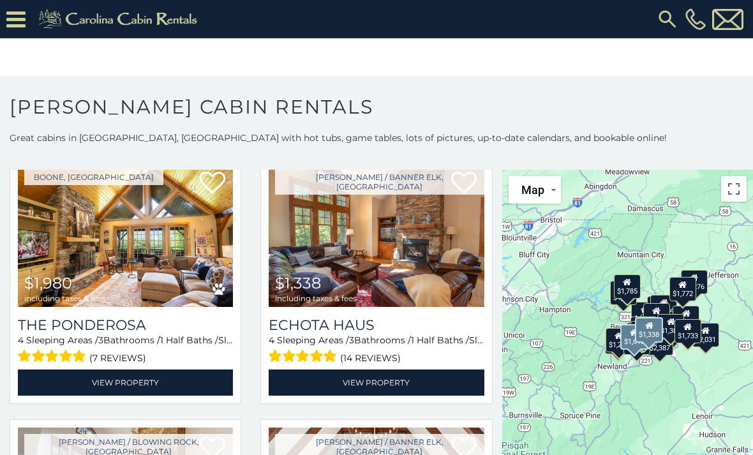
click at [415, 265] on img at bounding box center [376, 235] width 215 height 144
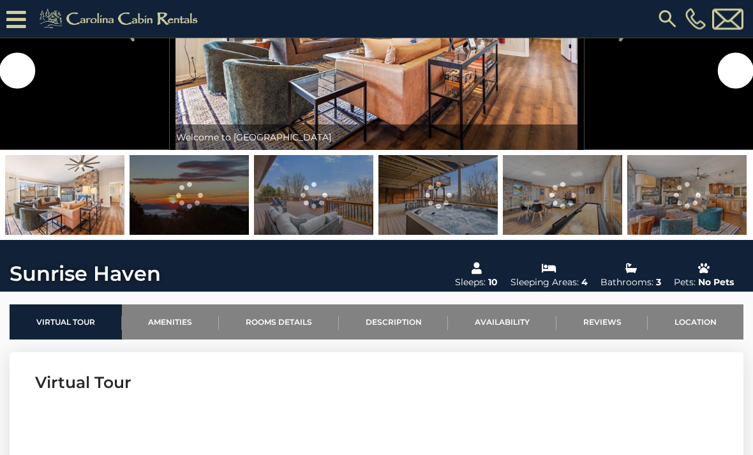
scroll to position [87, 0]
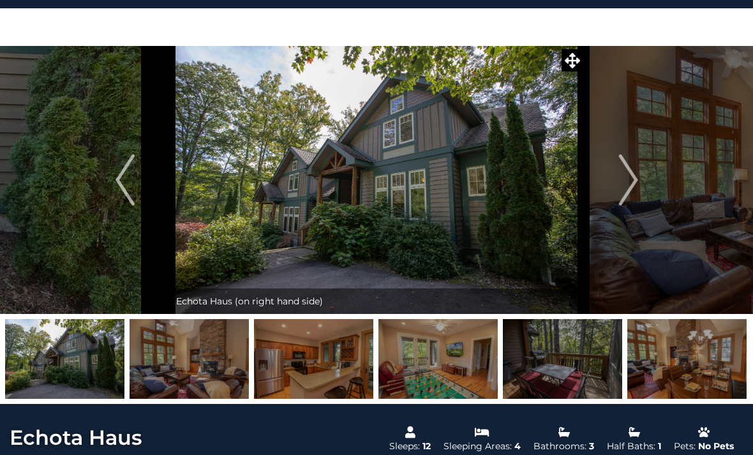
scroll to position [29, 0]
click at [633, 181] on img "Next" at bounding box center [628, 180] width 19 height 51
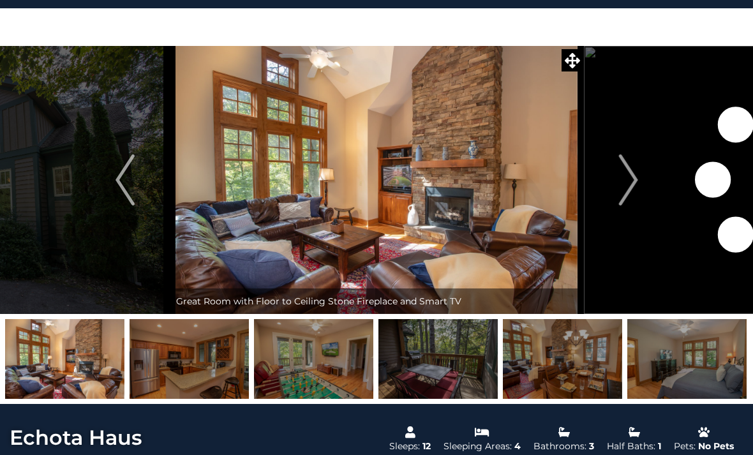
scroll to position [30, 0]
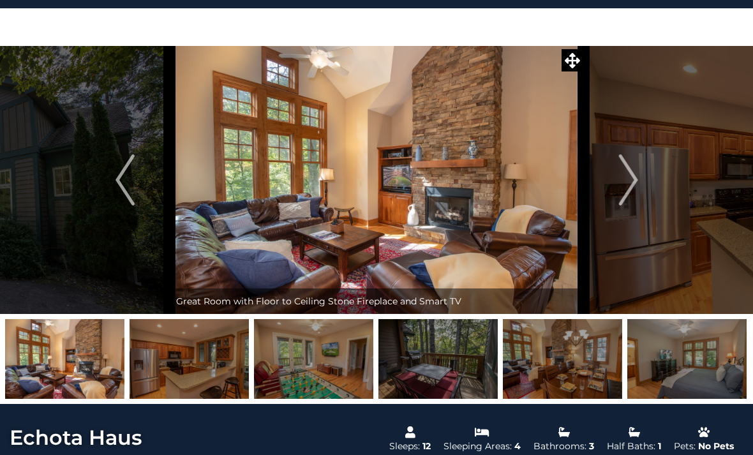
click at [627, 192] on img "Next" at bounding box center [628, 179] width 19 height 51
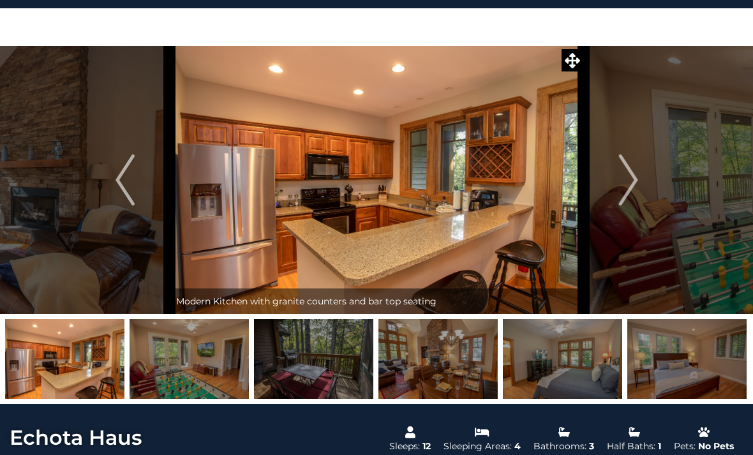
click at [631, 190] on img "Next" at bounding box center [628, 179] width 19 height 51
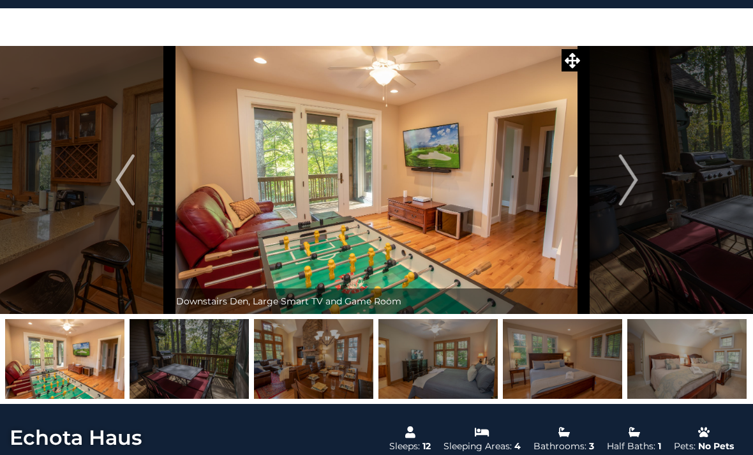
click at [630, 193] on img "Next" at bounding box center [628, 179] width 19 height 51
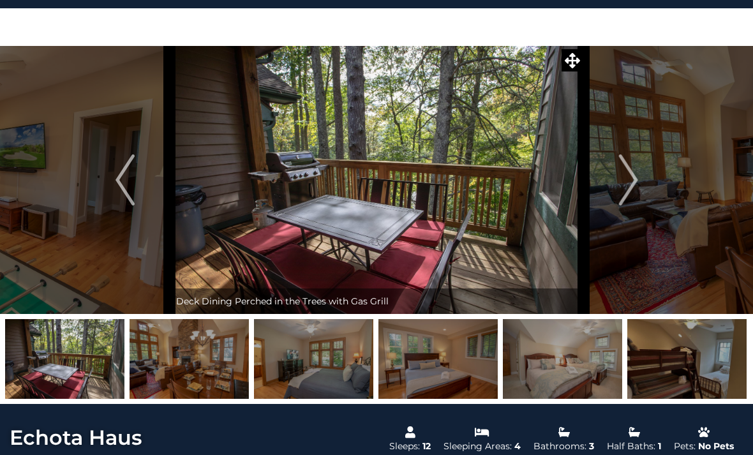
click at [626, 193] on img "Next" at bounding box center [628, 179] width 19 height 51
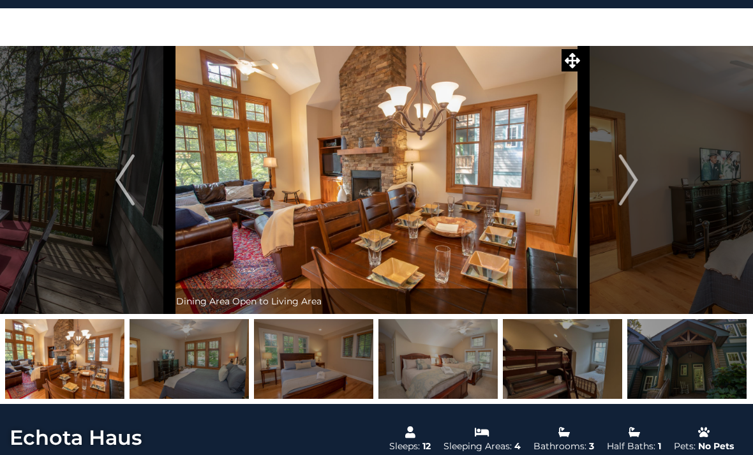
click at [620, 199] on img "Next" at bounding box center [628, 179] width 19 height 51
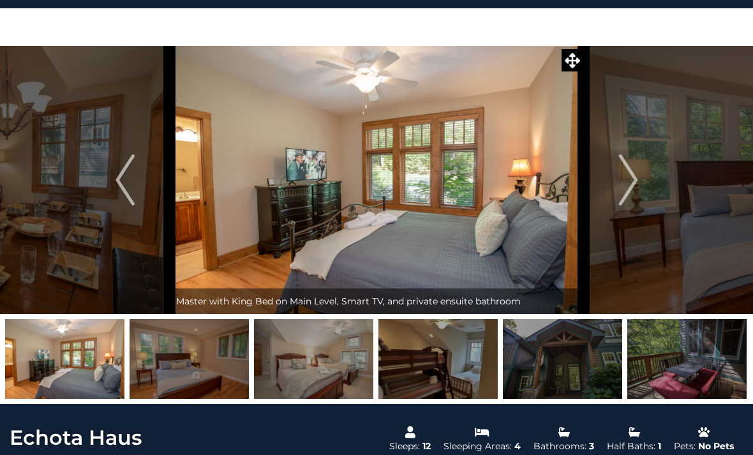
click at [625, 197] on img "Next" at bounding box center [628, 179] width 19 height 51
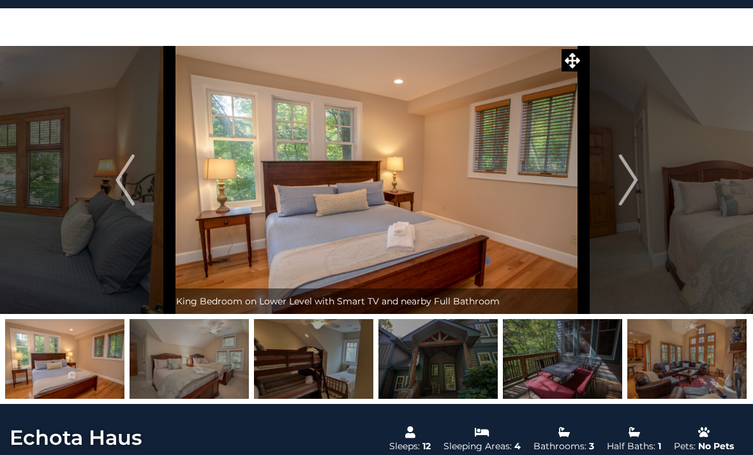
click at [627, 195] on img "Next" at bounding box center [628, 179] width 19 height 51
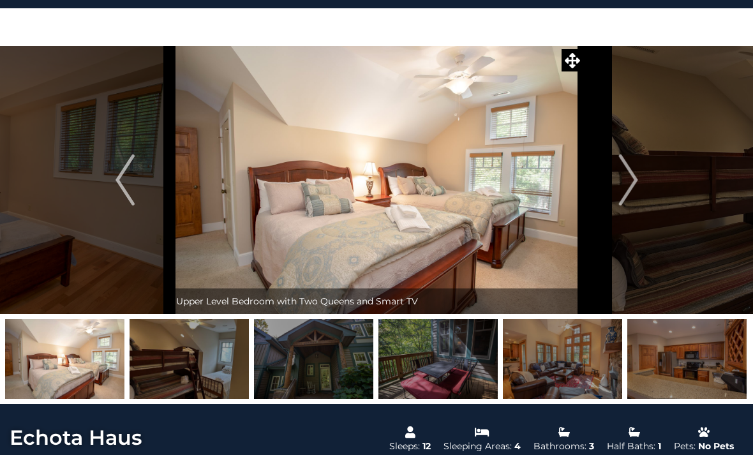
click at [625, 196] on img "Next" at bounding box center [628, 179] width 19 height 51
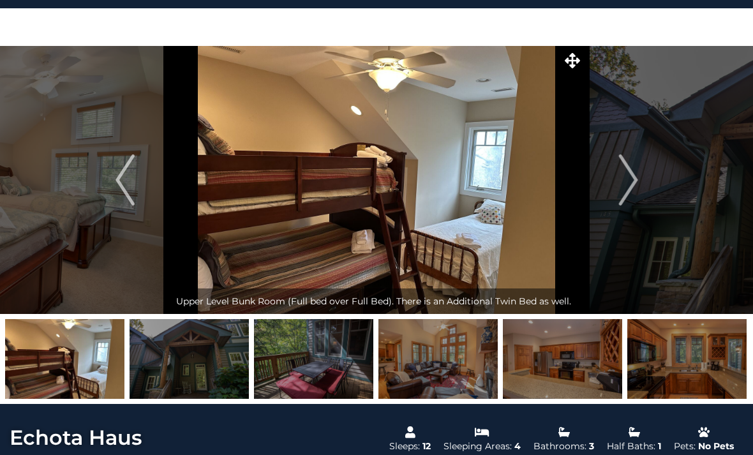
click at [625, 198] on img "Next" at bounding box center [628, 179] width 19 height 51
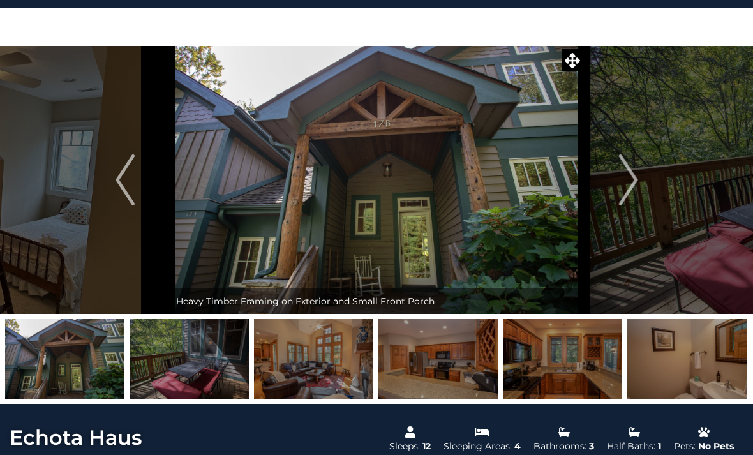
click at [623, 200] on img "Next" at bounding box center [628, 179] width 19 height 51
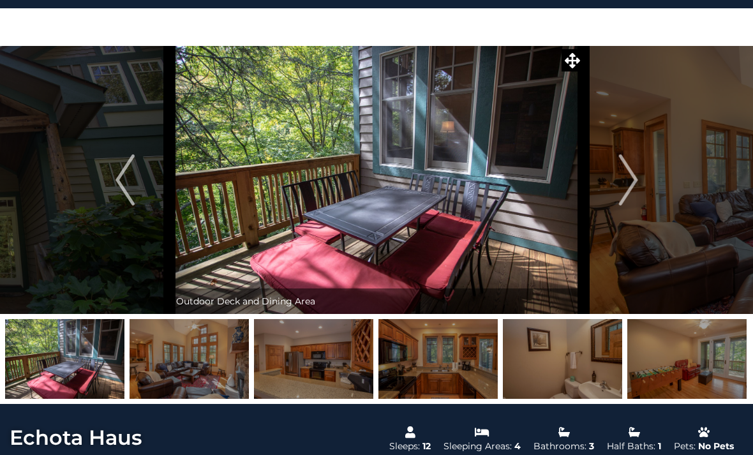
click at [624, 199] on img "Next" at bounding box center [628, 179] width 19 height 51
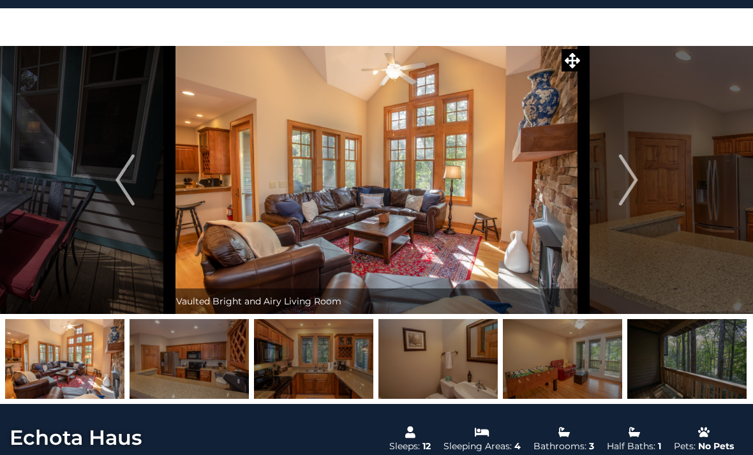
click at [622, 198] on img "Next" at bounding box center [628, 179] width 19 height 51
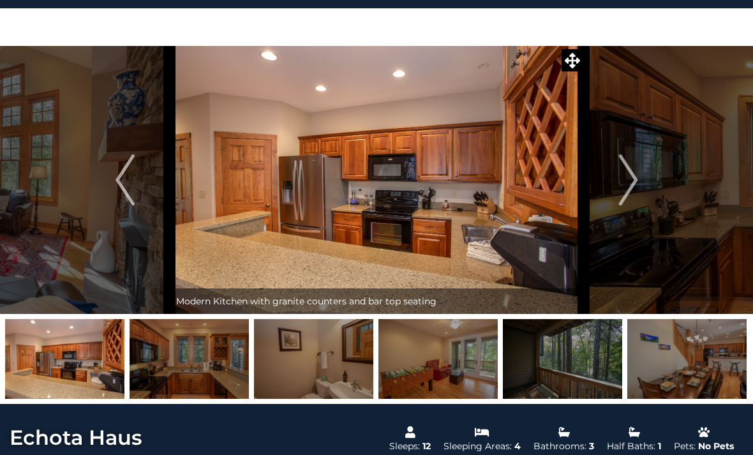
click at [622, 198] on img "Next" at bounding box center [628, 179] width 19 height 51
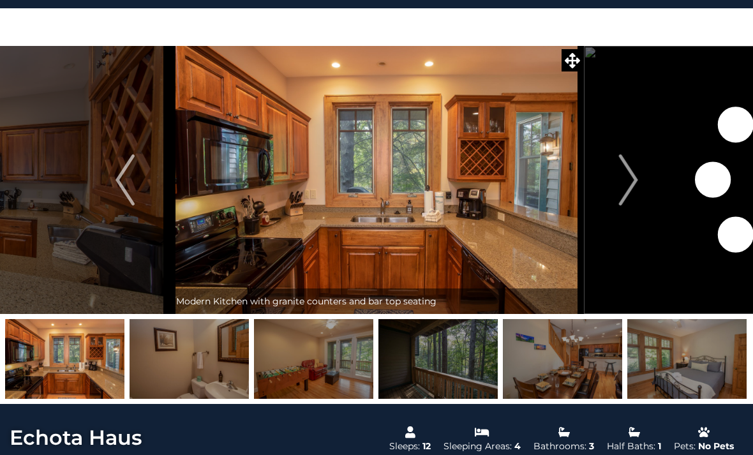
click at [622, 198] on img "Next" at bounding box center [628, 179] width 19 height 51
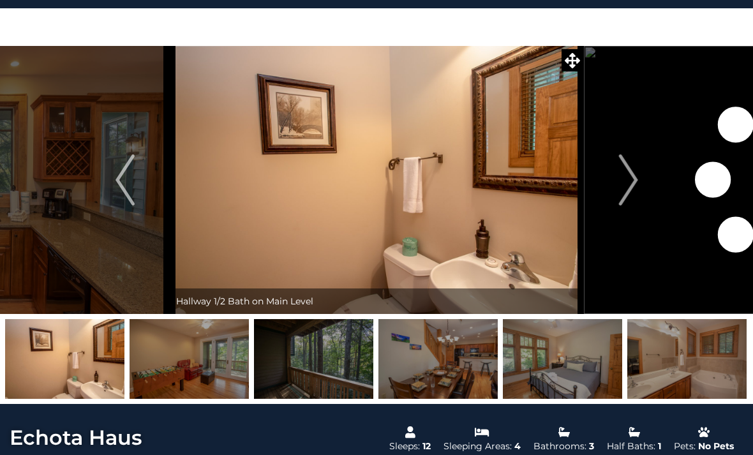
click at [620, 197] on img "Next" at bounding box center [628, 179] width 19 height 51
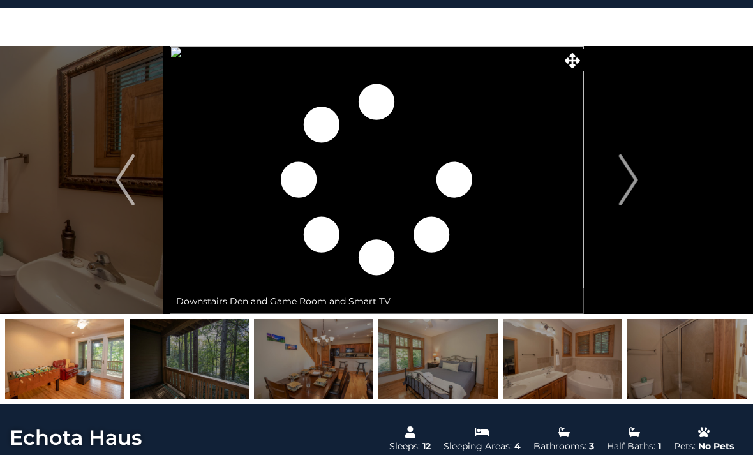
click at [619, 197] on img "Next" at bounding box center [628, 179] width 19 height 51
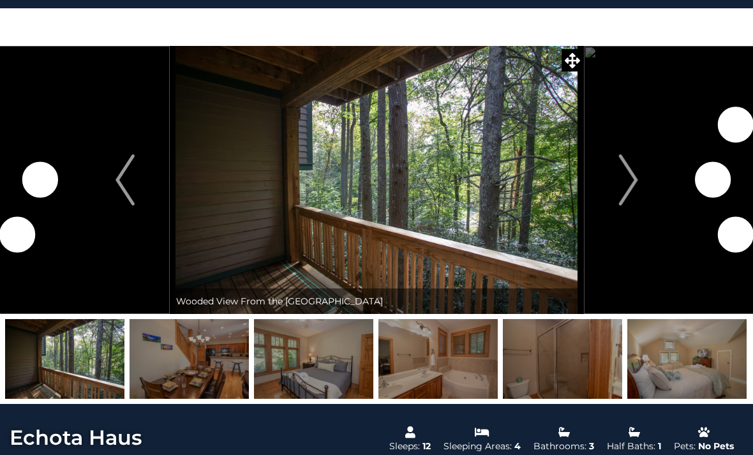
click at [617, 197] on button "Next" at bounding box center [628, 180] width 89 height 268
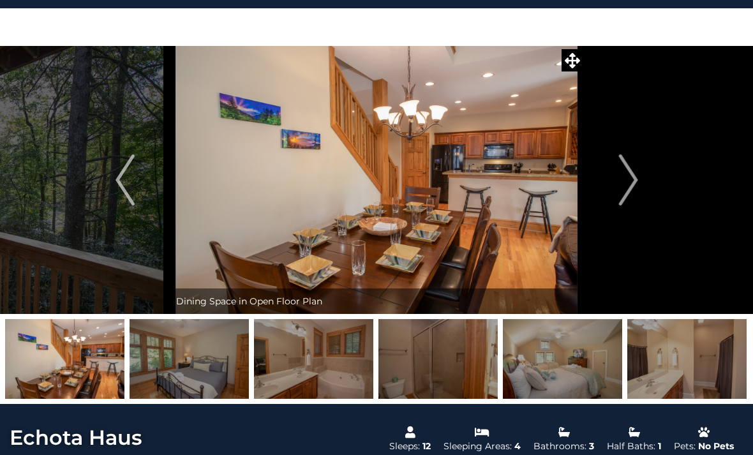
click at [620, 198] on img "Next" at bounding box center [628, 179] width 19 height 51
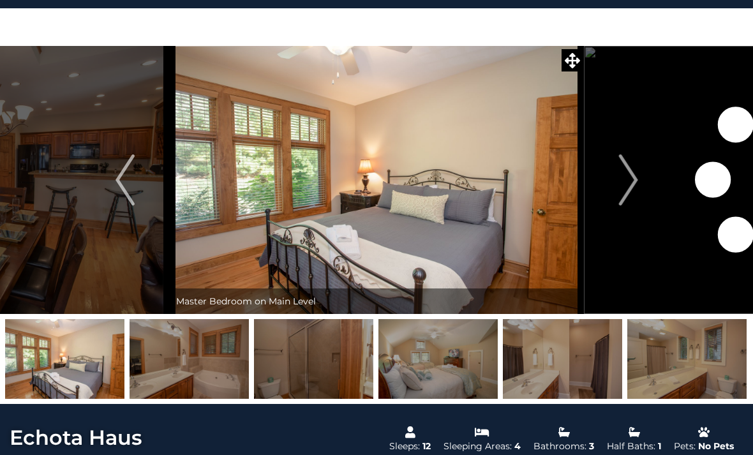
click at [619, 197] on button "Next" at bounding box center [628, 180] width 89 height 268
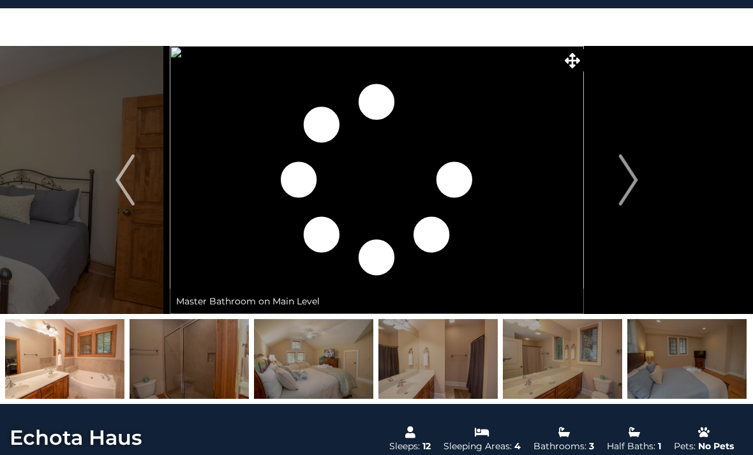
click at [619, 197] on button "Next" at bounding box center [628, 180] width 89 height 268
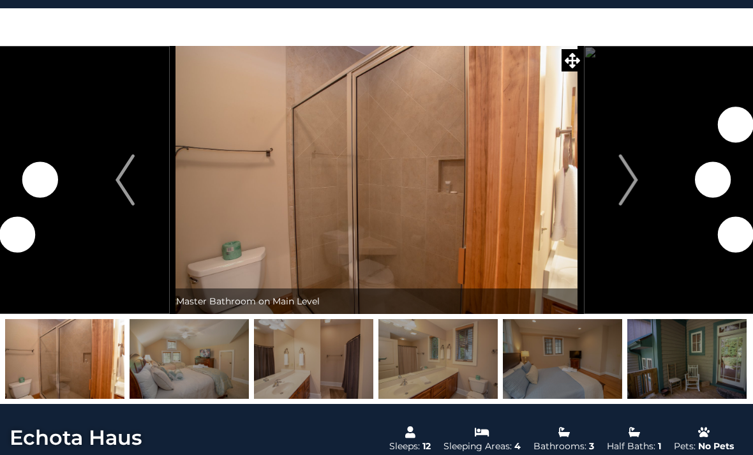
click at [620, 194] on img "Next" at bounding box center [628, 179] width 19 height 51
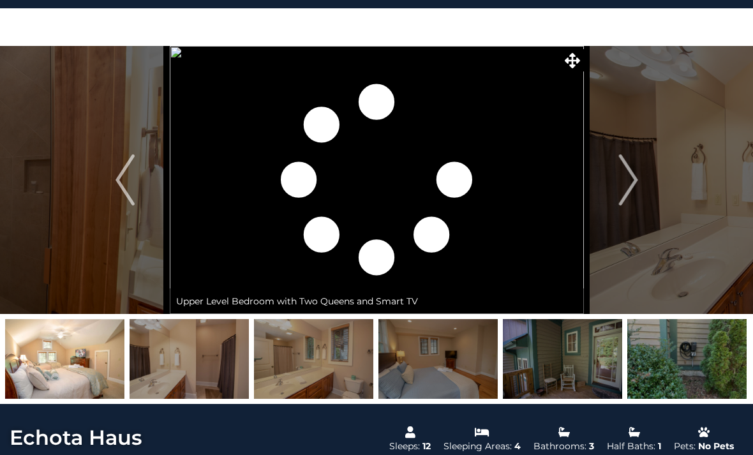
click at [622, 187] on img "Next" at bounding box center [628, 179] width 19 height 51
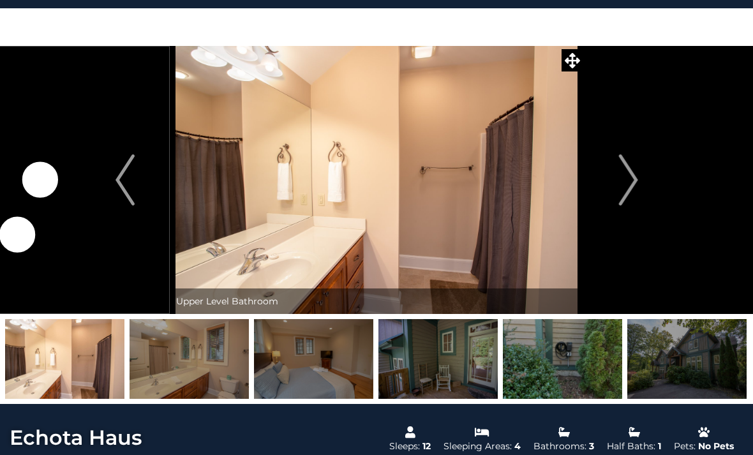
click at [627, 186] on img "Next" at bounding box center [628, 179] width 19 height 51
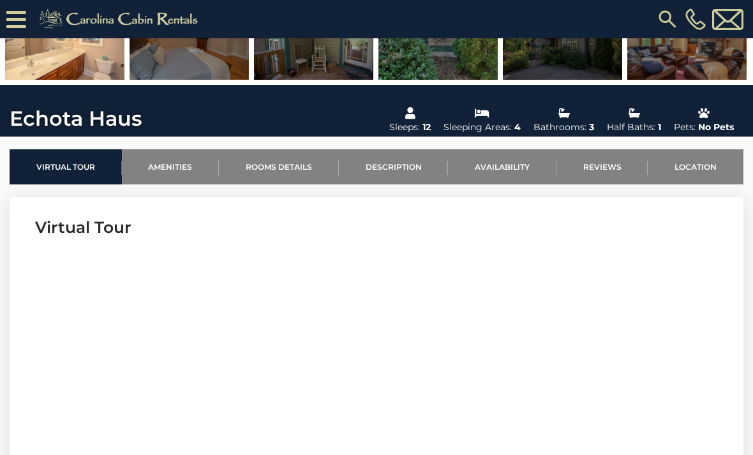
scroll to position [379, 0]
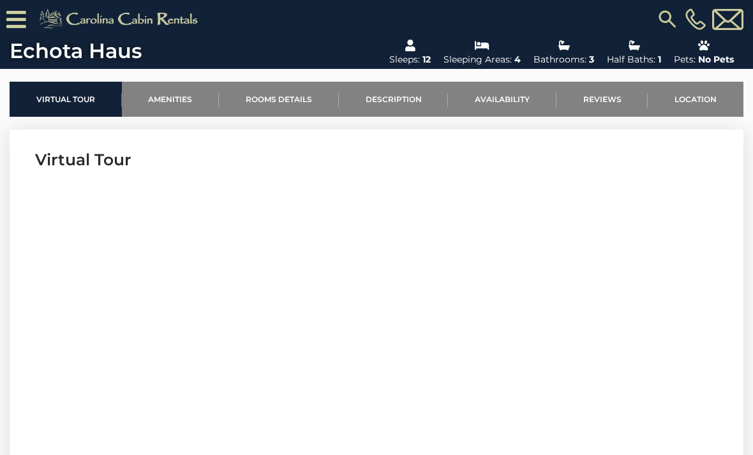
click at [695, 103] on link "Location" at bounding box center [696, 99] width 96 height 35
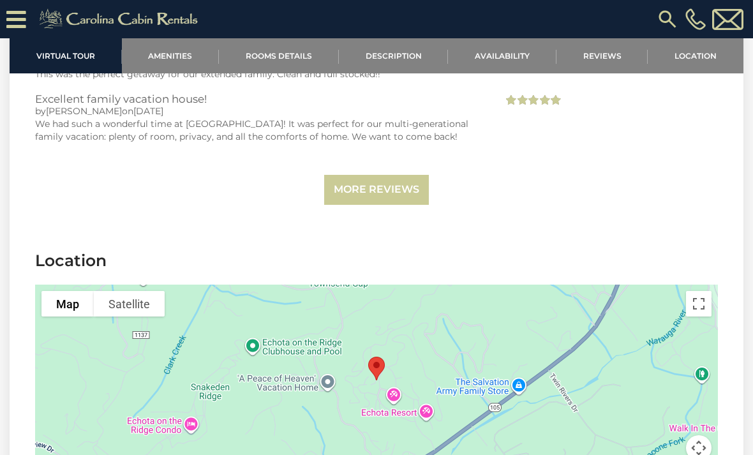
scroll to position [3225, 0]
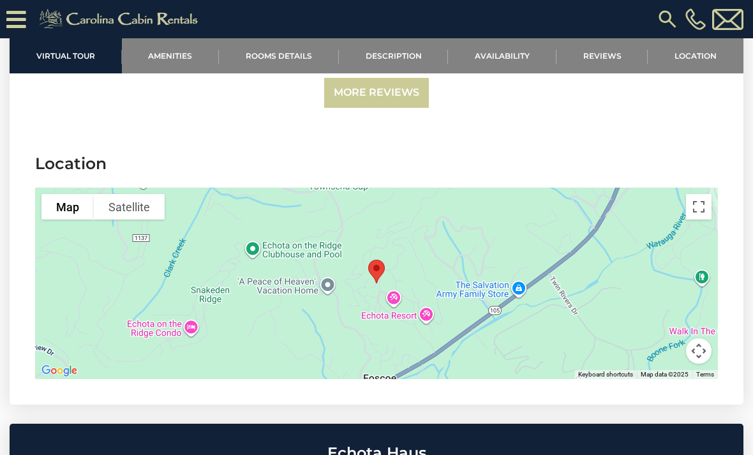
click at [700, 194] on button "Toggle fullscreen view" at bounding box center [699, 207] width 26 height 26
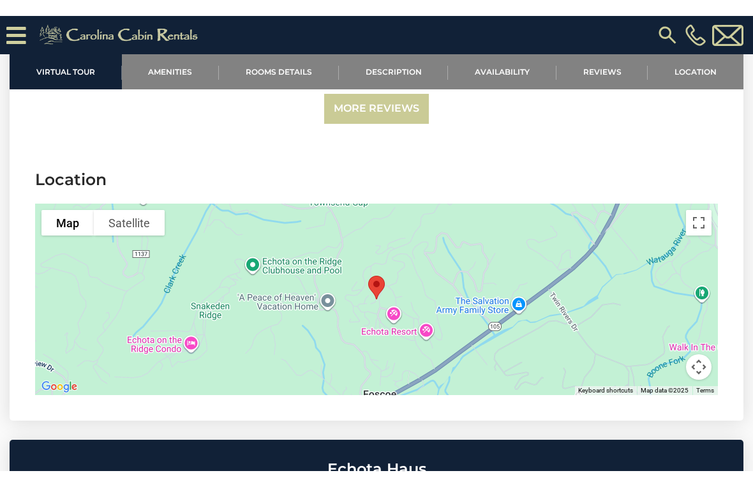
scroll to position [15, 0]
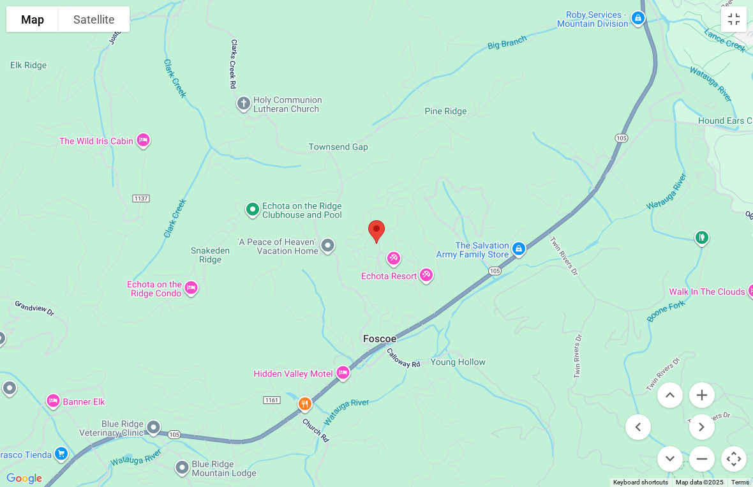
click at [701, 394] on button "Zoom in" at bounding box center [702, 395] width 26 height 26
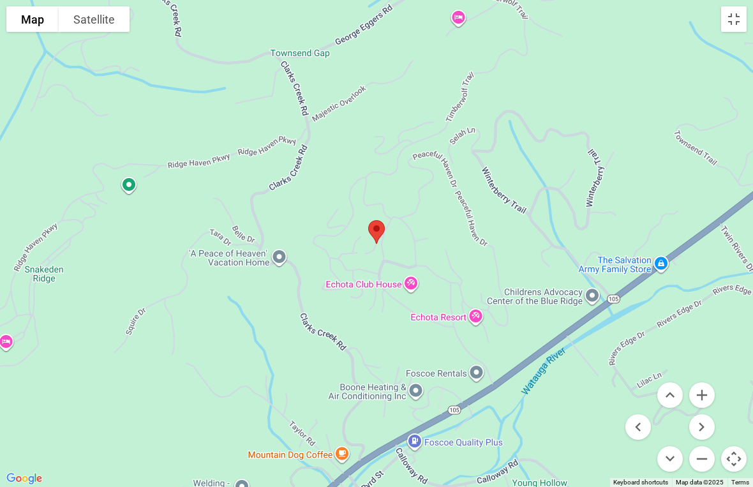
click at [704, 399] on button "Zoom in" at bounding box center [702, 395] width 26 height 26
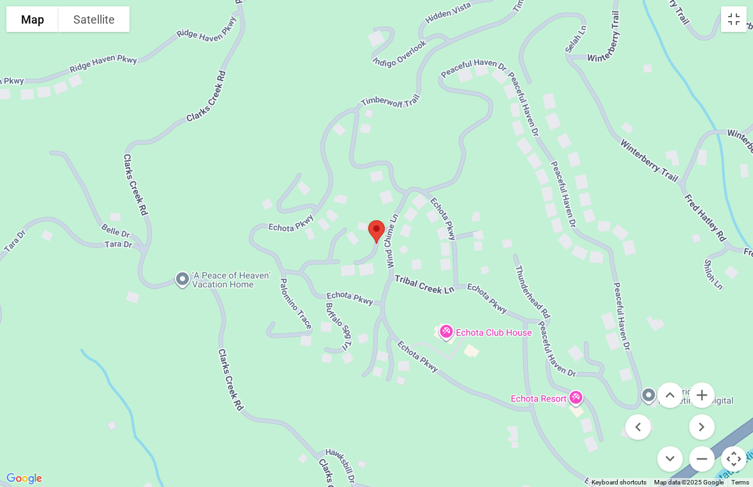
click at [708, 405] on button "Zoom in" at bounding box center [702, 395] width 26 height 26
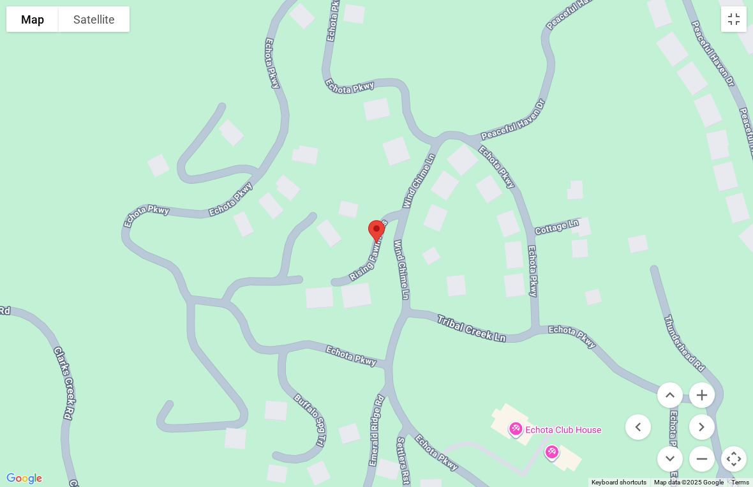
click at [709, 392] on button "Zoom in" at bounding box center [702, 395] width 26 height 26
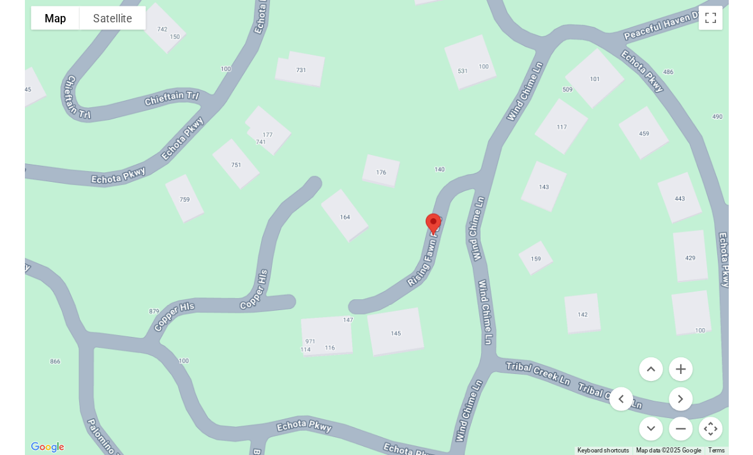
scroll to position [3283, 0]
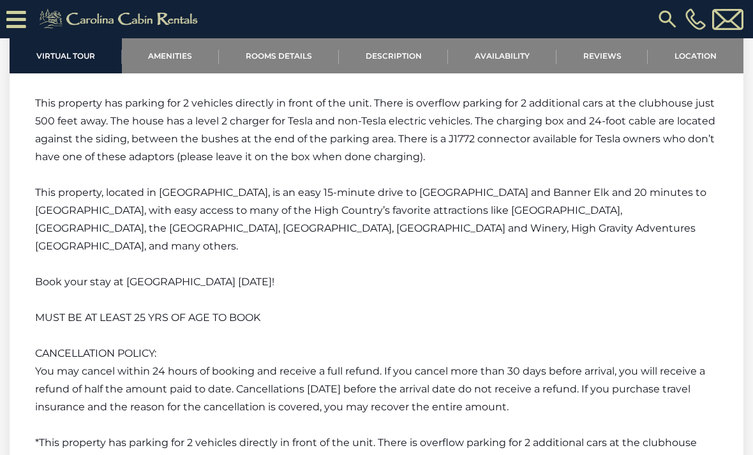
scroll to position [2274, 0]
